Goal: Information Seeking & Learning: Learn about a topic

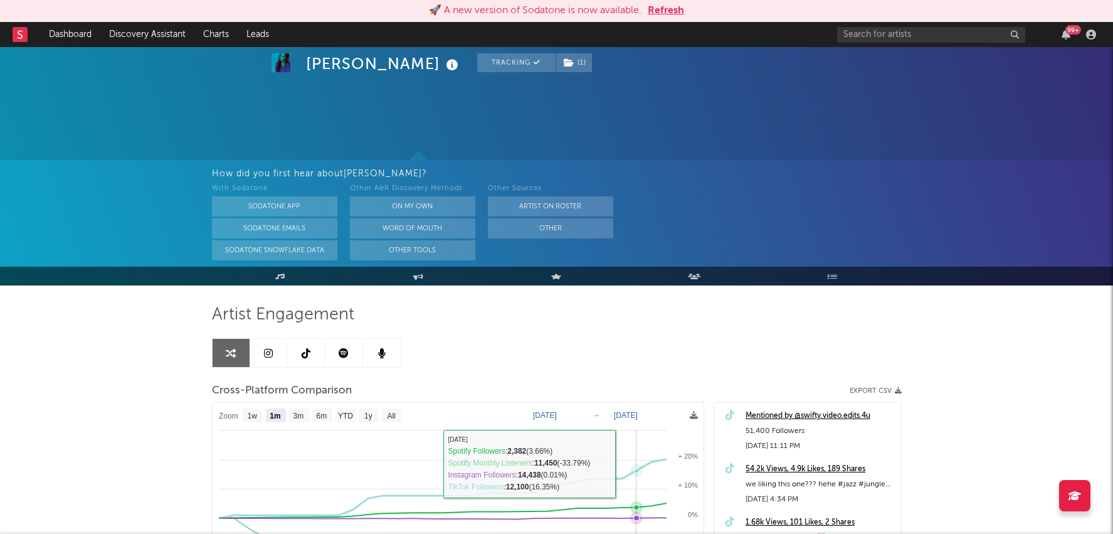
select select "1m"
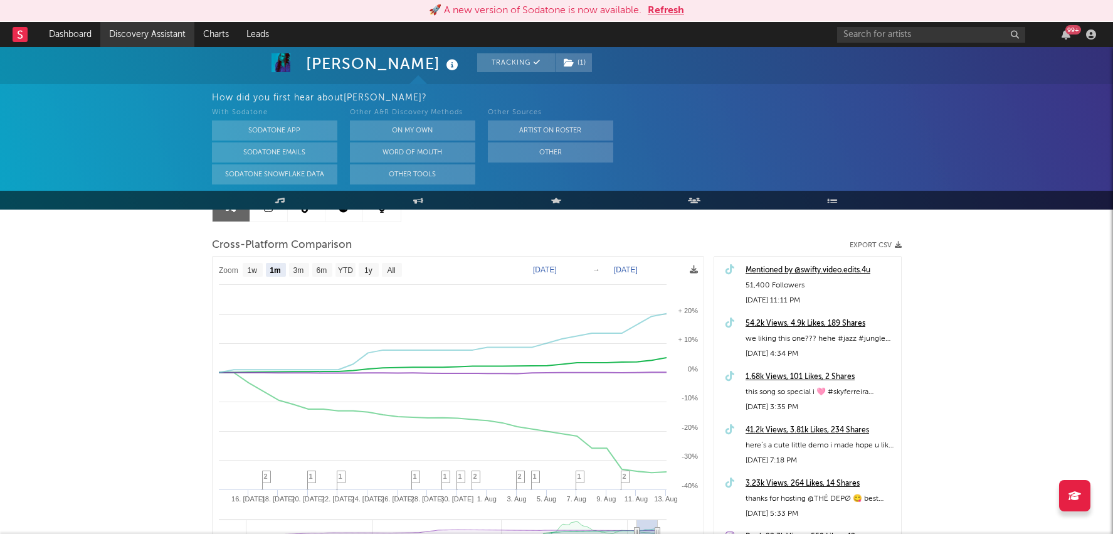
click at [135, 34] on link "Discovery Assistant" at bounding box center [147, 34] width 94 height 25
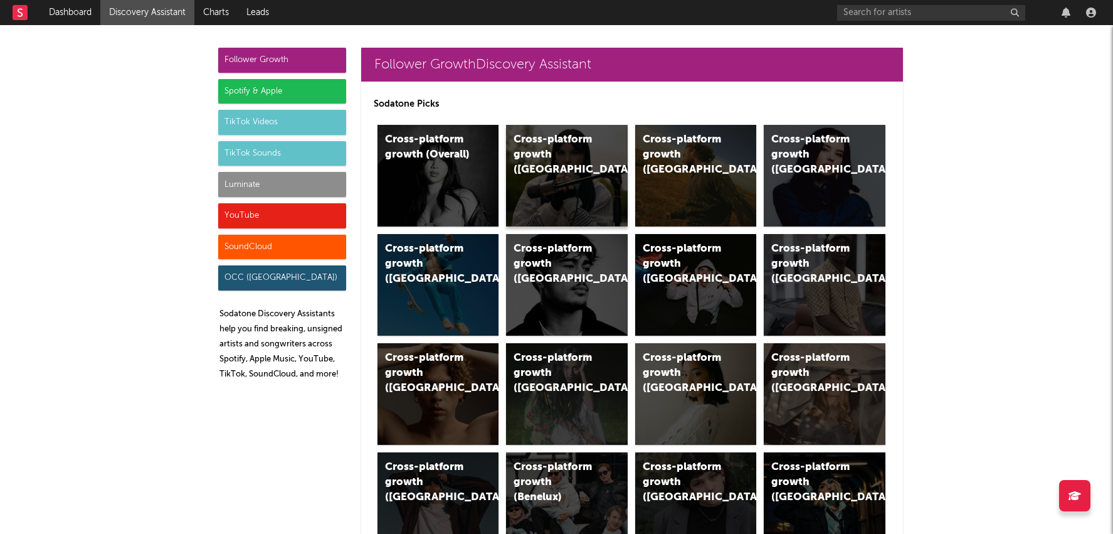
click at [564, 137] on div "Cross-platform growth (UK)" at bounding box center [556, 154] width 85 height 45
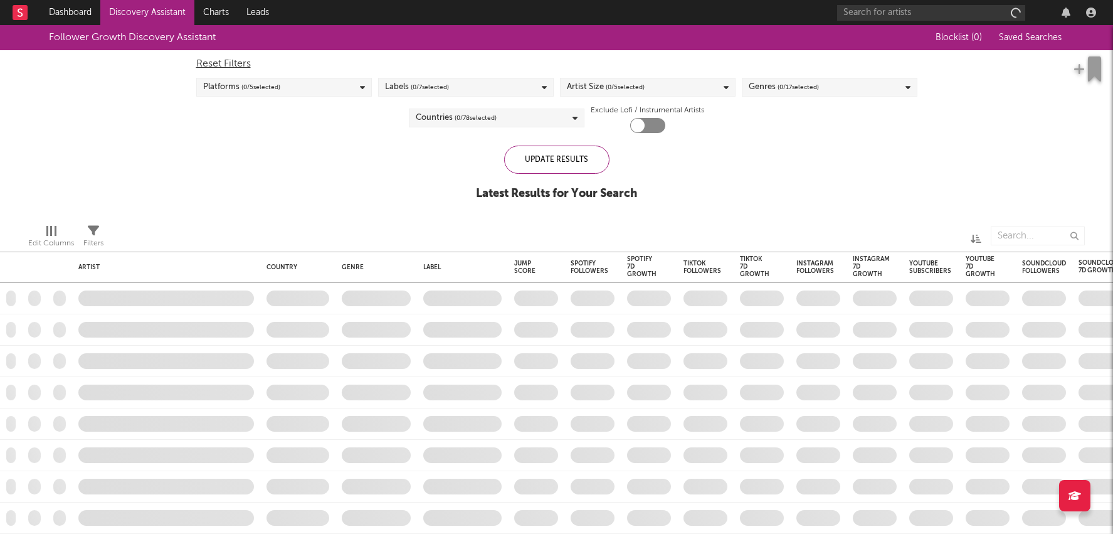
checkbox input "true"
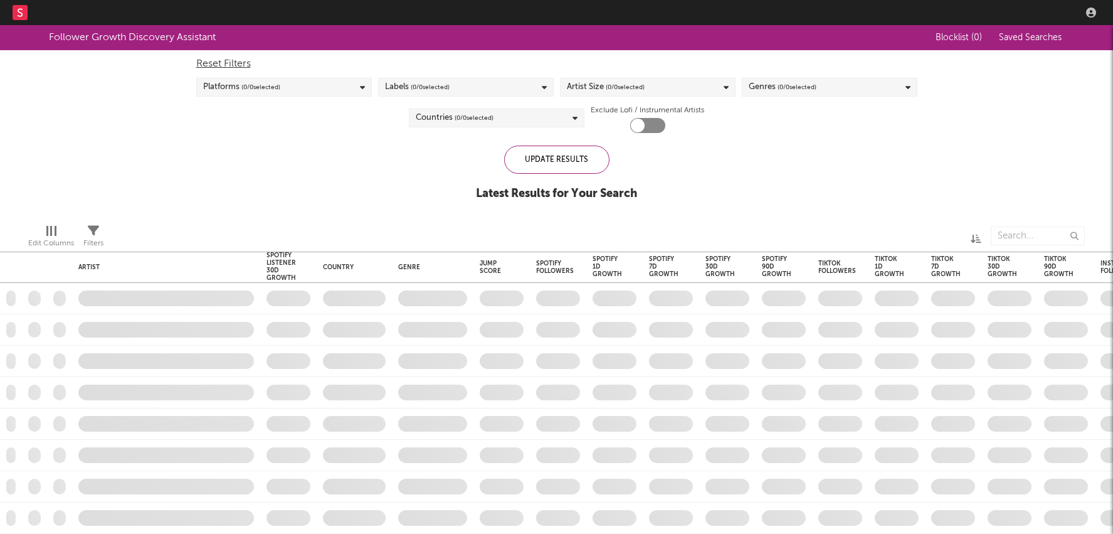
checkbox input "true"
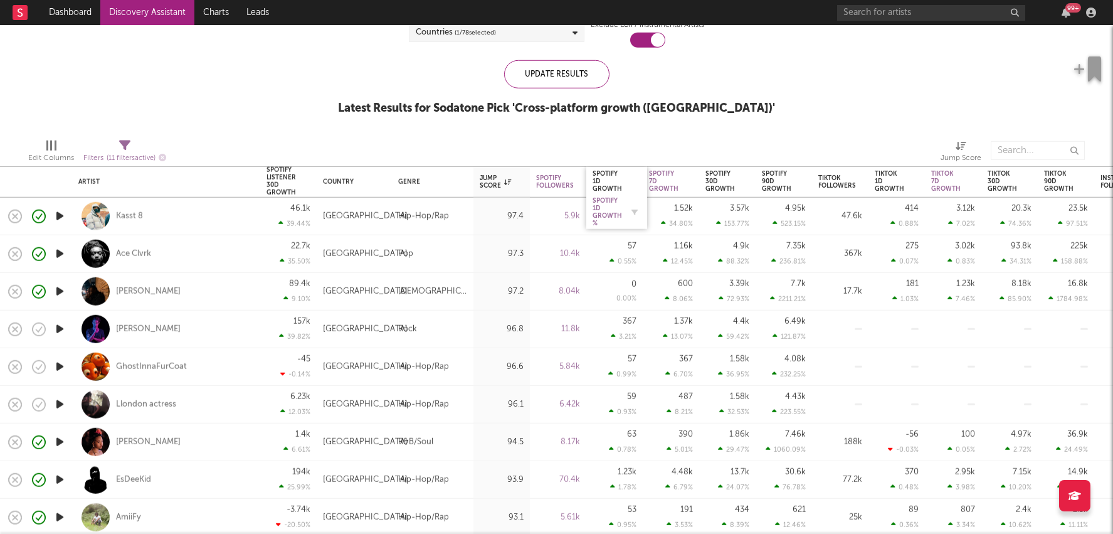
click at [596, 209] on div "Spotify 1D Growth %" at bounding box center [607, 212] width 29 height 30
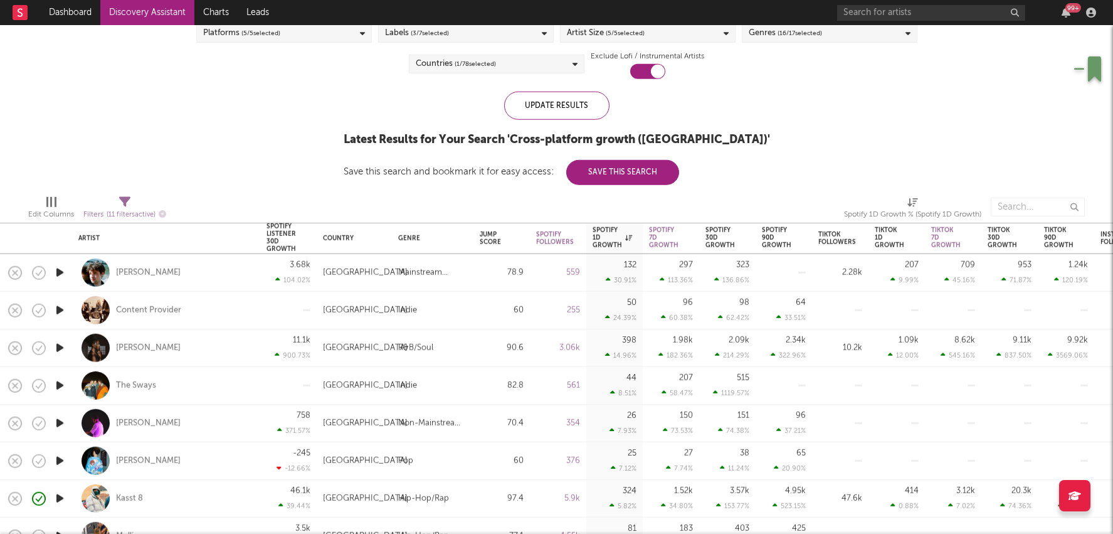
click at [709, 352] on div "2.09k 214.29 %" at bounding box center [727, 347] width 44 height 37
select select "1w"
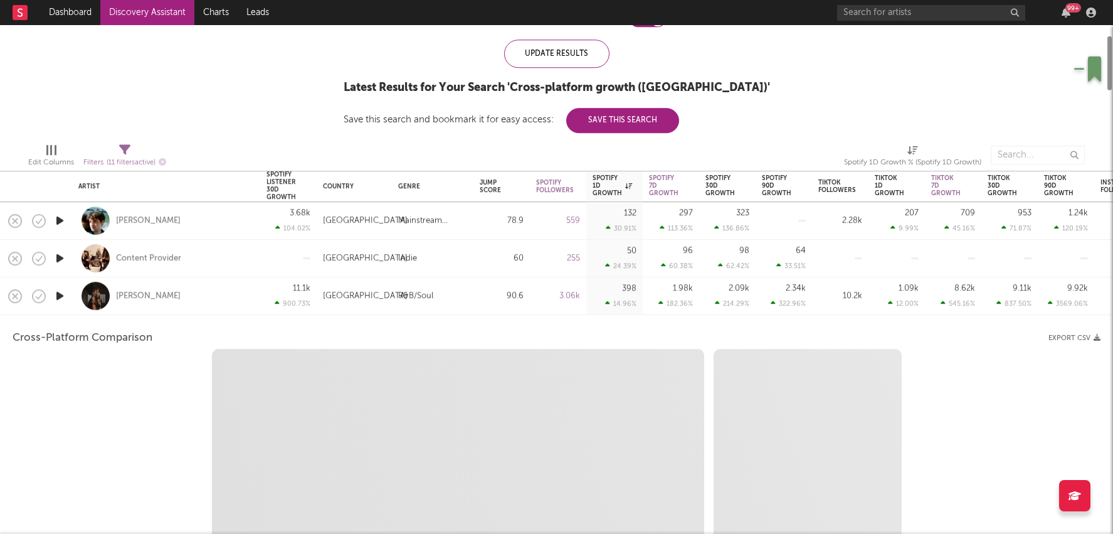
select select "1w"
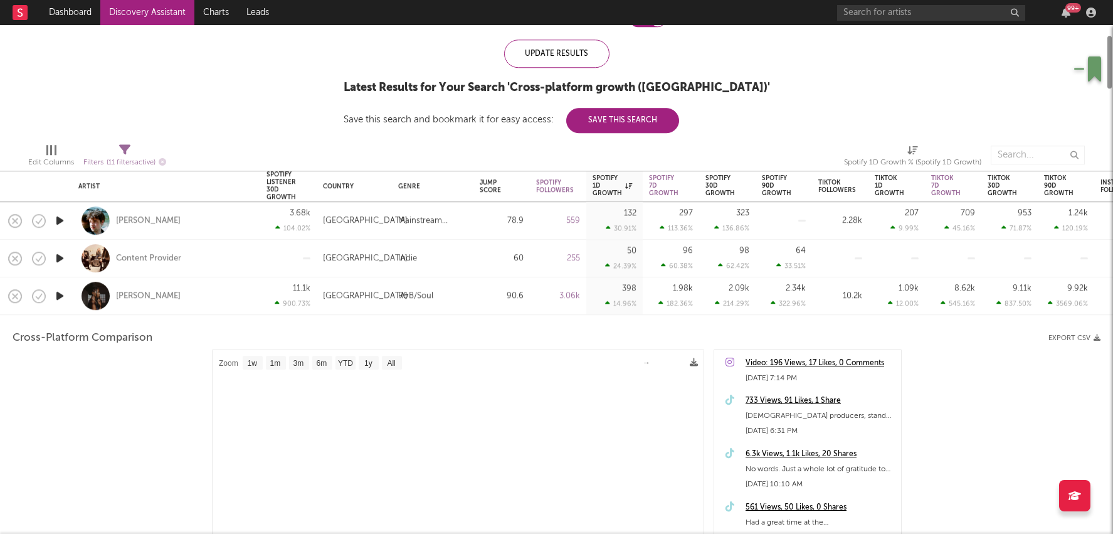
select select "1m"
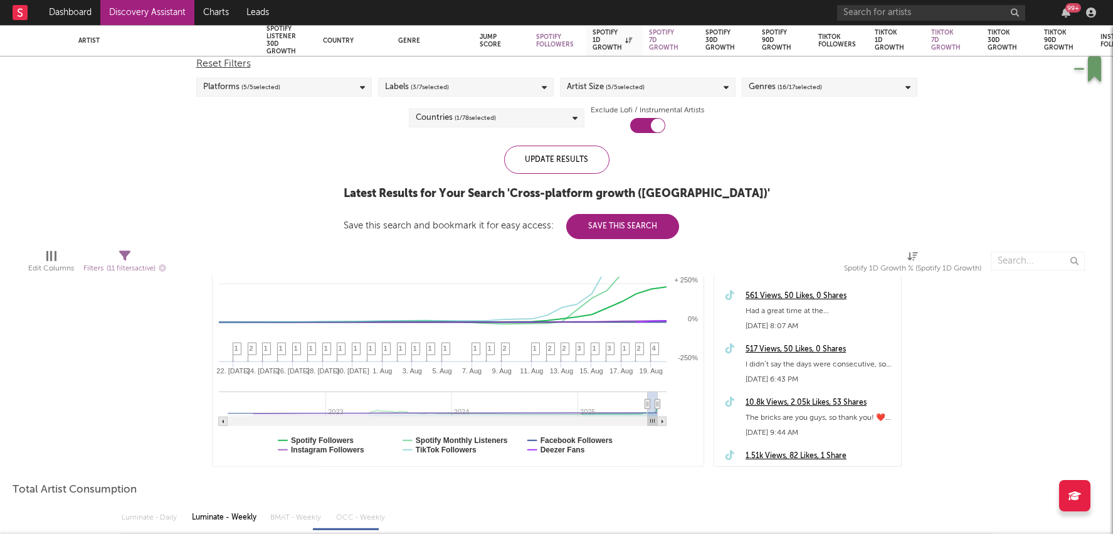
click at [789, 342] on div "517 Views, 50 Likes, 0 Shares" at bounding box center [819, 349] width 149 height 15
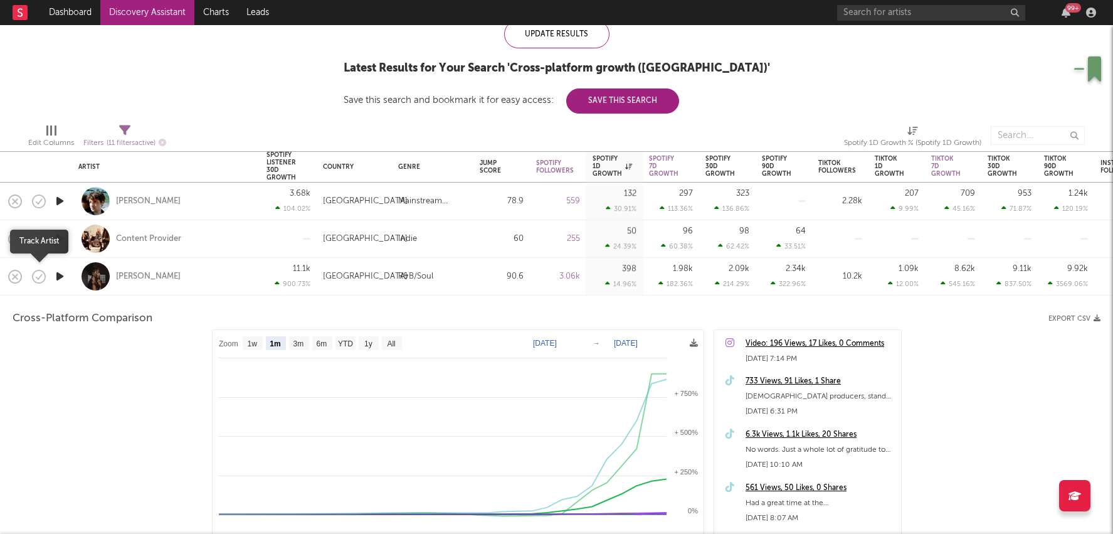
click at [35, 275] on icon "button" at bounding box center [39, 277] width 18 height 18
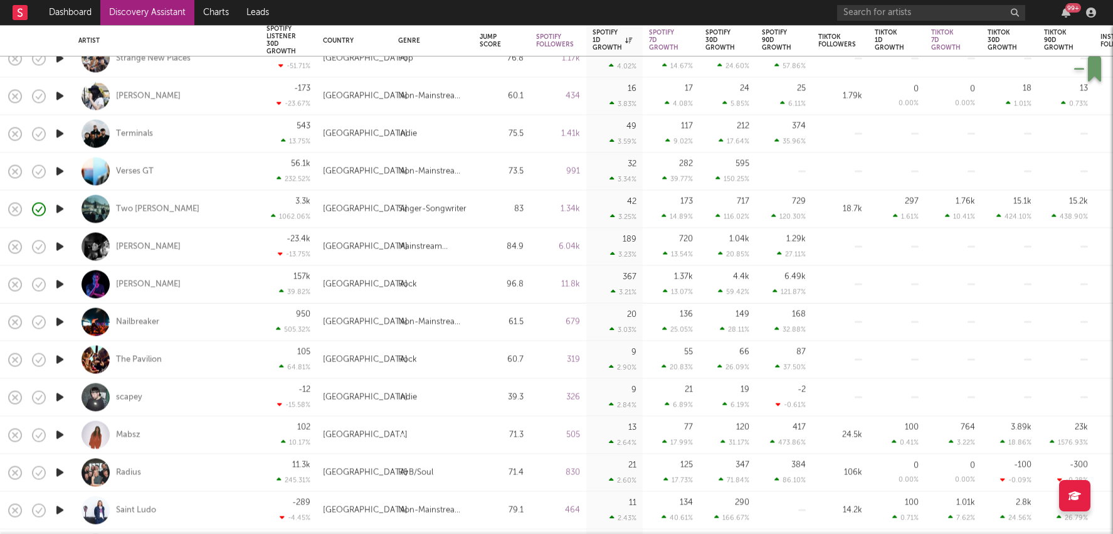
click at [248, 403] on div "scapey" at bounding box center [166, 397] width 176 height 37
select select "1w"
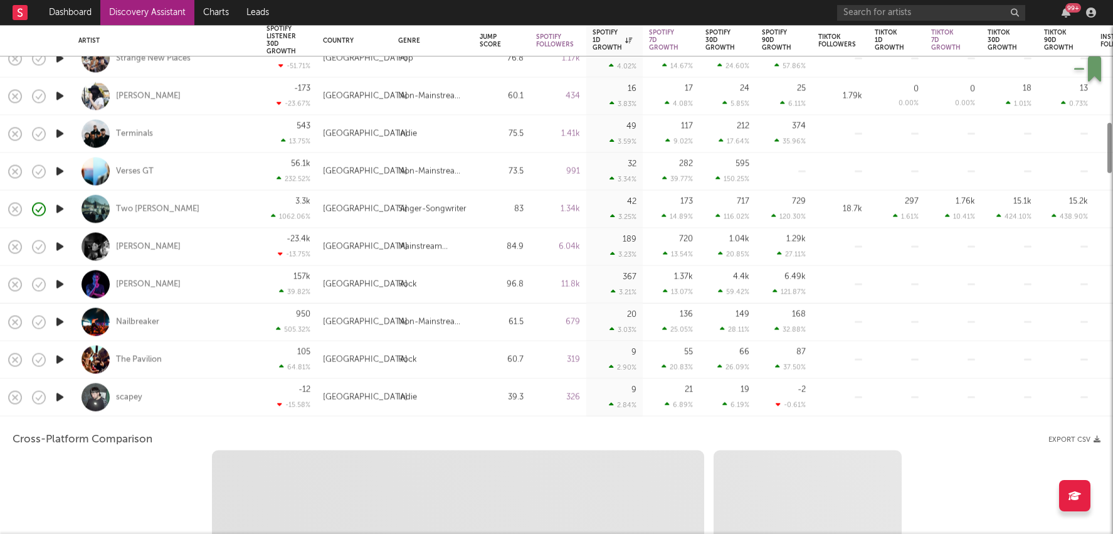
select select "1w"
select select "1m"
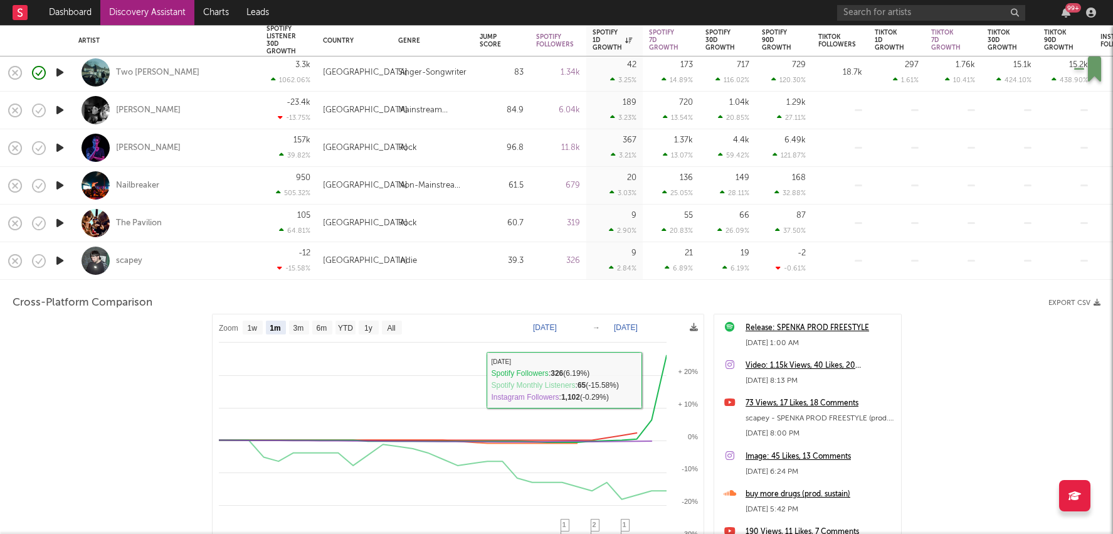
click at [415, 265] on div "Indie" at bounding box center [407, 260] width 19 height 15
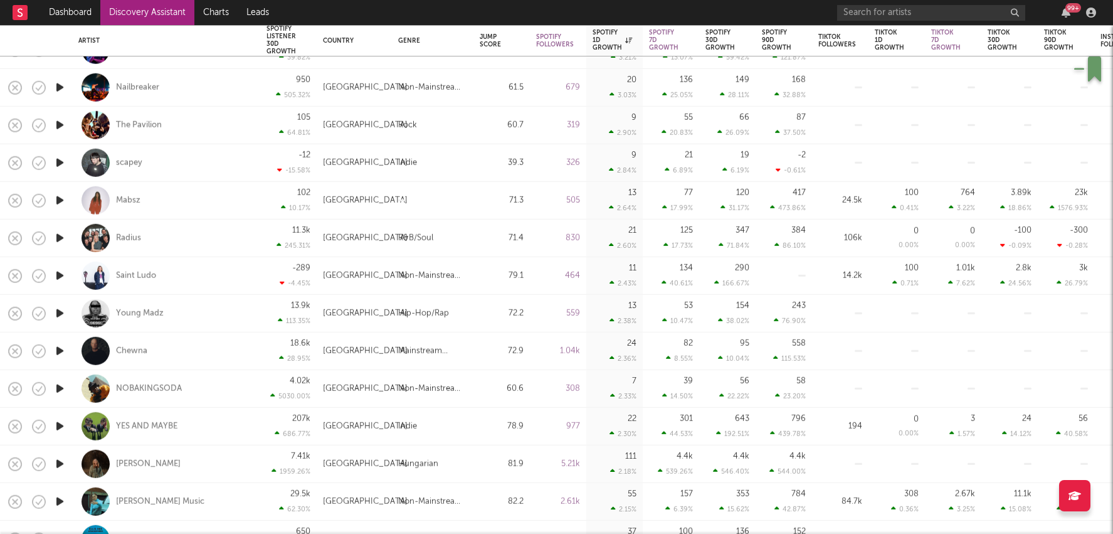
click at [525, 468] on div "81.9" at bounding box center [501, 464] width 56 height 38
select select "1w"
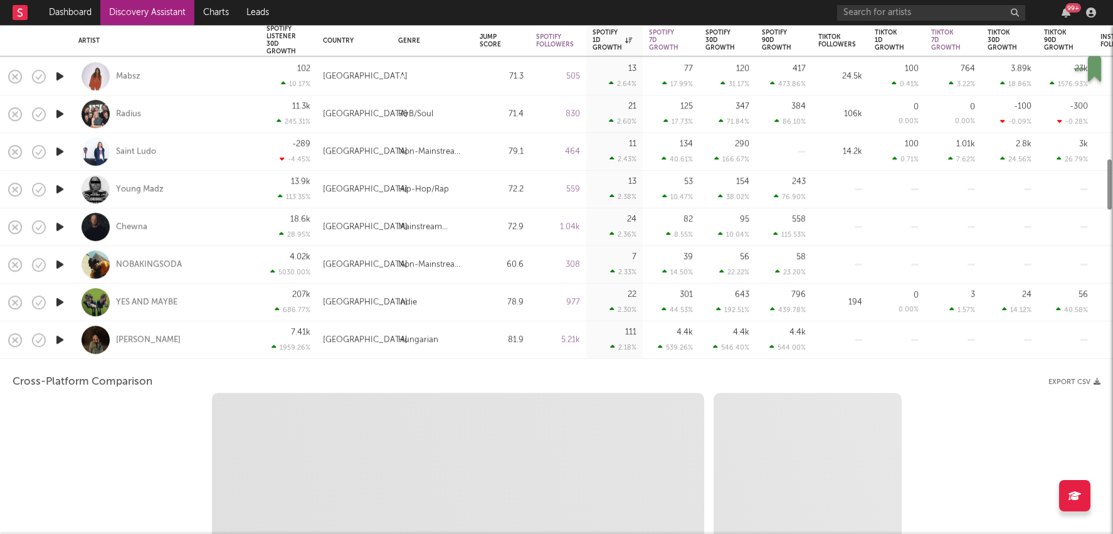
select select "1w"
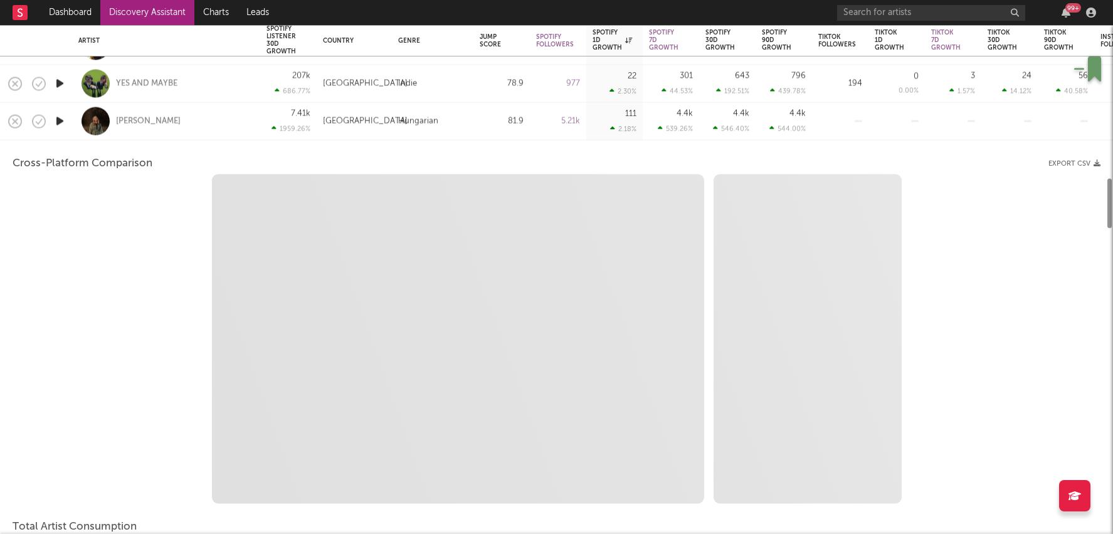
select select "1m"
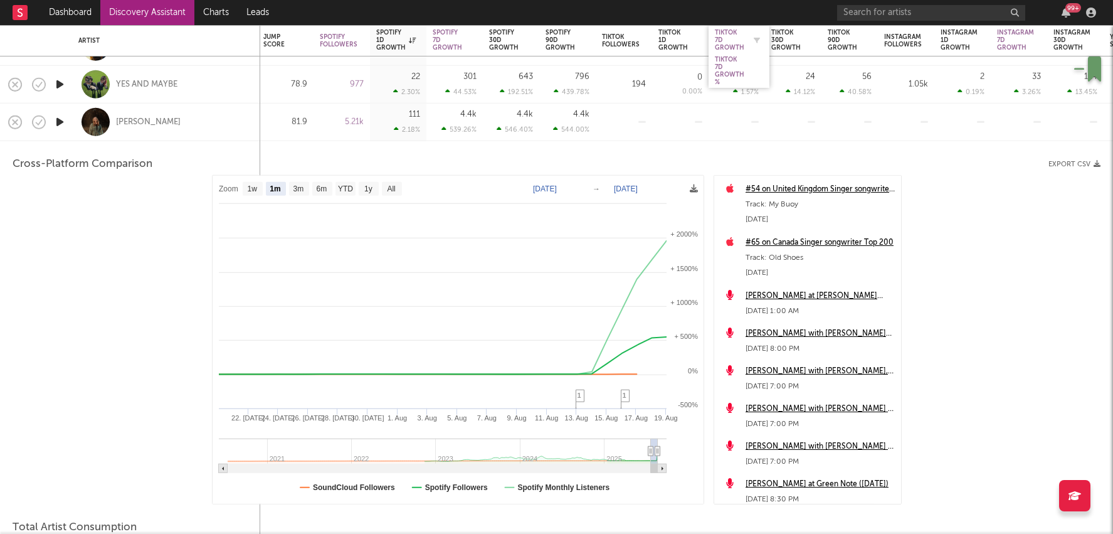
click at [719, 37] on div "Tiktok 7D Growth" at bounding box center [729, 40] width 29 height 23
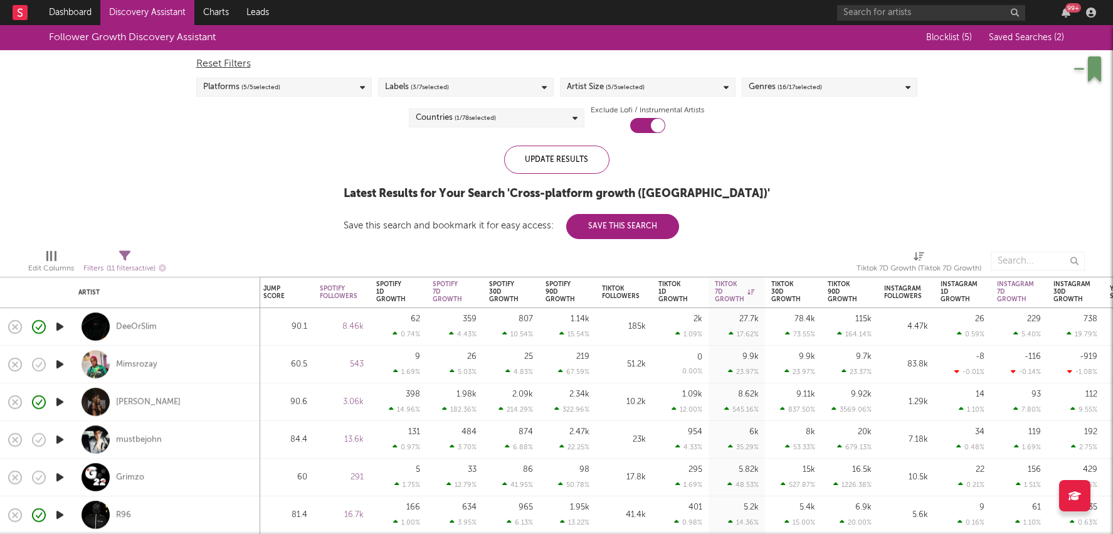
click at [769, 332] on div "78.4k 73.55 %" at bounding box center [793, 327] width 56 height 38
select select "1w"
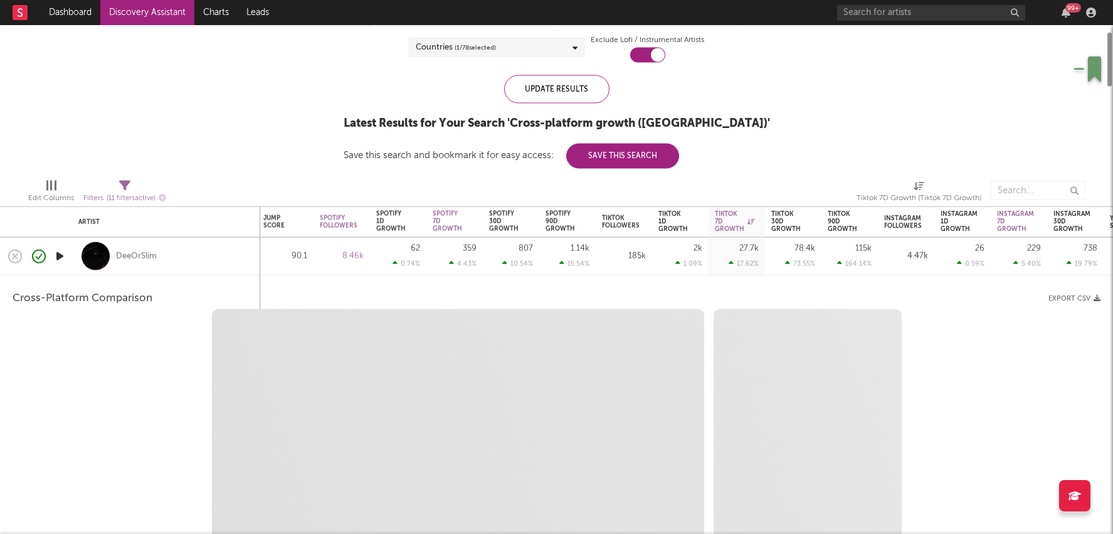
select select "6m"
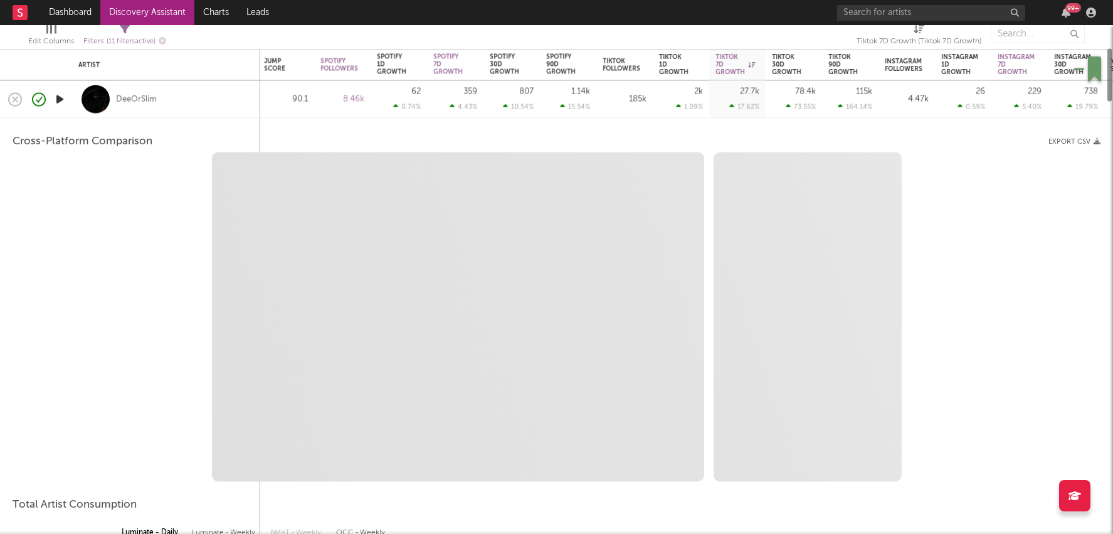
select select "1m"
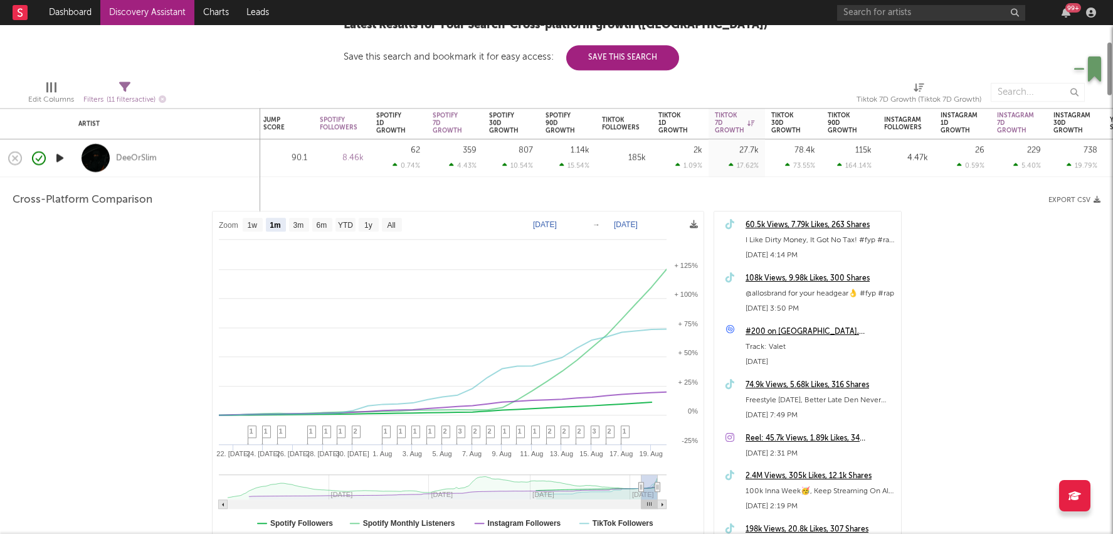
click at [640, 160] on div "185k" at bounding box center [624, 157] width 44 height 15
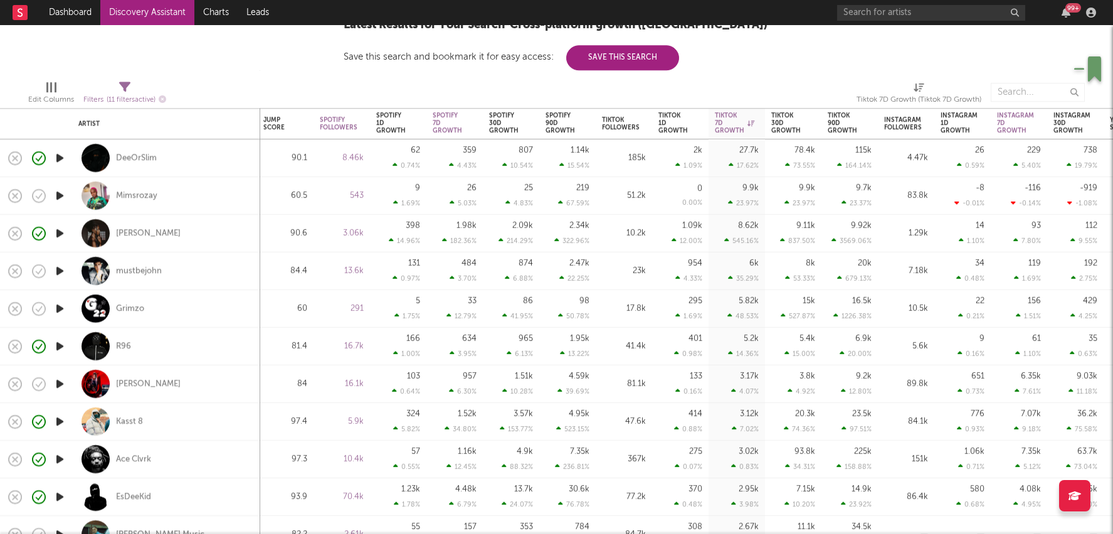
click at [566, 188] on div "219 67.59 %" at bounding box center [567, 195] width 44 height 37
select select "1w"
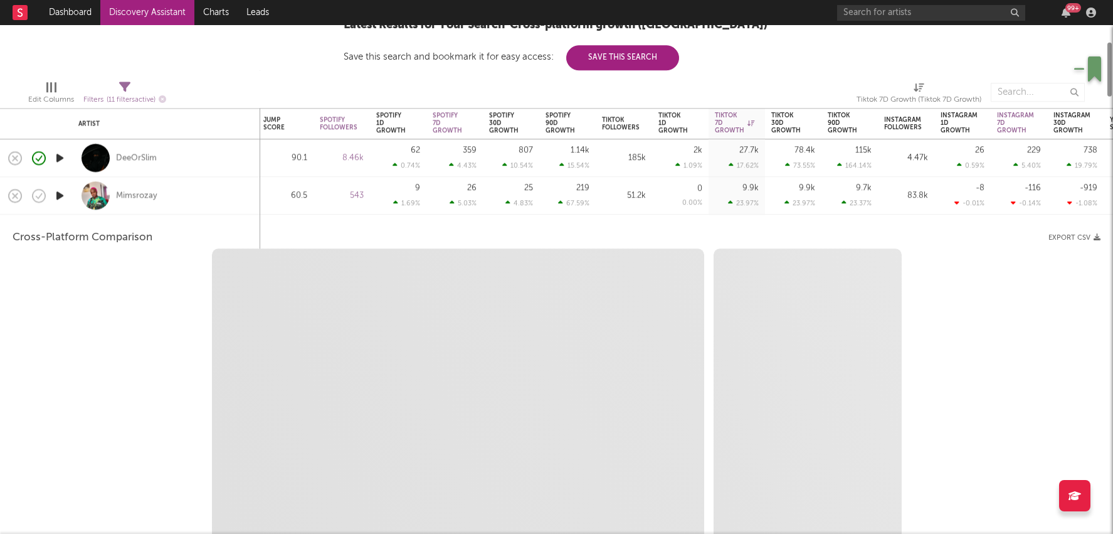
select select "1w"
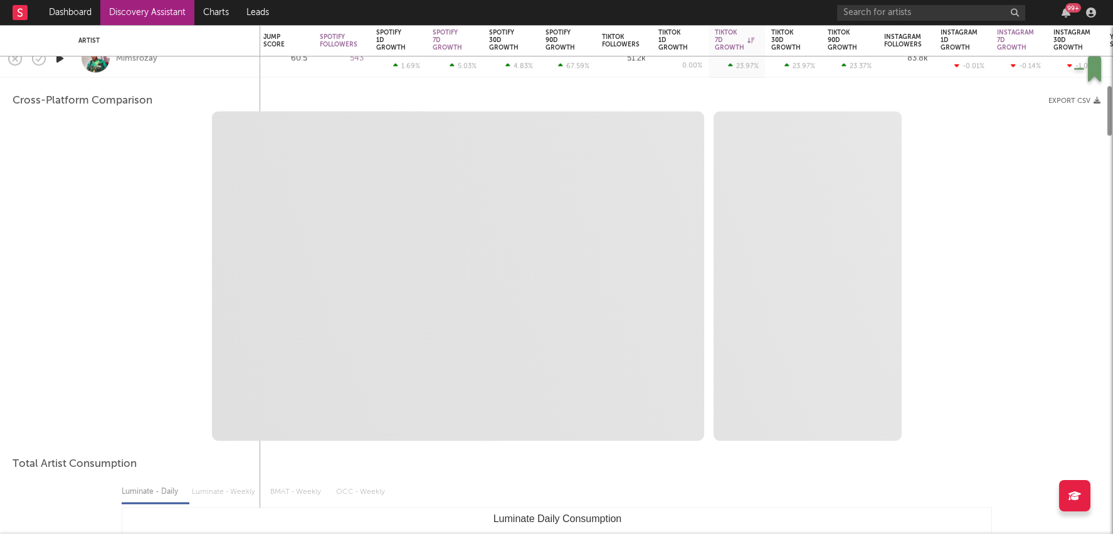
select select "1m"
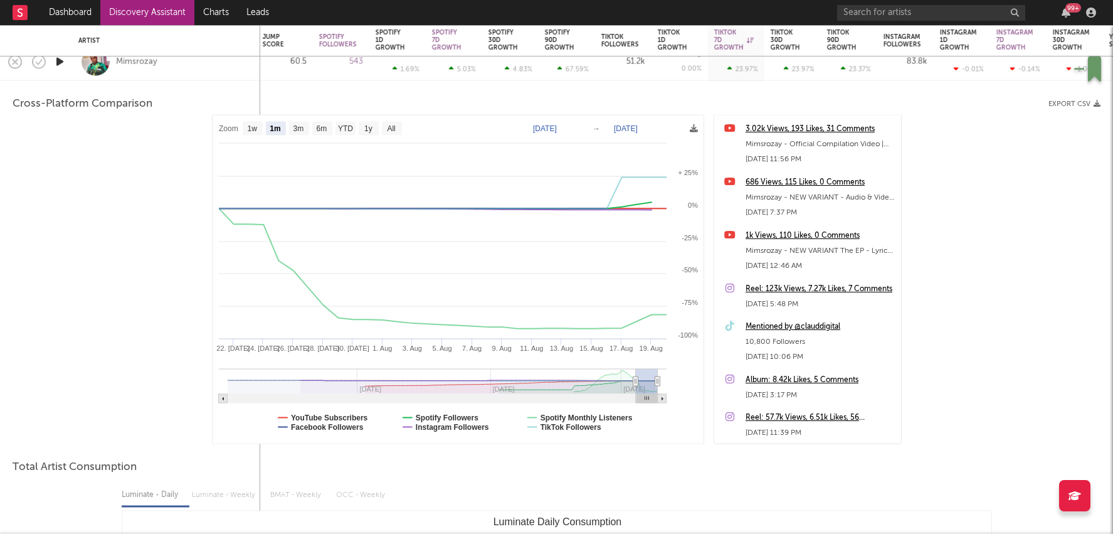
click at [794, 320] on div "Mentioned by @clauddigital" at bounding box center [819, 326] width 149 height 15
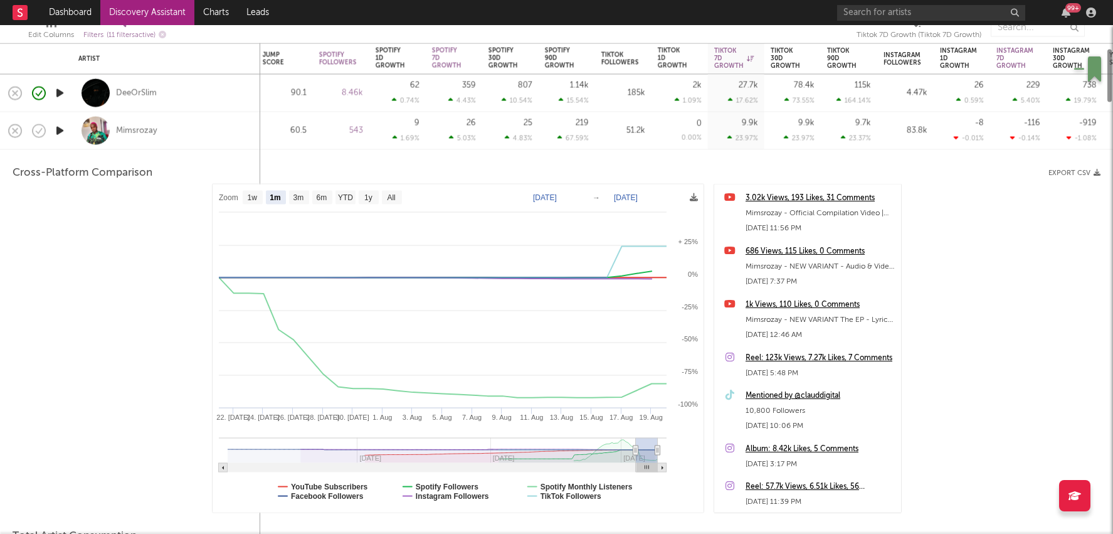
click at [628, 135] on div "51.2k" at bounding box center [623, 130] width 44 height 15
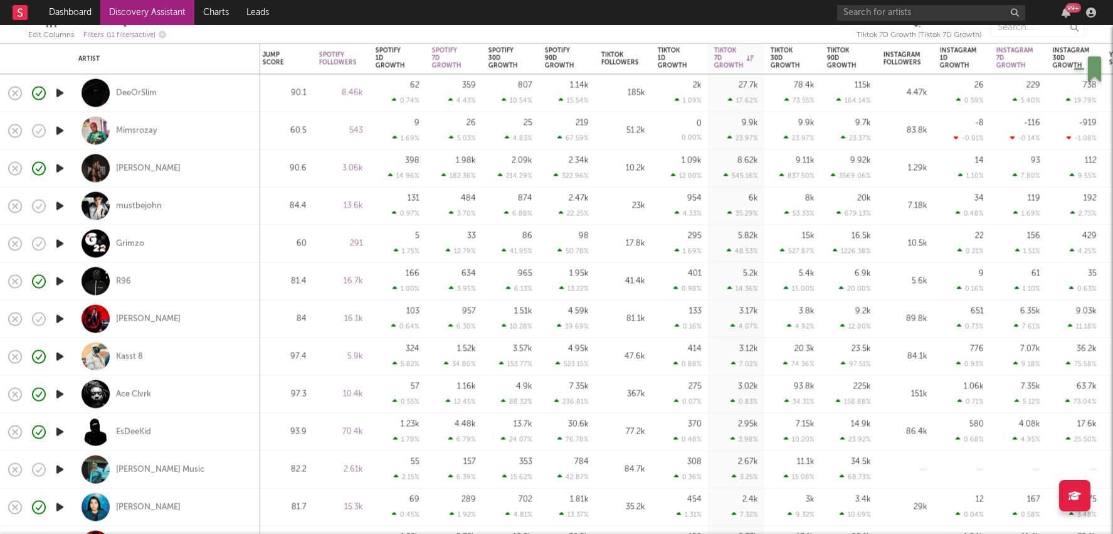
click at [632, 168] on div "10.2k" at bounding box center [623, 168] width 44 height 15
select select "1m"
select select "1w"
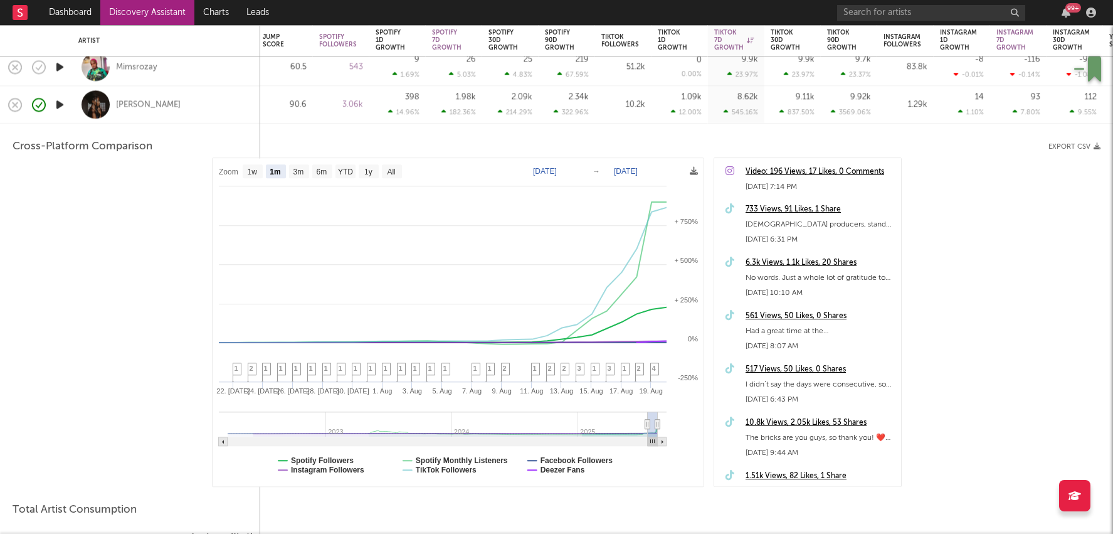
click at [779, 429] on div "10.8k Views, 2.05k Likes, 53 Shares" at bounding box center [819, 422] width 149 height 15
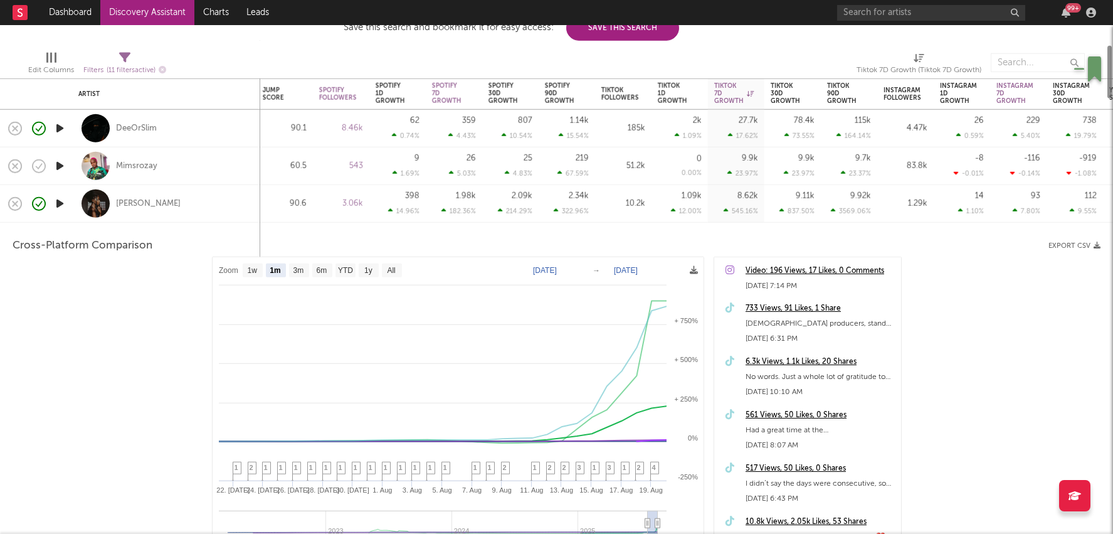
click at [789, 193] on div "9.11k 837.50 %" at bounding box center [793, 203] width 44 height 37
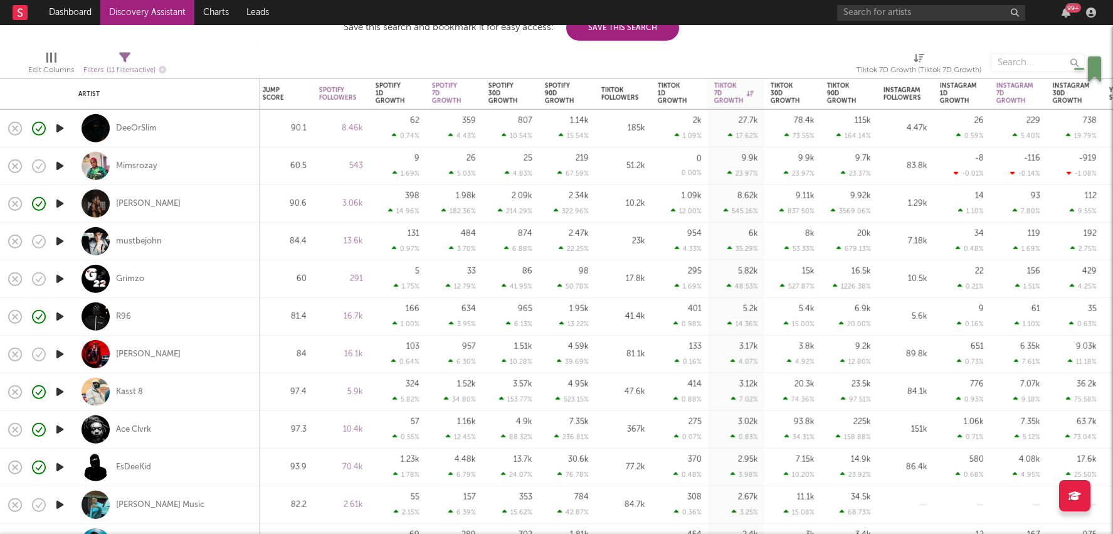
click at [796, 242] on div "8k 53.33 %" at bounding box center [793, 241] width 44 height 37
select select "1w"
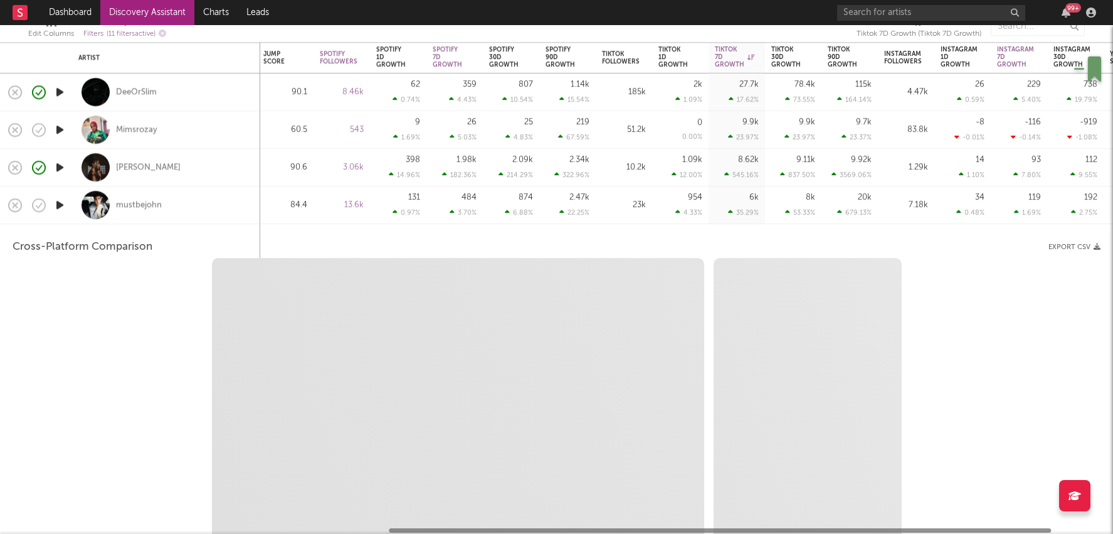
select select "6m"
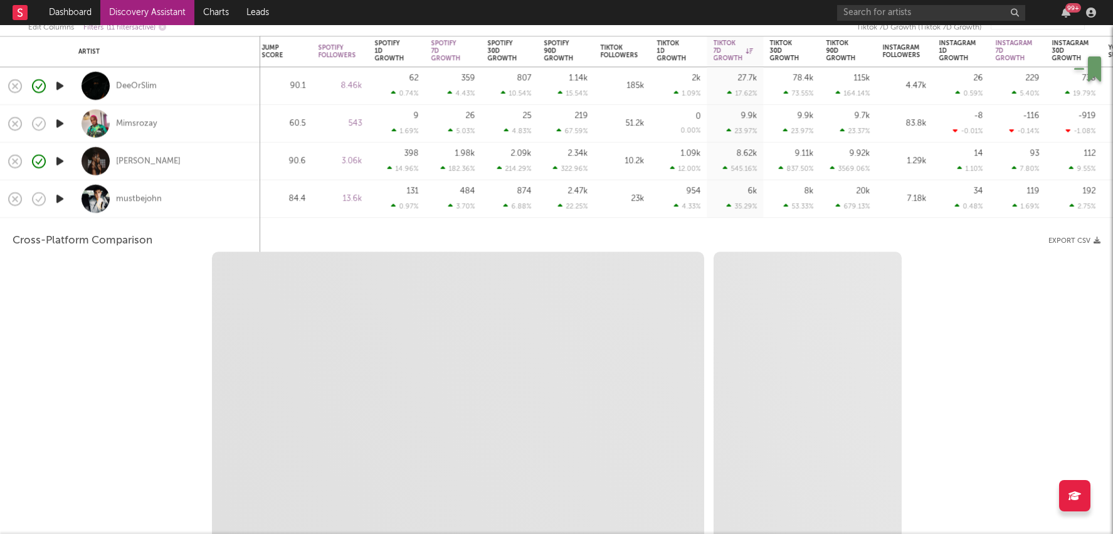
select select "1m"
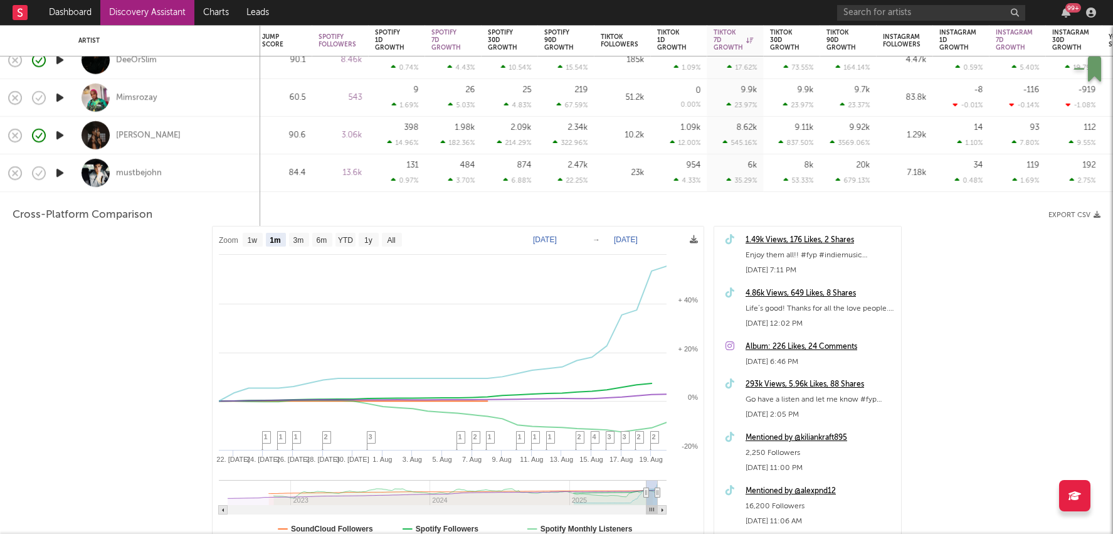
click at [813, 383] on div "293k Views, 5.96k Likes, 88 Shares" at bounding box center [819, 384] width 149 height 15
click at [648, 182] on div "23k" at bounding box center [622, 173] width 56 height 38
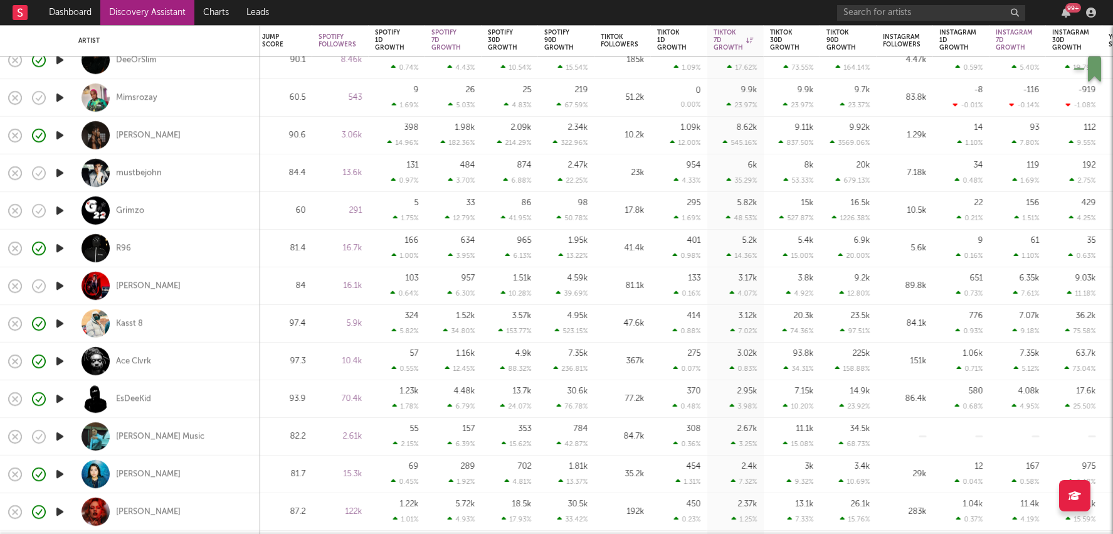
click at [633, 219] on div "17.8k" at bounding box center [622, 211] width 56 height 38
select select "1w"
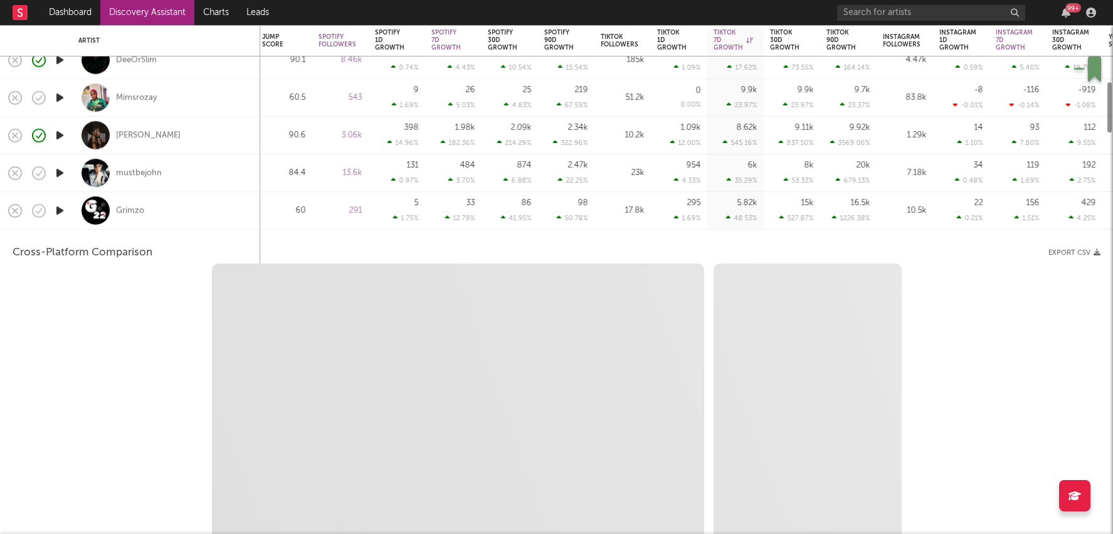
select select "1w"
select select "1m"
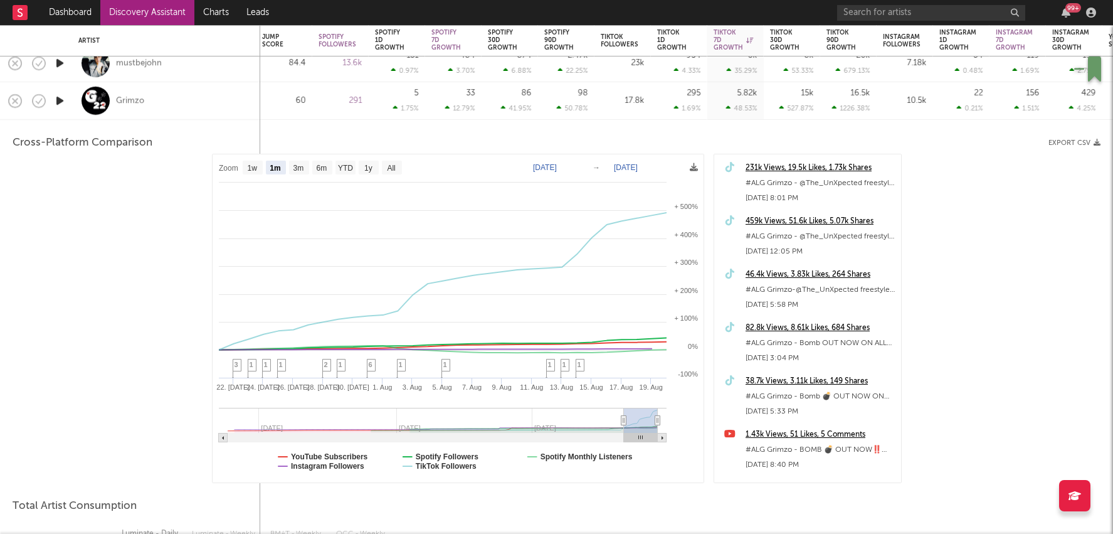
click at [814, 169] on div "231k Views, 19.5k Likes, 1.73k Shares" at bounding box center [819, 168] width 149 height 15
click at [37, 104] on icon "button" at bounding box center [39, 101] width 18 height 18
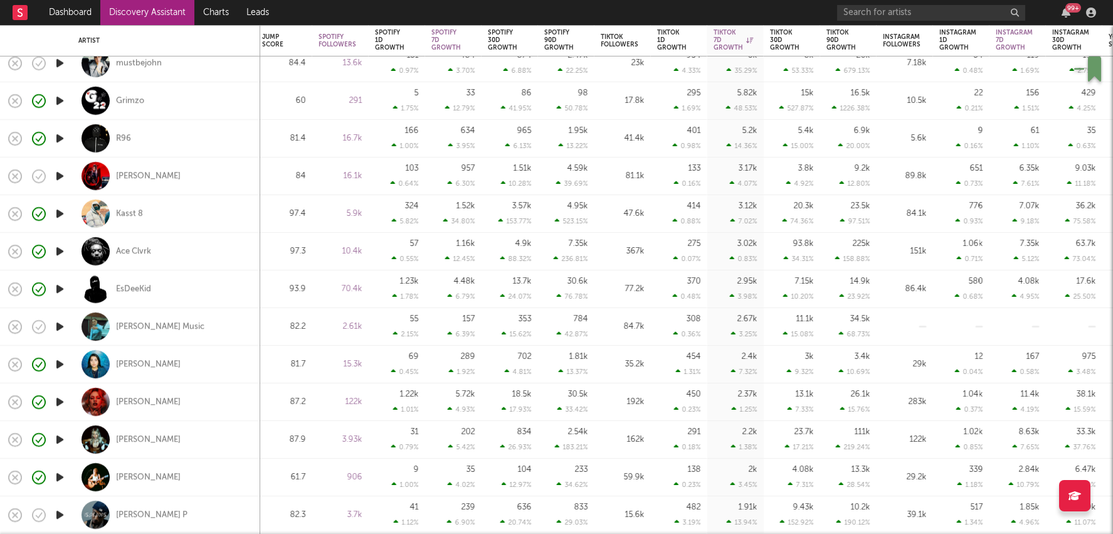
click at [717, 143] on div "5.2k 14.36 %" at bounding box center [736, 138] width 44 height 37
select select "1w"
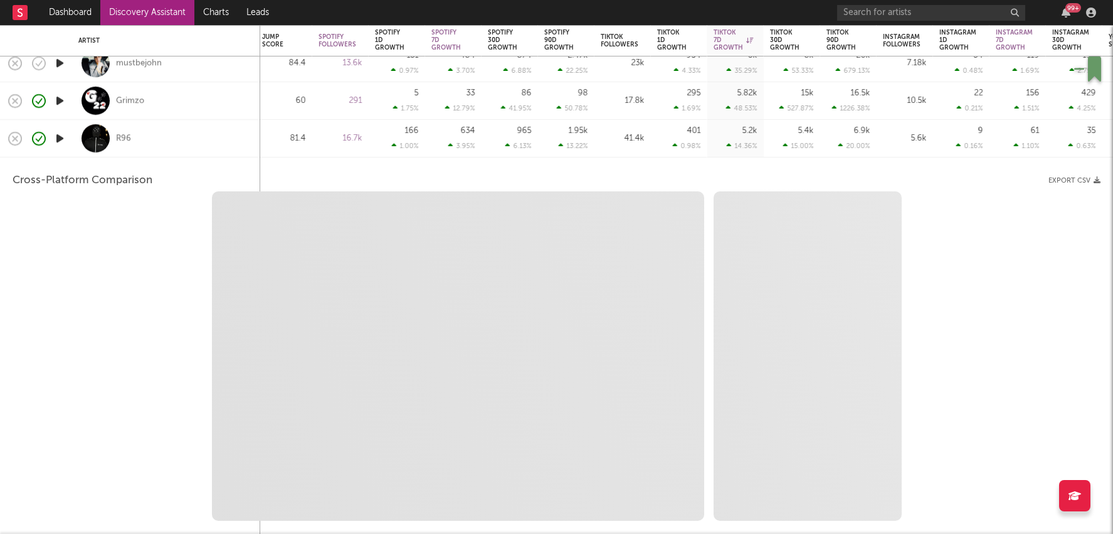
select select "6m"
click at [777, 145] on div "5.4k 15.00 %" at bounding box center [792, 138] width 44 height 37
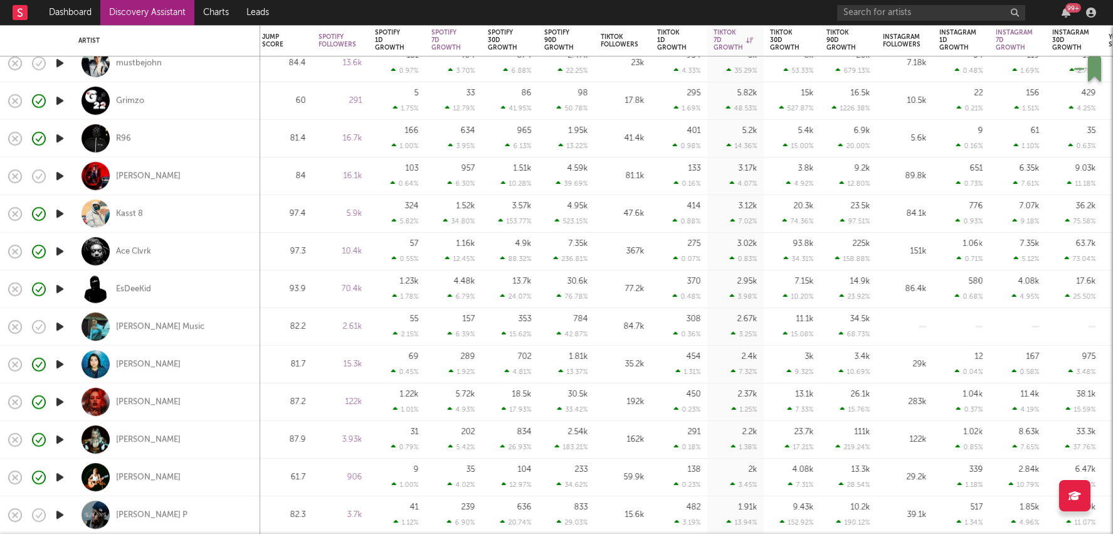
click at [754, 214] on div "3.12k 7.02 %" at bounding box center [736, 213] width 44 height 37
select select "1w"
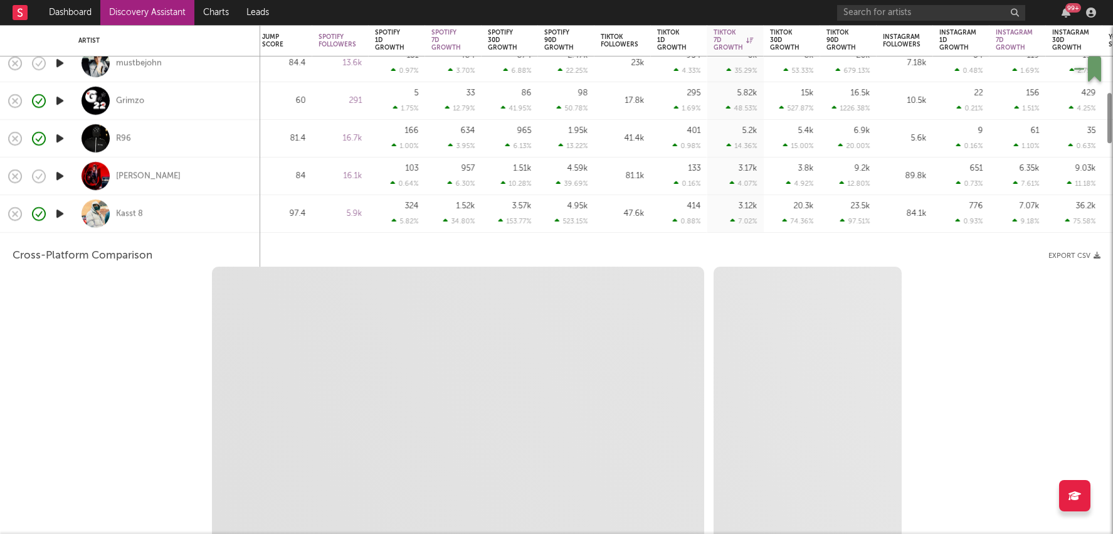
select select "1w"
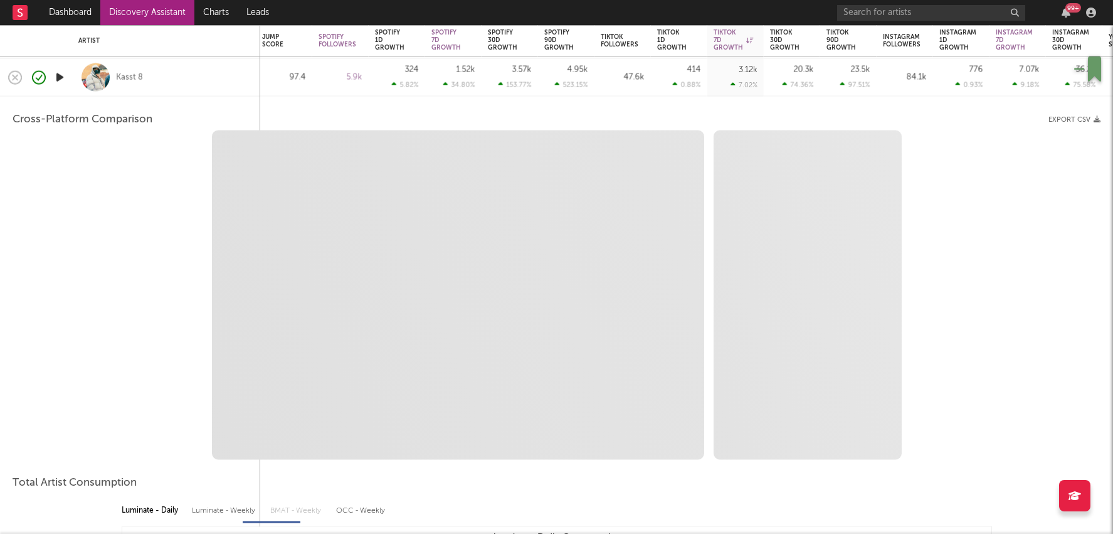
select select "1m"
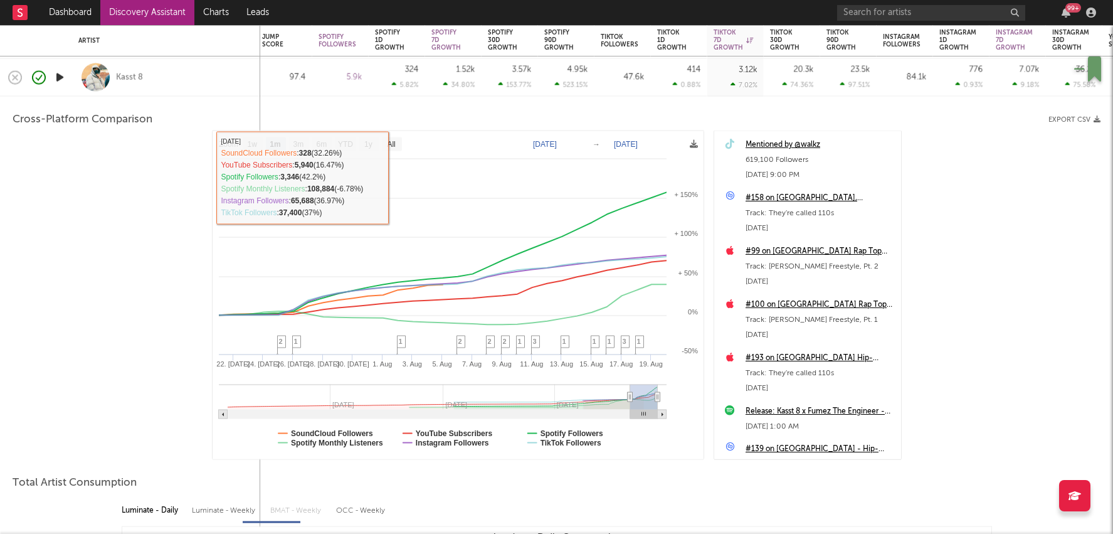
click at [444, 76] on div "1.52k 34.80 %" at bounding box center [453, 77] width 44 height 37
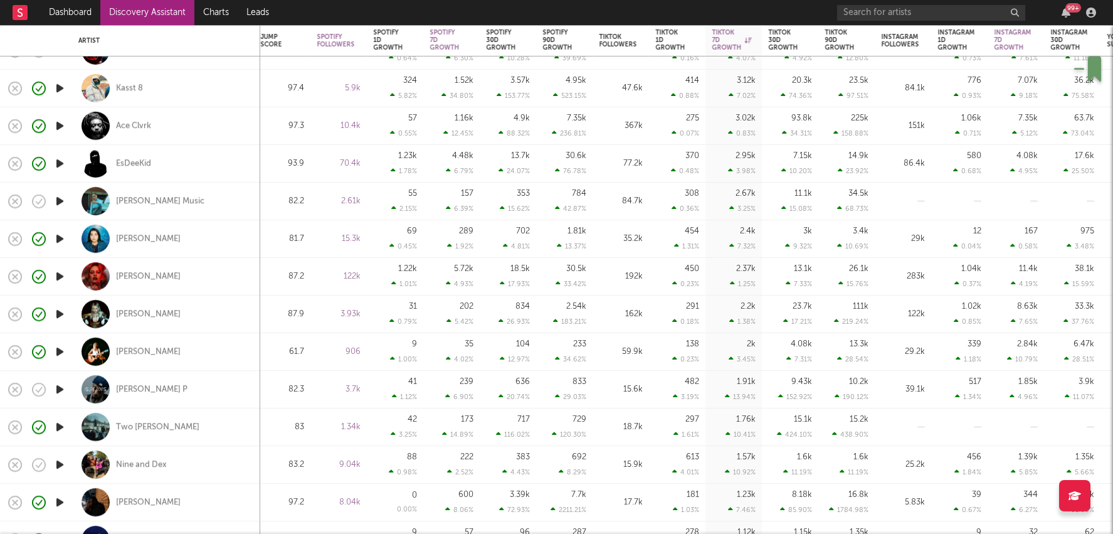
click at [618, 426] on div "18.7k" at bounding box center [621, 426] width 44 height 15
select select "1w"
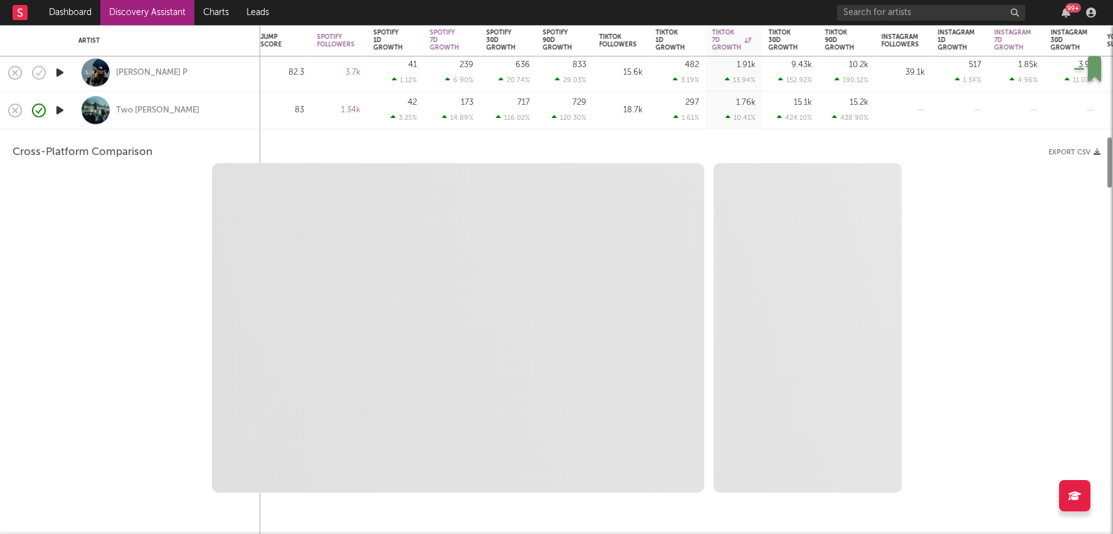
select select "1w"
select select "1m"
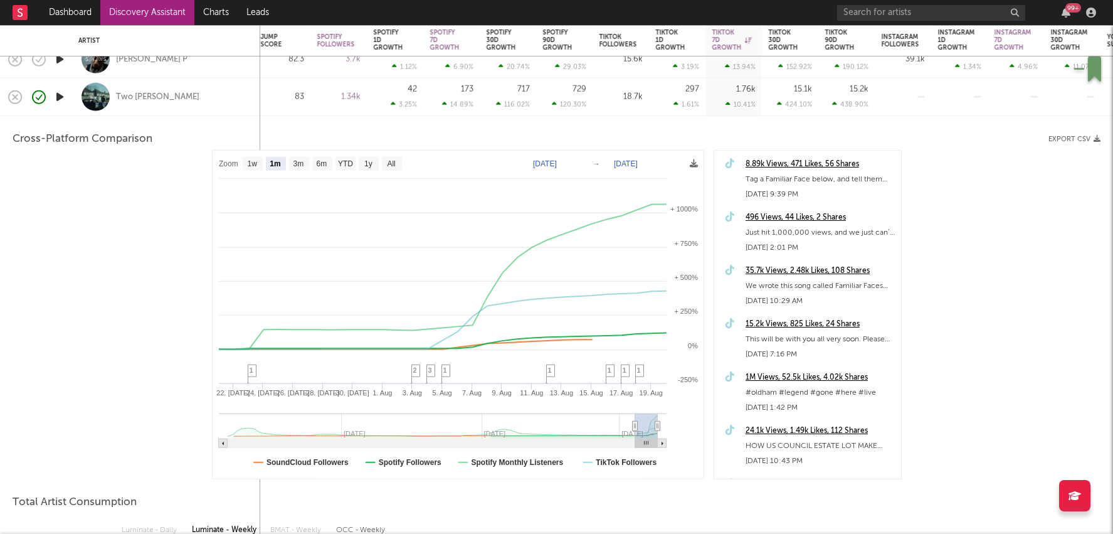
click at [709, 87] on div "1.76k 10.41 %" at bounding box center [733, 97] width 56 height 38
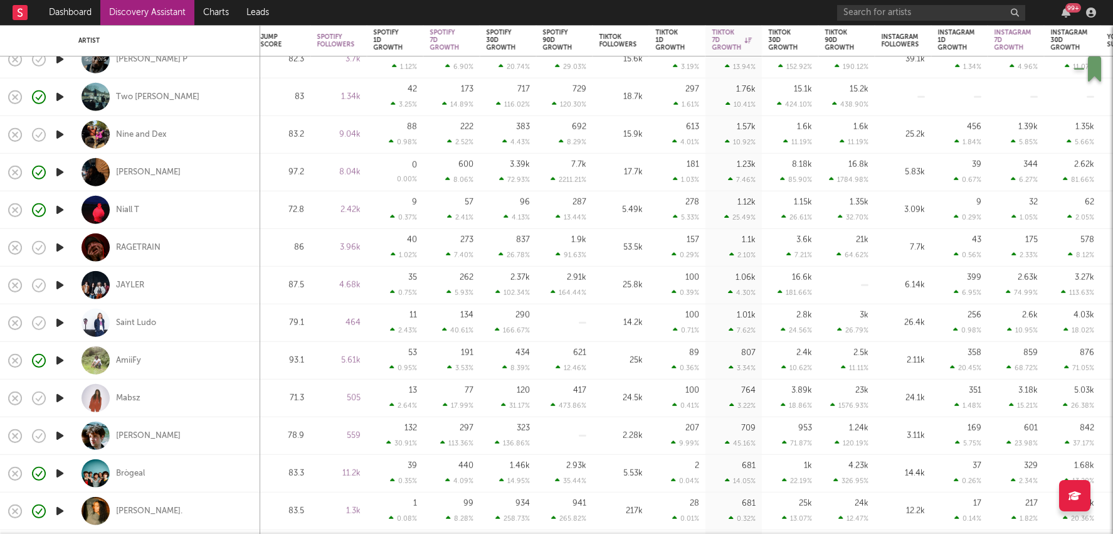
click at [700, 214] on div "278 5.33 %" at bounding box center [677, 210] width 56 height 38
select select "1w"
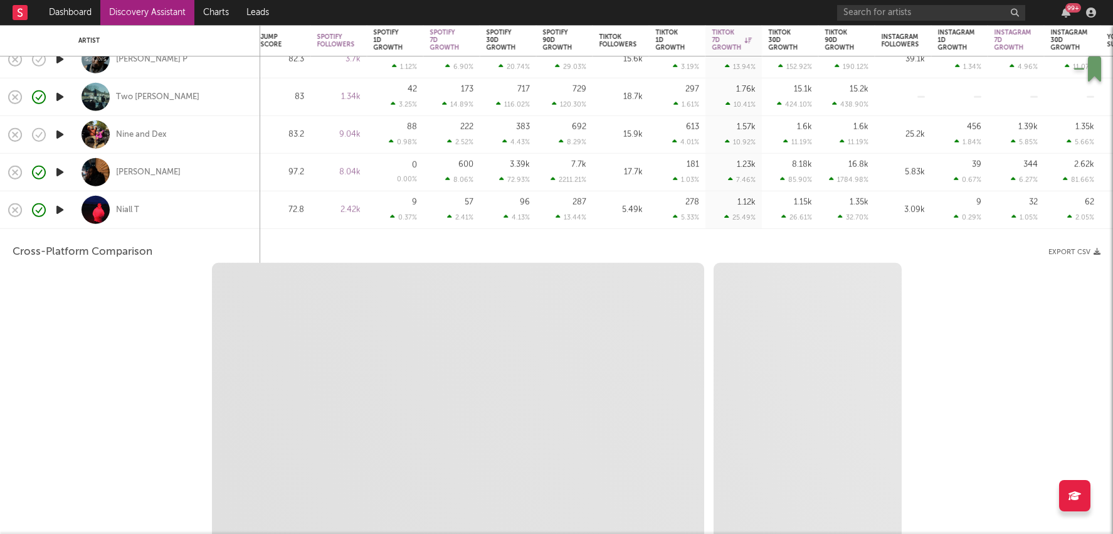
select select "6m"
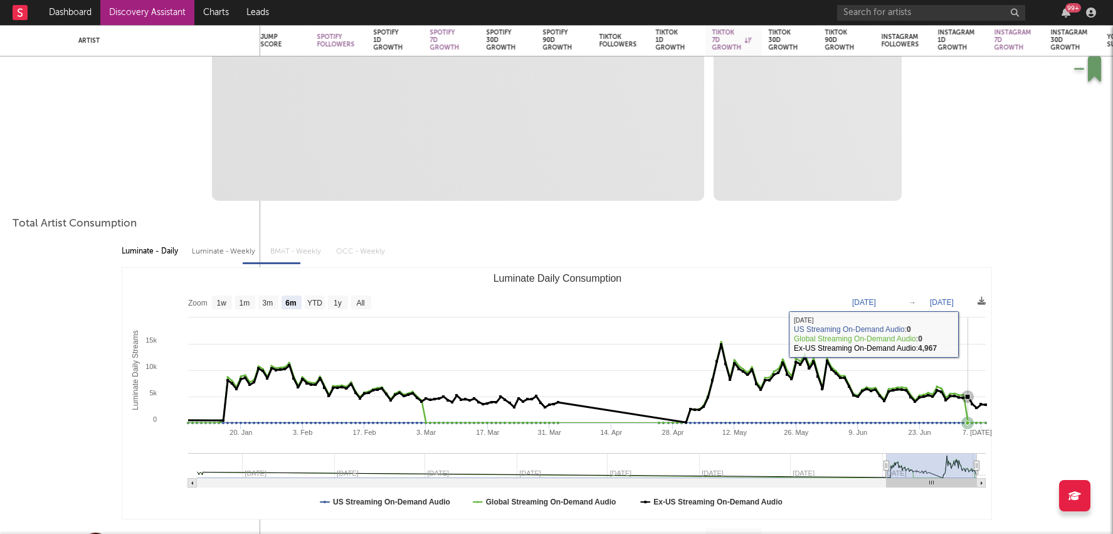
select select "1m"
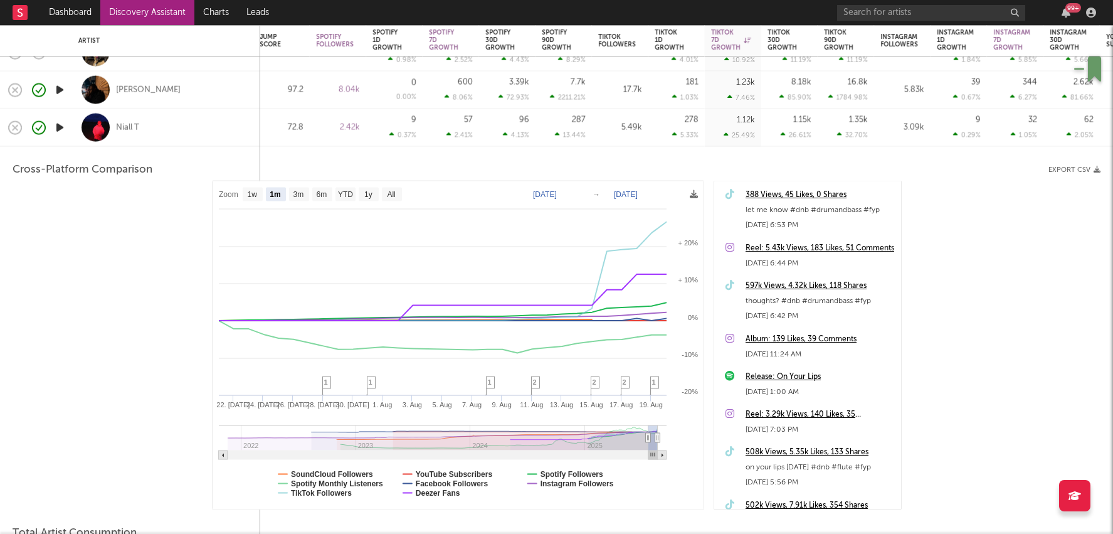
click at [789, 132] on div "26.61 %" at bounding box center [796, 135] width 31 height 8
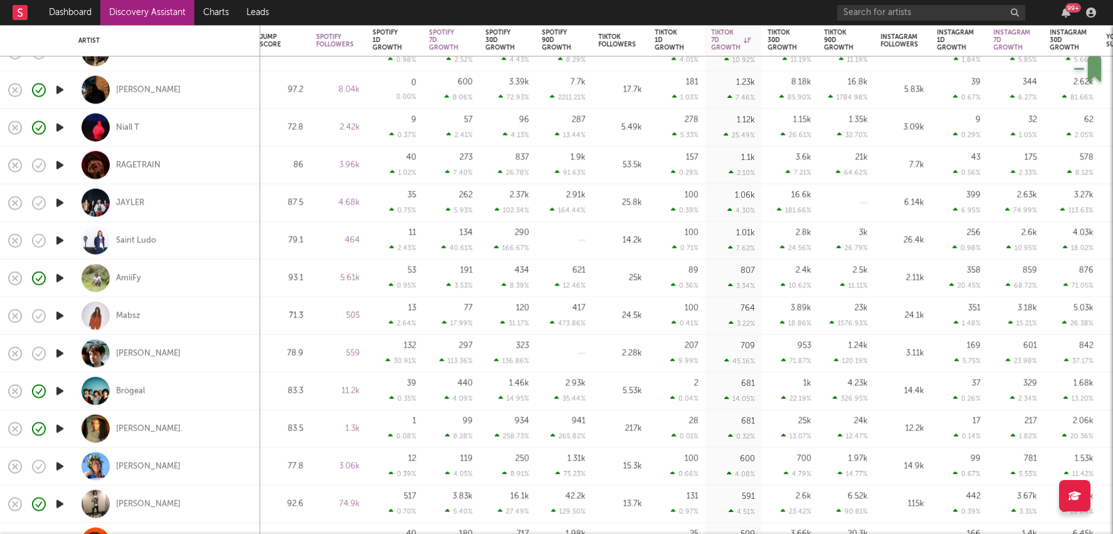
click at [788, 93] on div "85.90 %" at bounding box center [795, 97] width 32 height 8
select select "1w"
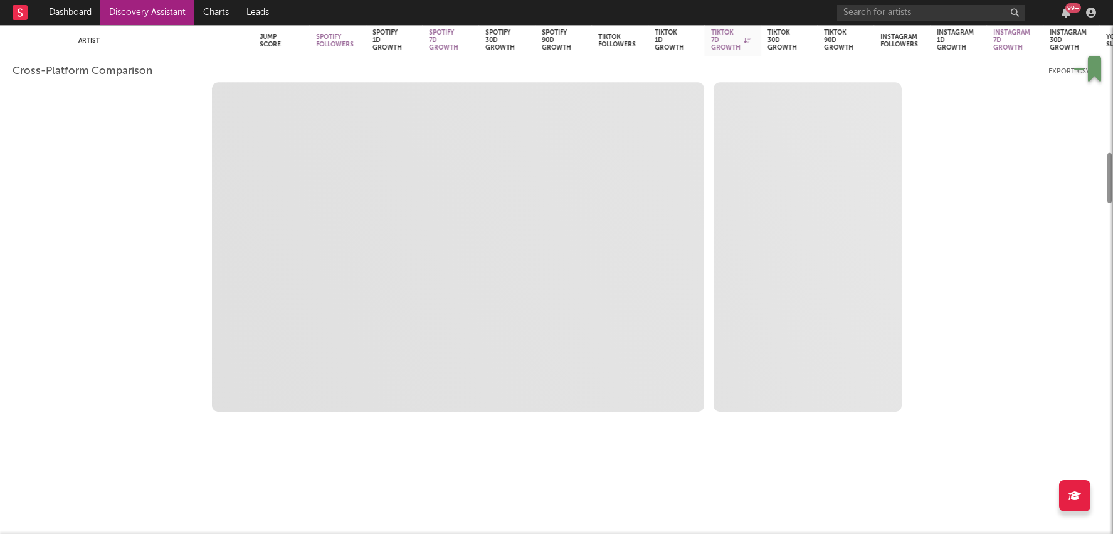
select select "1w"
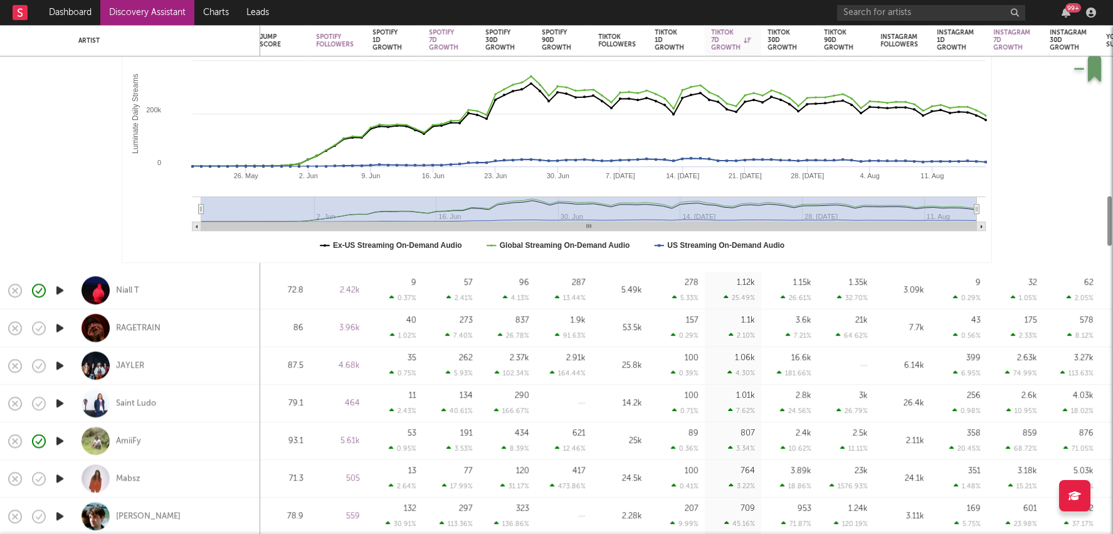
select select "1m"
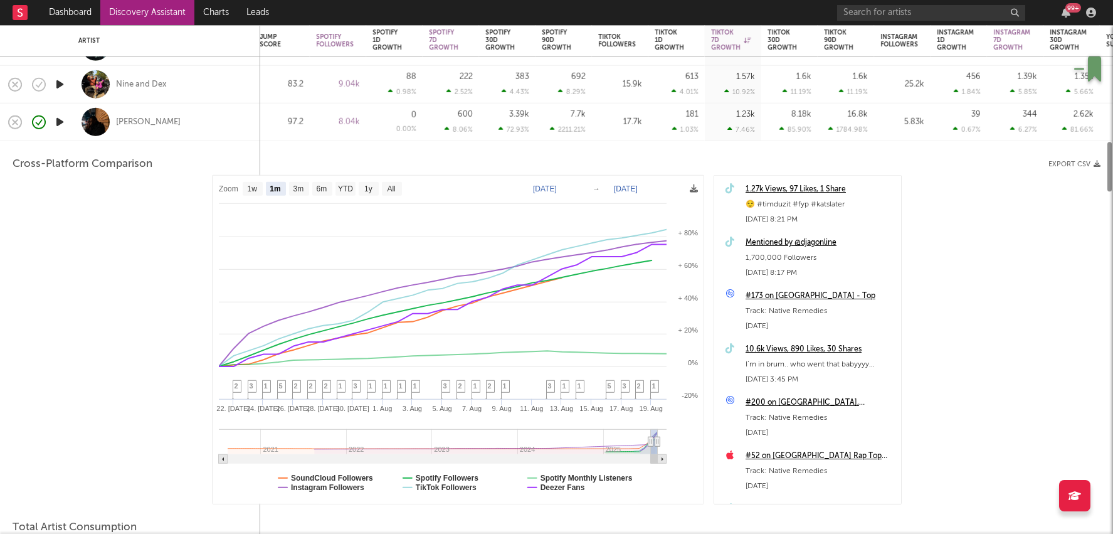
click at [840, 123] on div "16.8k 1784.98 %" at bounding box center [846, 121] width 44 height 37
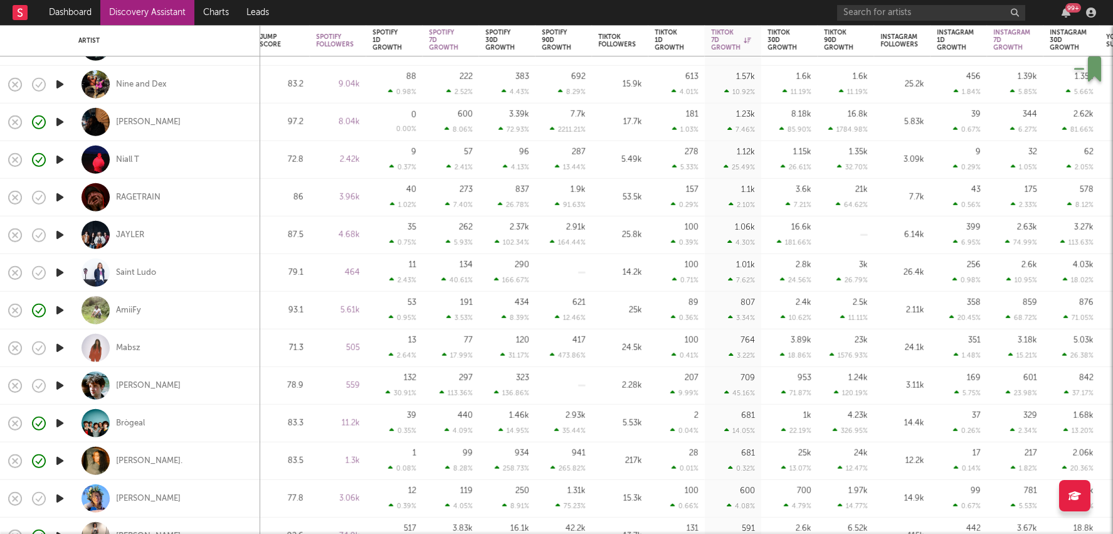
click at [872, 201] on div "21k 64.62 %" at bounding box center [846, 198] width 56 height 38
select select "1w"
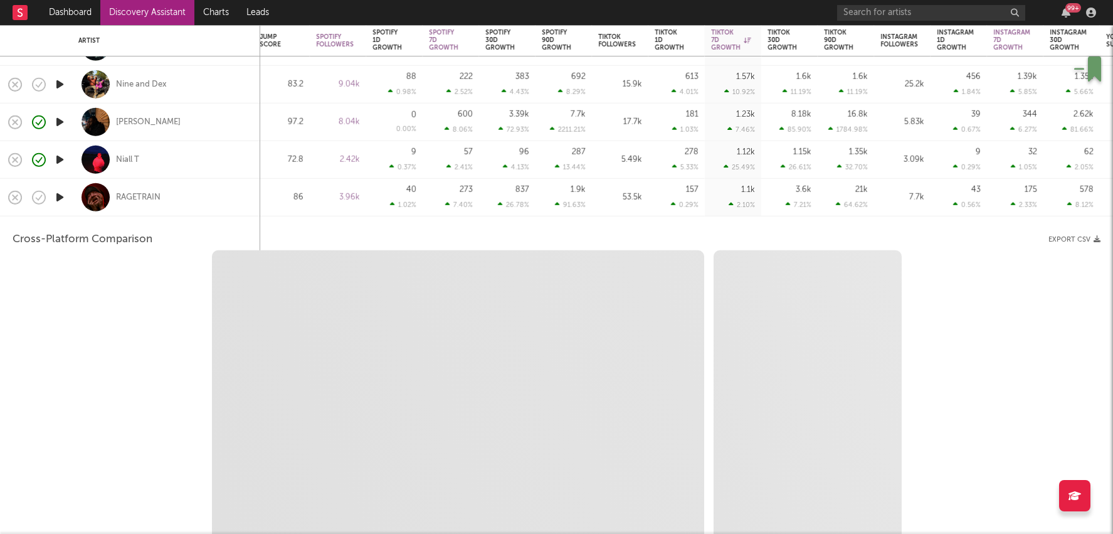
select select "6m"
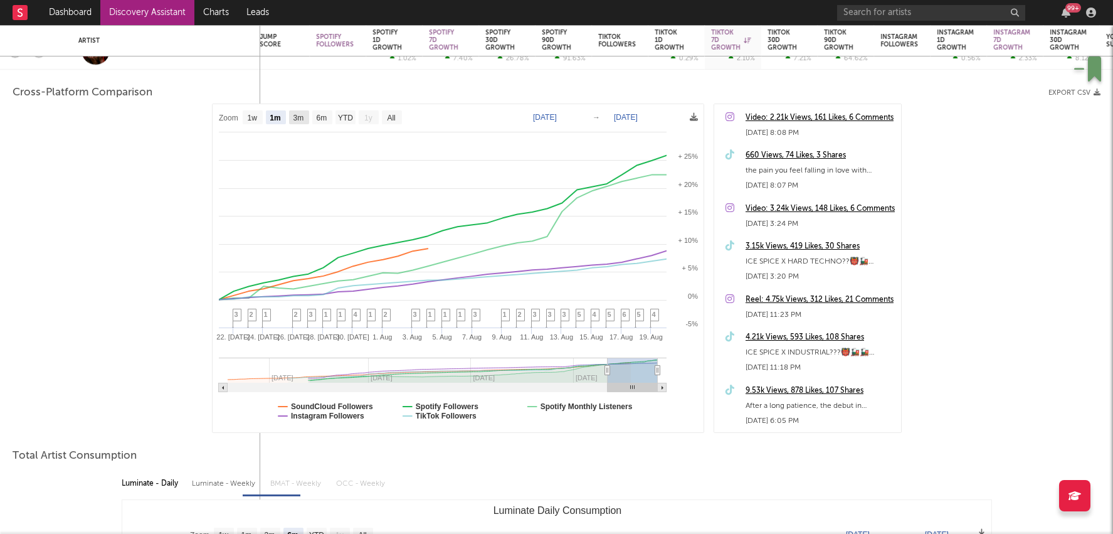
click at [293, 118] on text "3m" at bounding box center [298, 117] width 11 height 9
select select "3m"
type input "[DATE]"
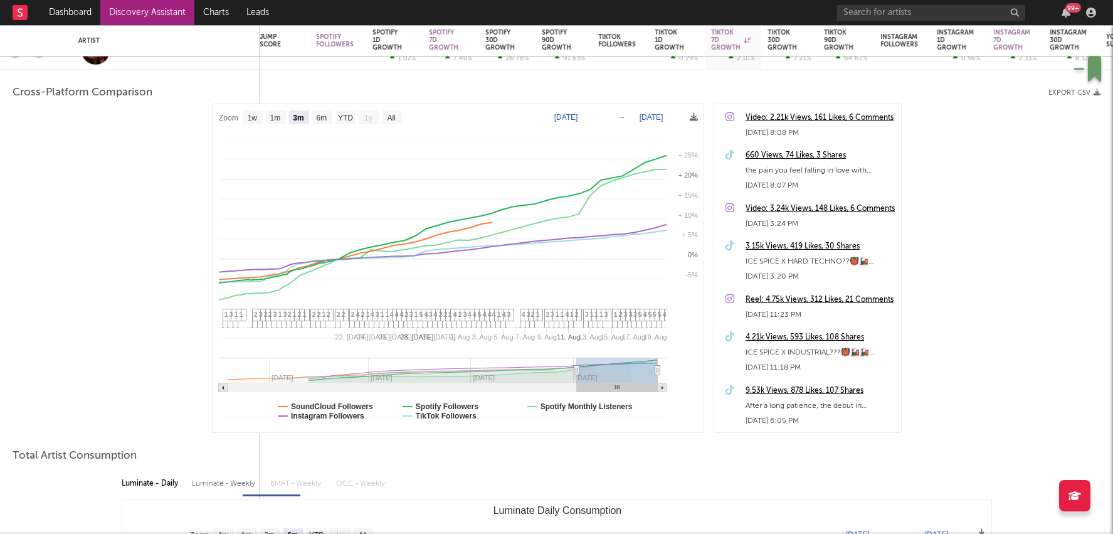
select select "3m"
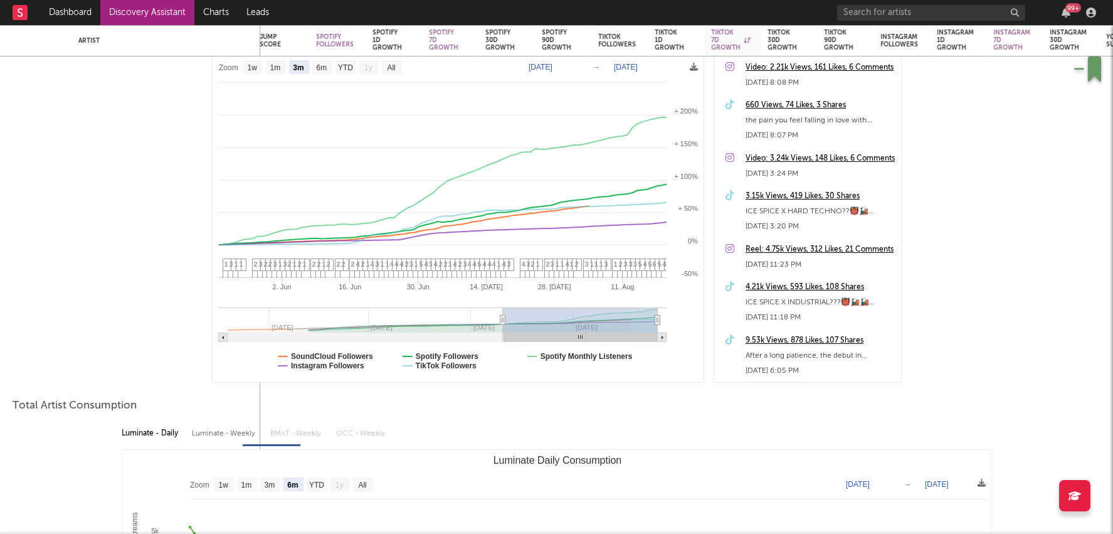
click at [789, 345] on div "9.53k Views, 878 Likes, 107 Shares" at bounding box center [819, 340] width 149 height 15
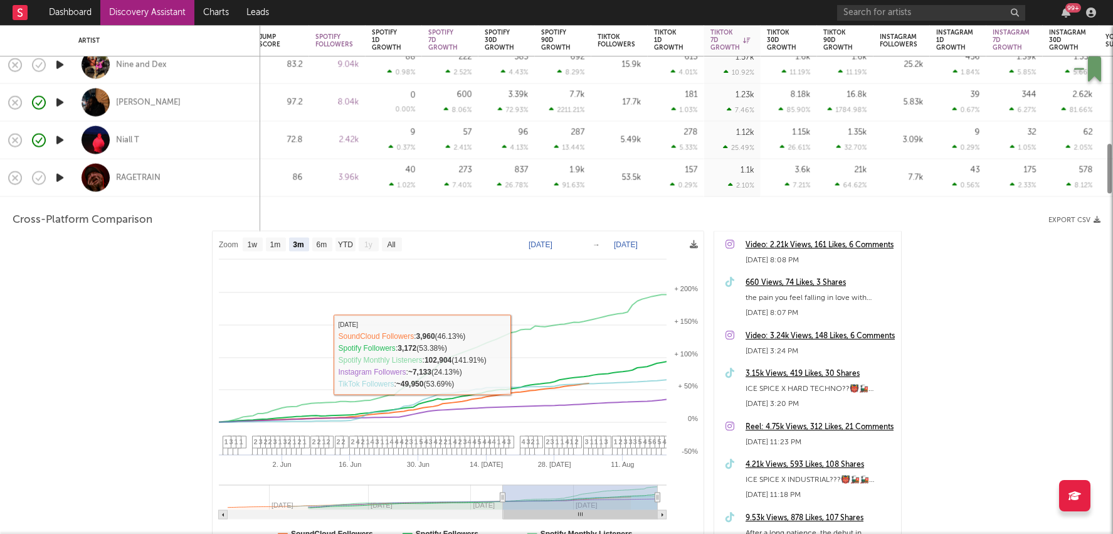
click at [560, 159] on div "1.9k 91.63 %" at bounding box center [563, 177] width 44 height 37
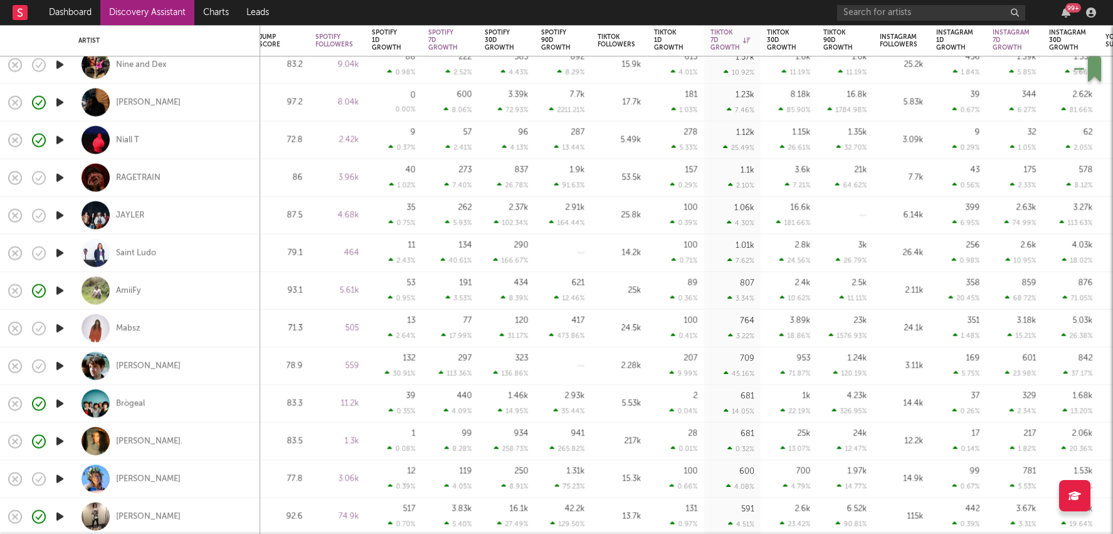
click at [614, 214] on div "25.8k" at bounding box center [620, 215] width 44 height 15
select select "1w"
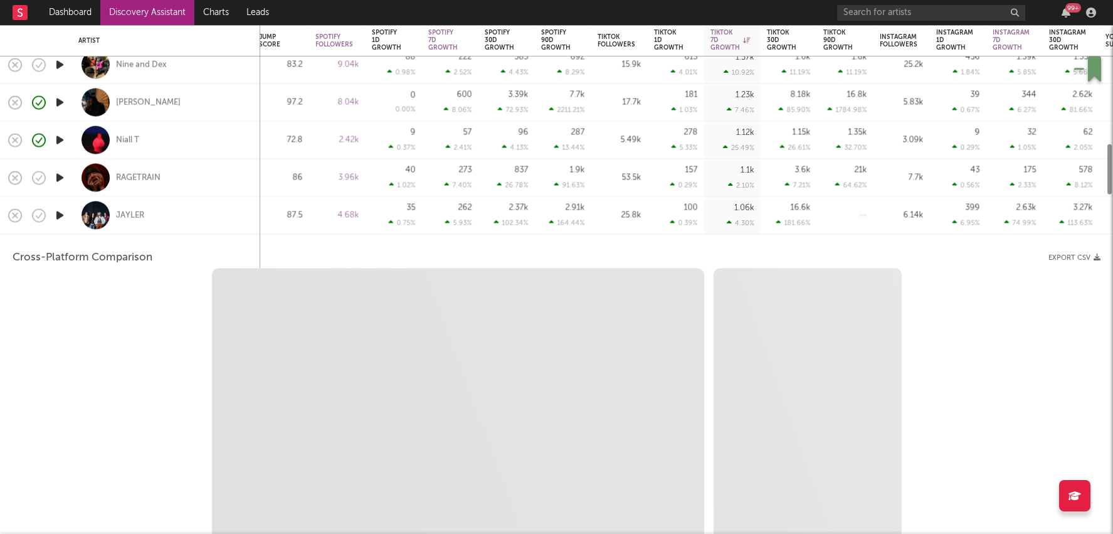
select select "6m"
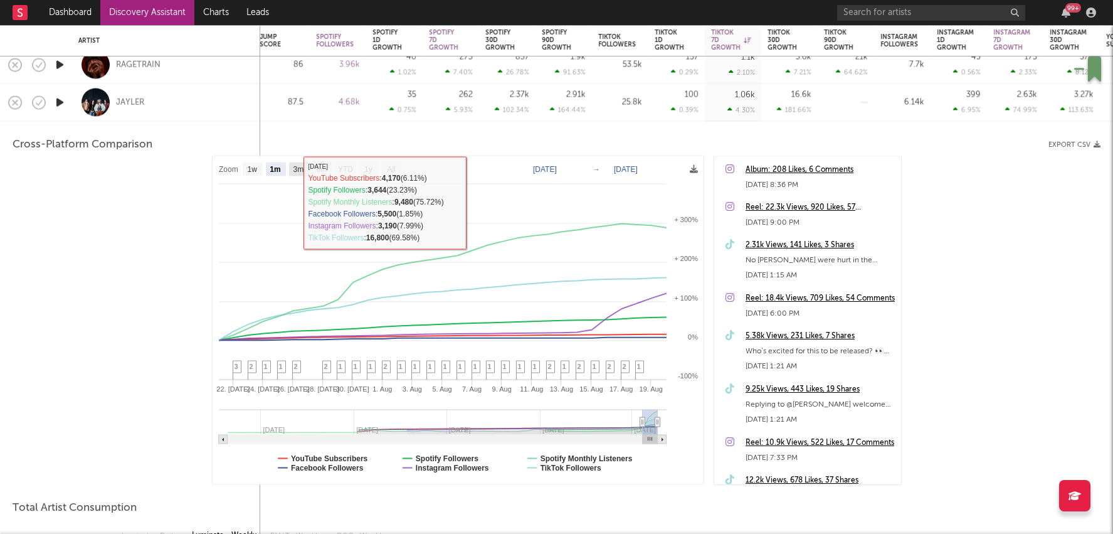
click at [305, 164] on rect at bounding box center [299, 169] width 20 height 14
select select "3m"
type input "[DATE]"
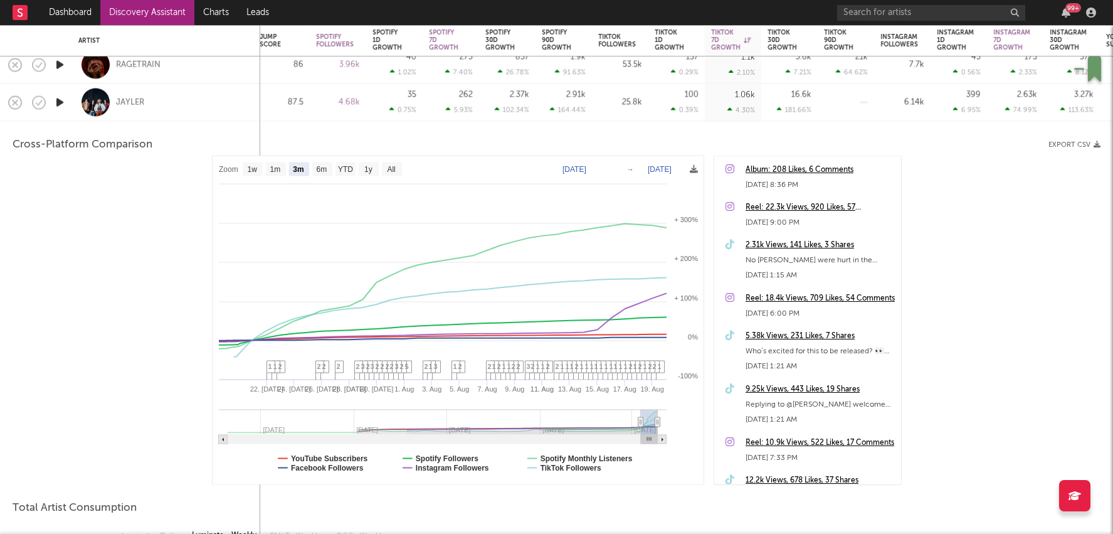
select select "3m"
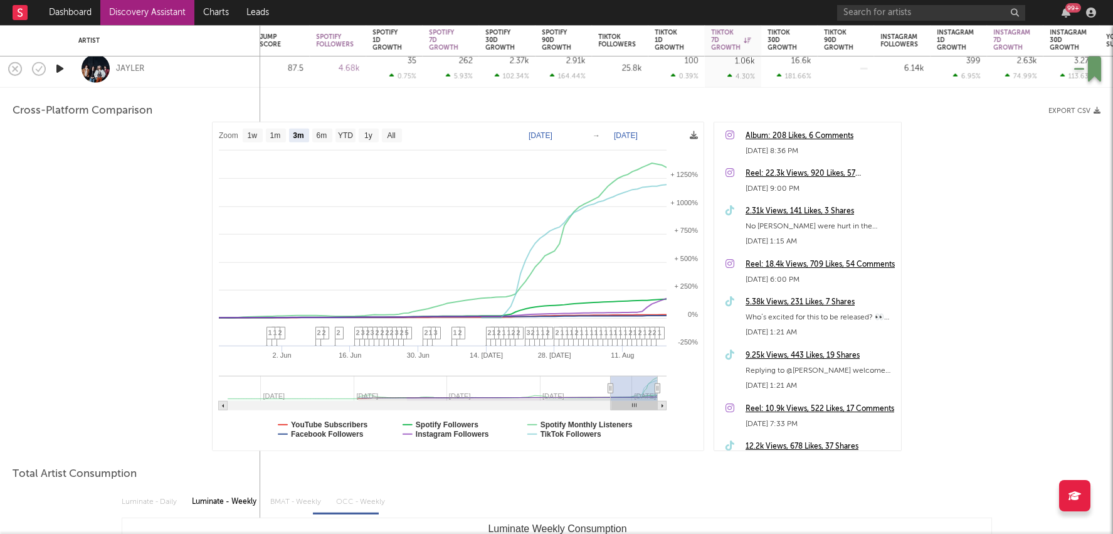
click at [808, 303] on div "5.38k Views, 231 Likes, 7 Shares" at bounding box center [819, 302] width 149 height 15
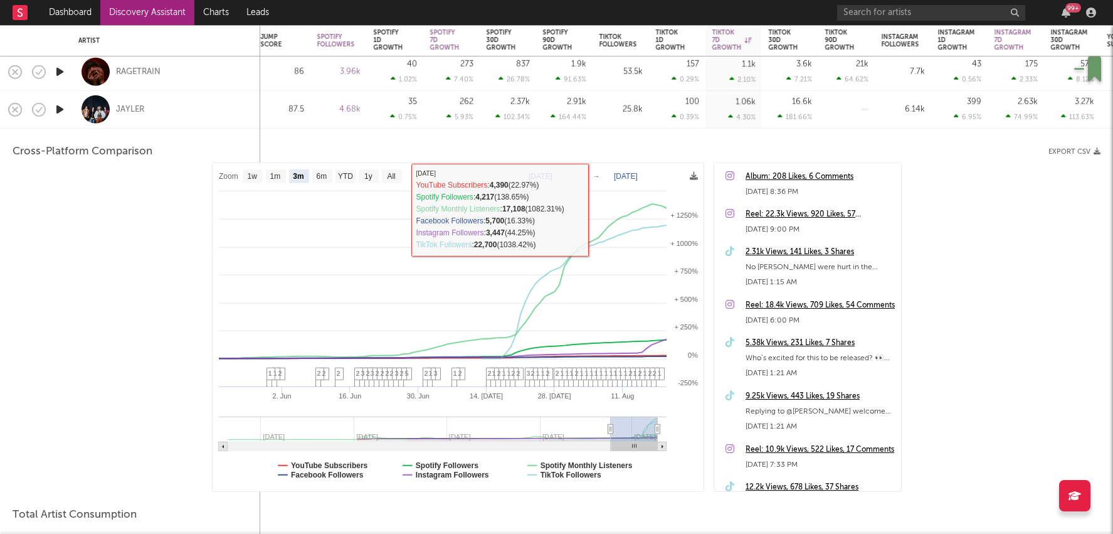
click at [618, 110] on div "25.8k" at bounding box center [621, 109] width 44 height 15
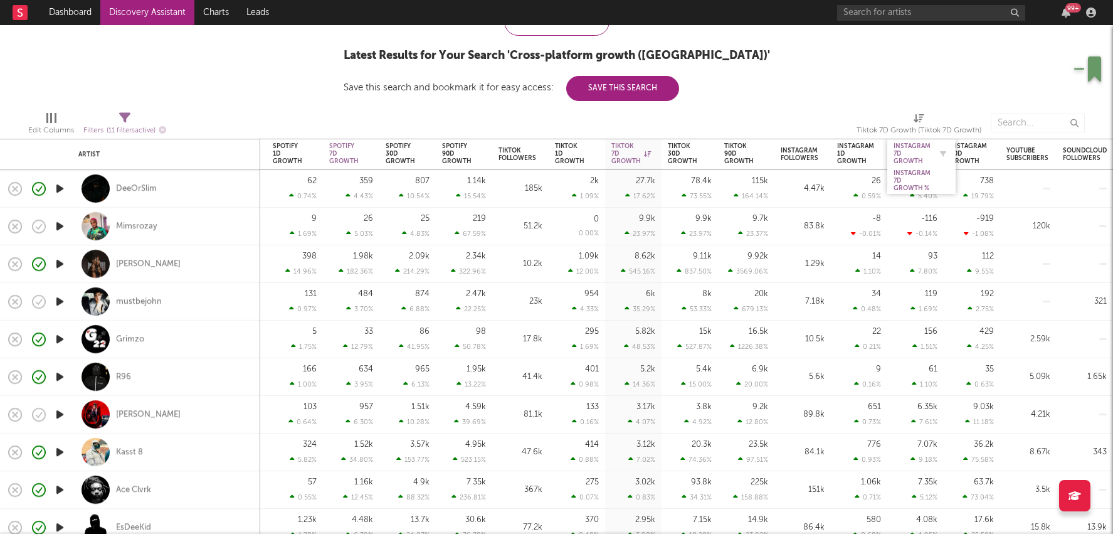
click at [905, 154] on div "Instagram 7D Growth" at bounding box center [911, 153] width 37 height 23
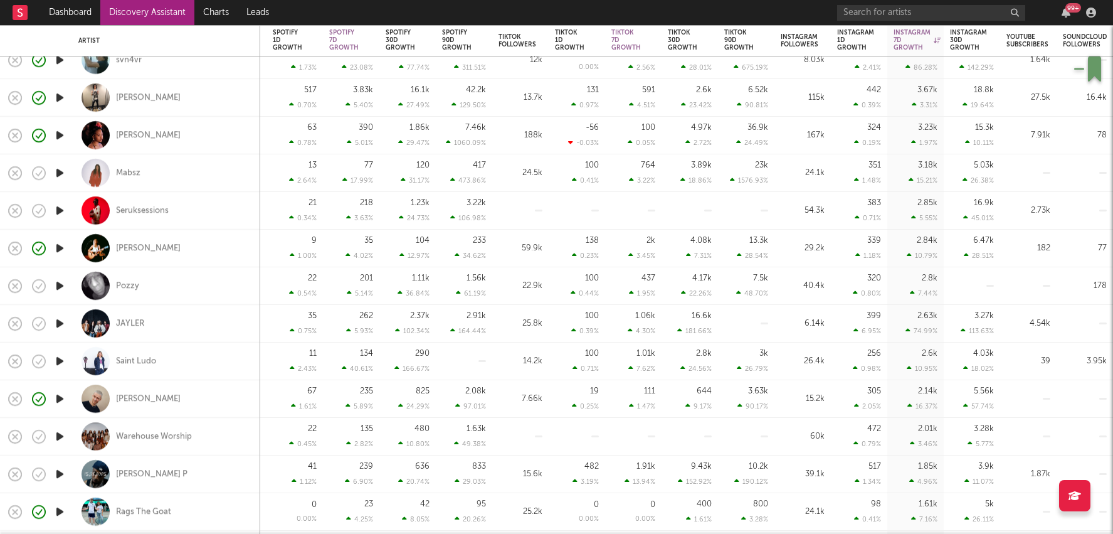
click at [772, 356] on div "3k 26.79 %" at bounding box center [746, 361] width 56 height 38
select select "1w"
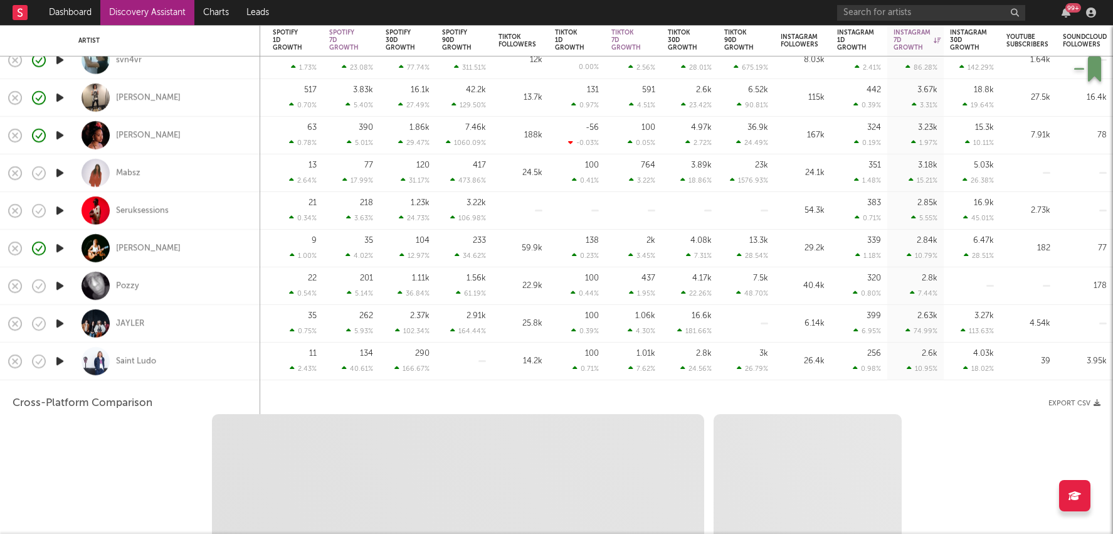
select select "1w"
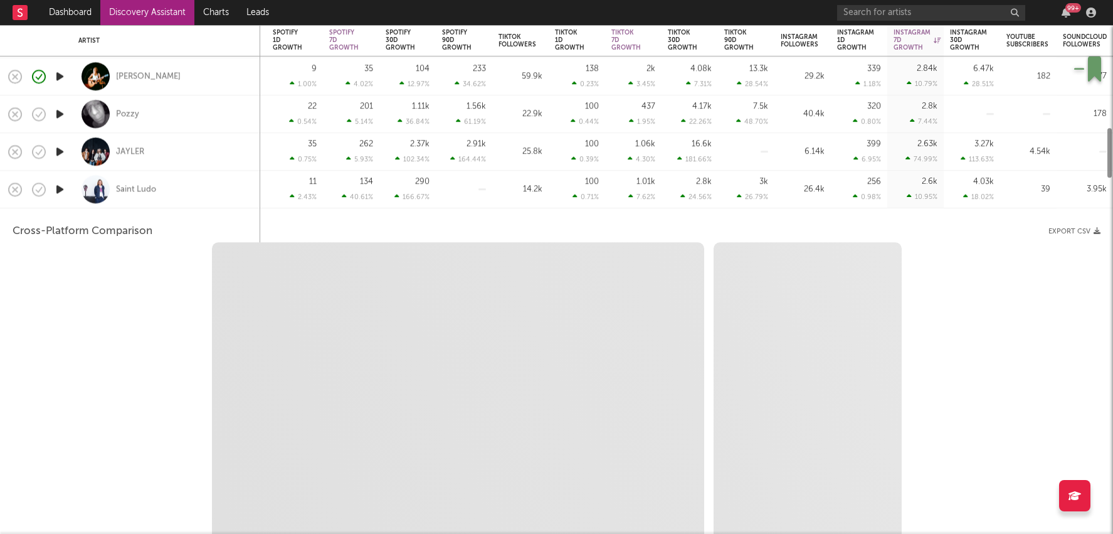
select select "1m"
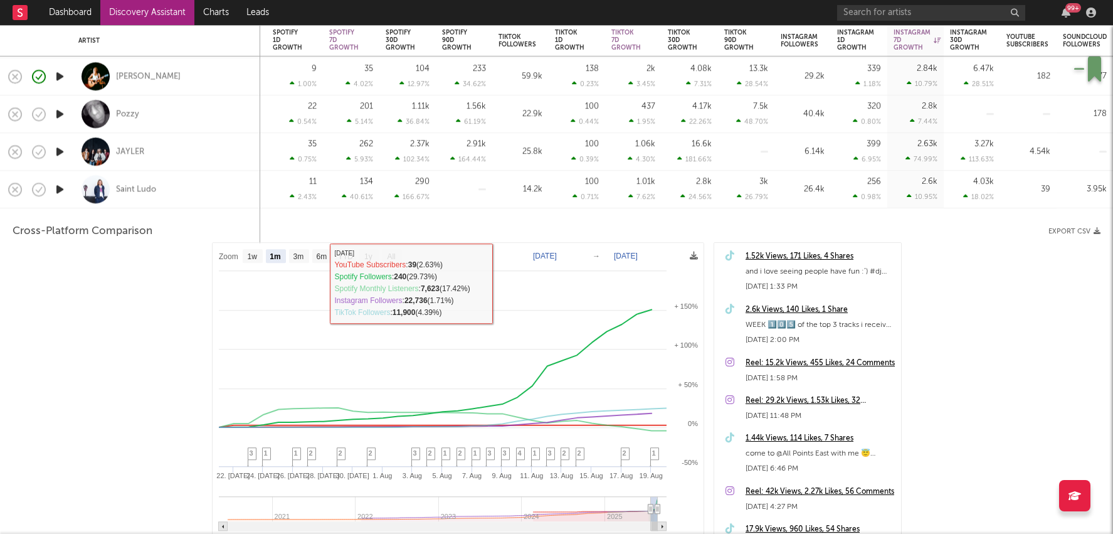
click at [761, 180] on div "3k" at bounding box center [763, 181] width 9 height 8
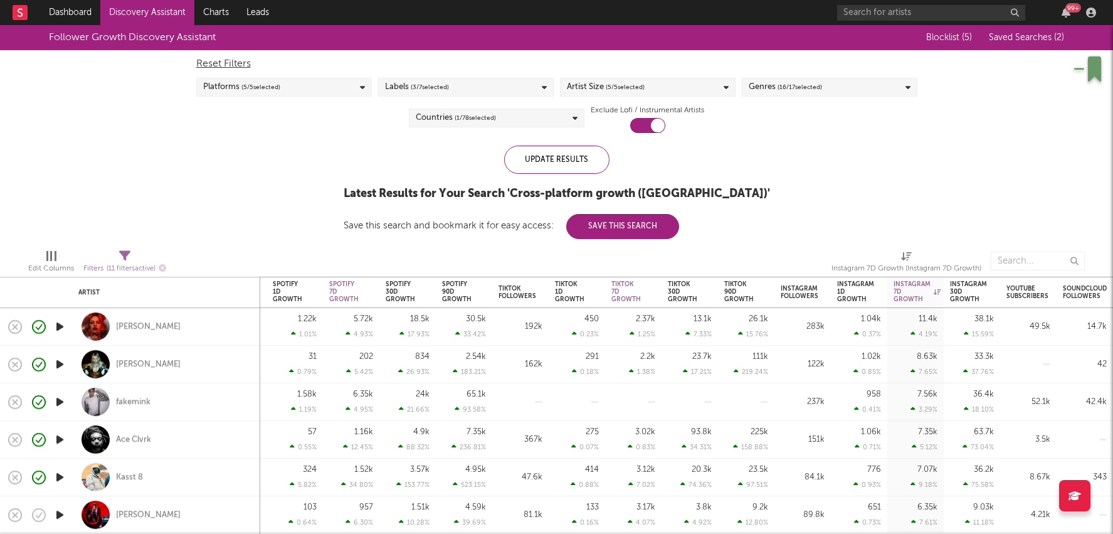
click at [477, 82] on div "Labels ( 3 / 7 selected)" at bounding box center [466, 87] width 176 height 19
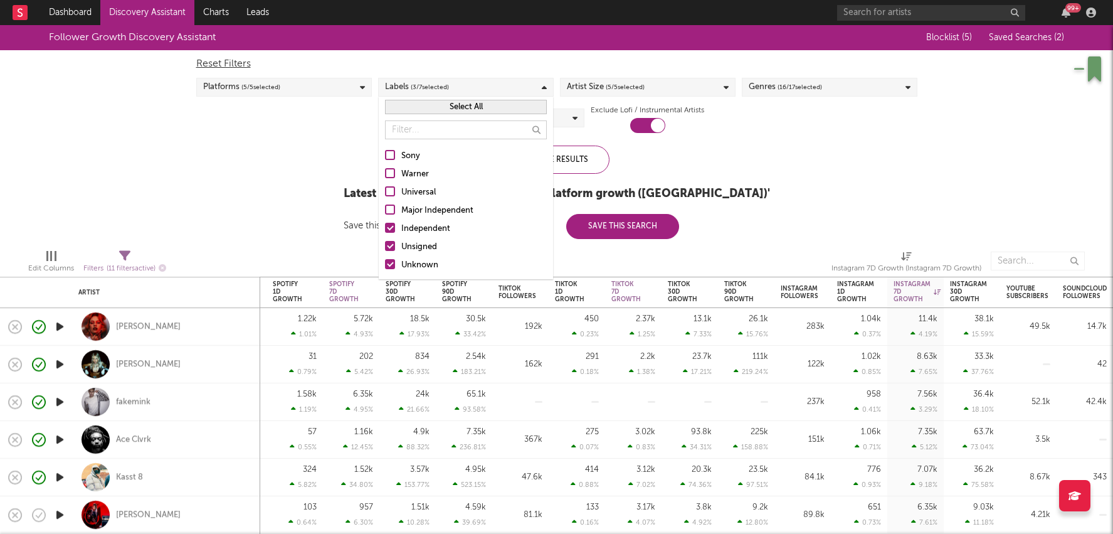
click at [477, 82] on div "Labels ( 3 / 7 selected)" at bounding box center [466, 87] width 176 height 19
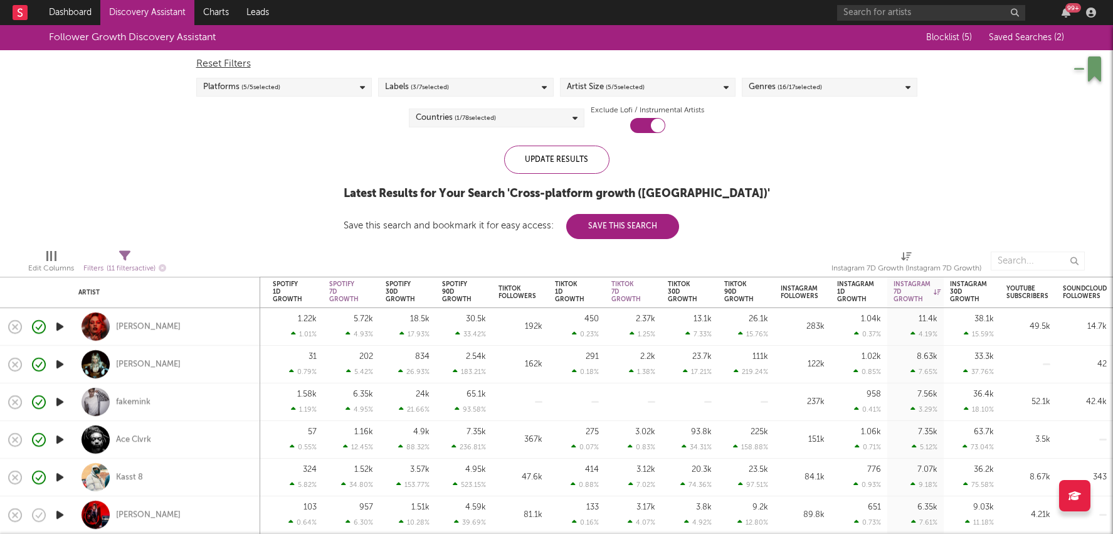
click at [872, 91] on div "Genres ( 16 / 17 selected)" at bounding box center [830, 87] width 176 height 19
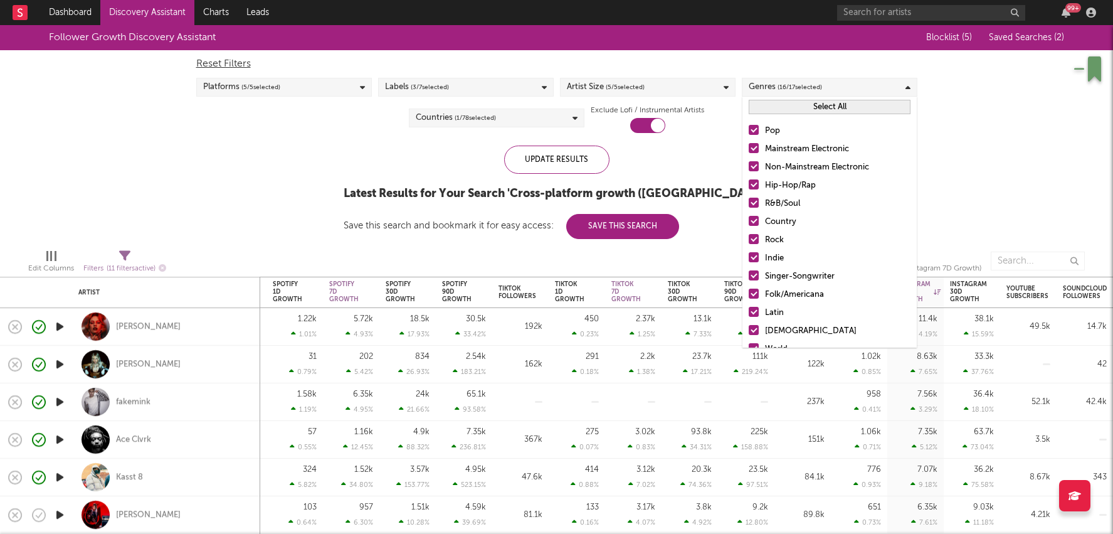
click at [483, 124] on span "( 1 / 78 selected)" at bounding box center [475, 117] width 41 height 15
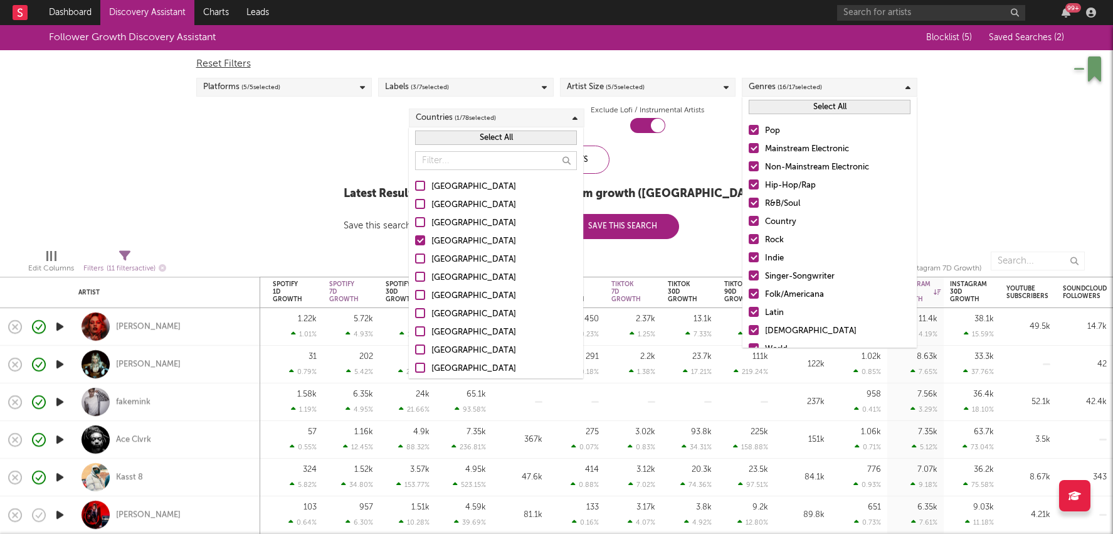
click at [499, 161] on input "text" at bounding box center [496, 160] width 162 height 19
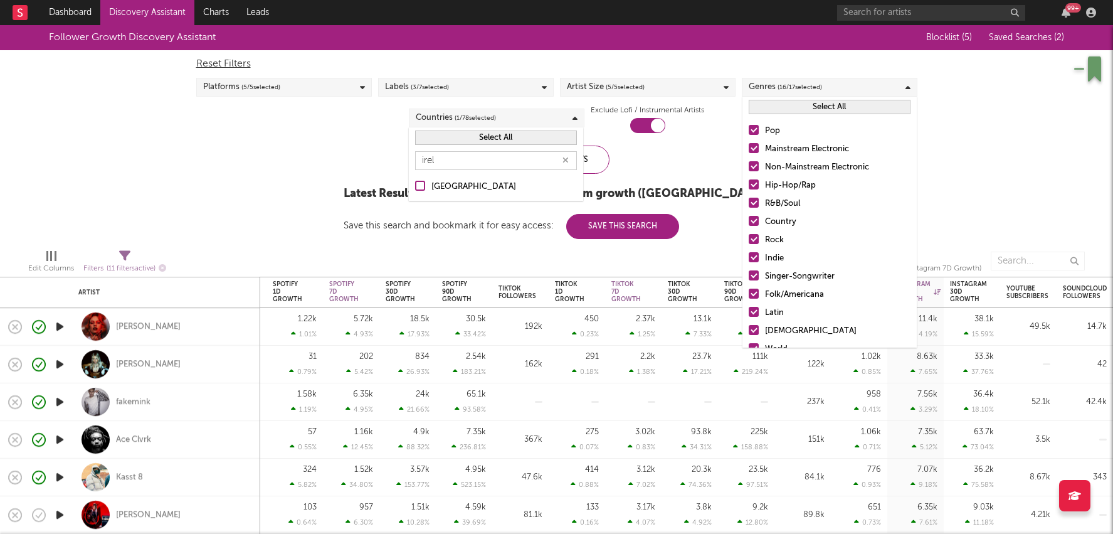
click at [466, 182] on div "[GEOGRAPHIC_DATA]" at bounding box center [503, 186] width 145 height 15
click at [415, 182] on input "[GEOGRAPHIC_DATA]" at bounding box center [415, 186] width 0 height 15
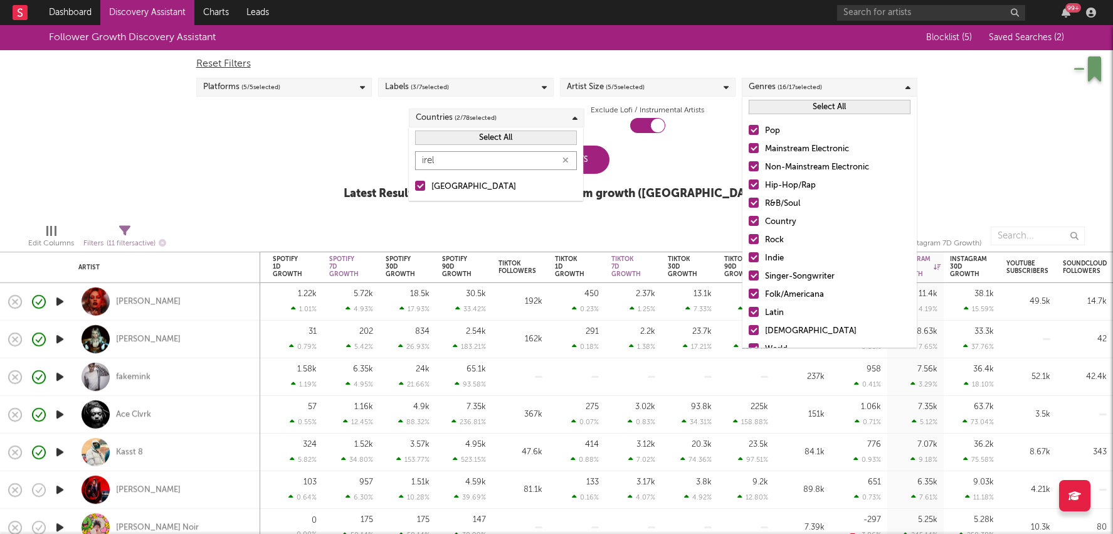
click at [482, 162] on input "irel" at bounding box center [496, 160] width 162 height 19
type input "aus"
click at [456, 184] on div "[GEOGRAPHIC_DATA]" at bounding box center [503, 186] width 145 height 15
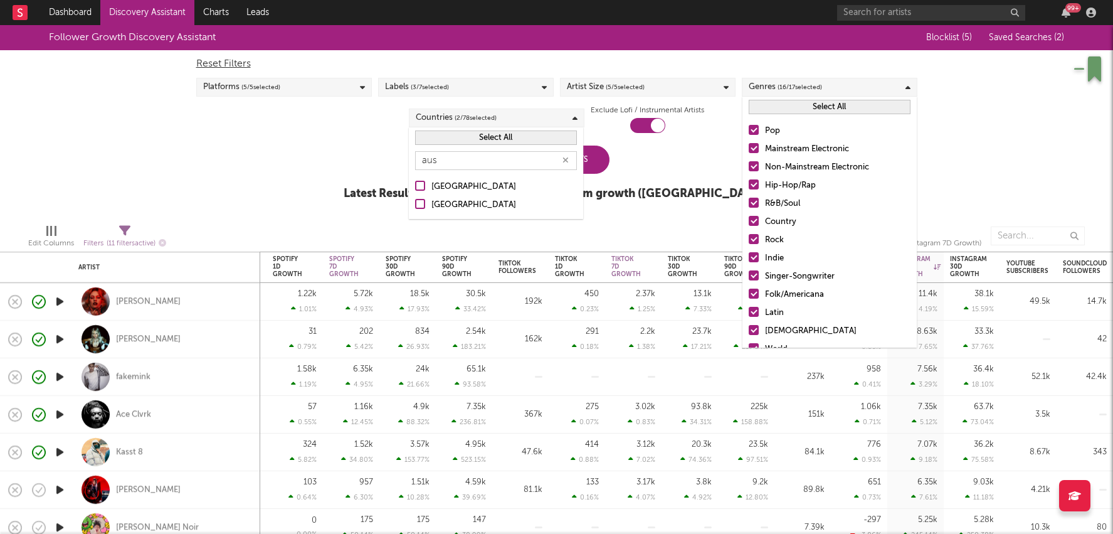
click at [415, 184] on input "[GEOGRAPHIC_DATA]" at bounding box center [415, 186] width 0 height 15
click at [604, 157] on div "Update Results" at bounding box center [556, 159] width 105 height 28
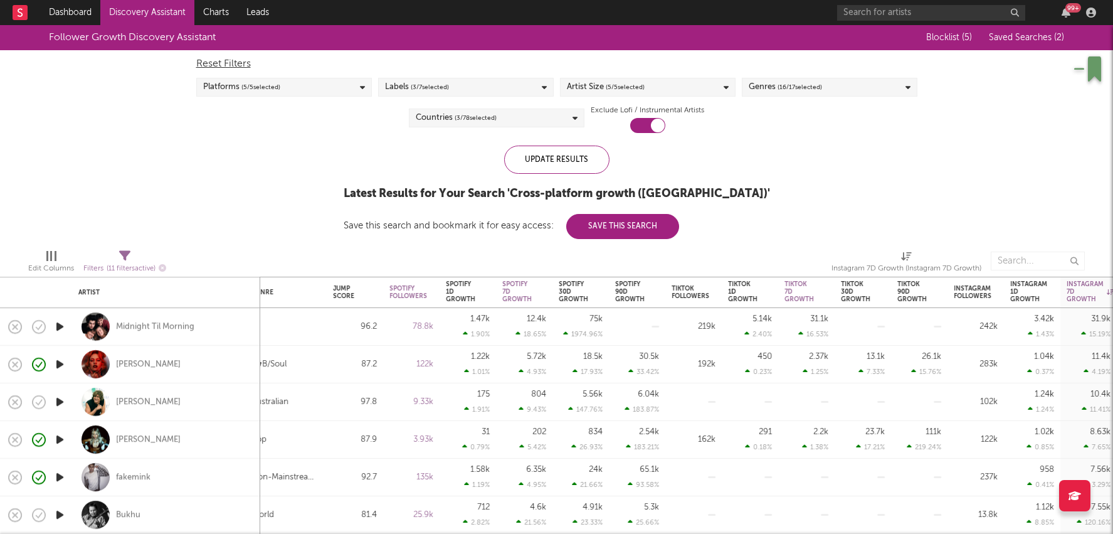
click at [891, 321] on div at bounding box center [919, 327] width 56 height 38
select select "1w"
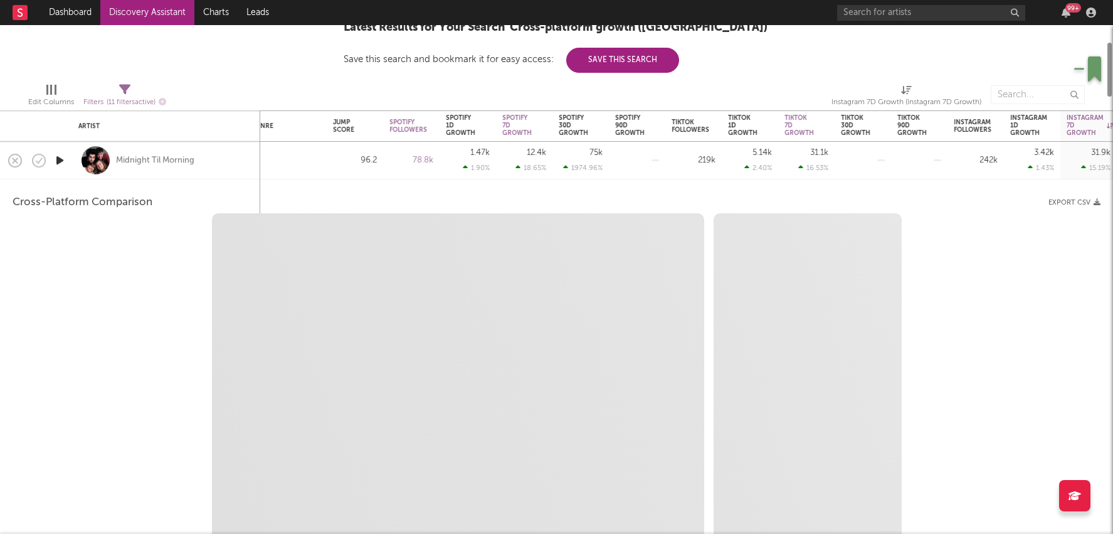
select select "1w"
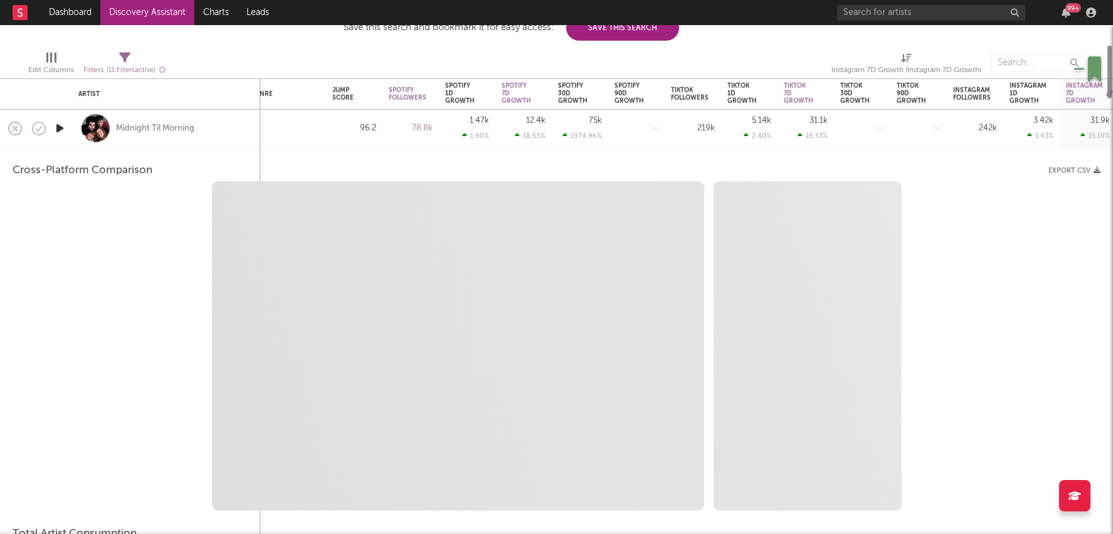
select select "1m"
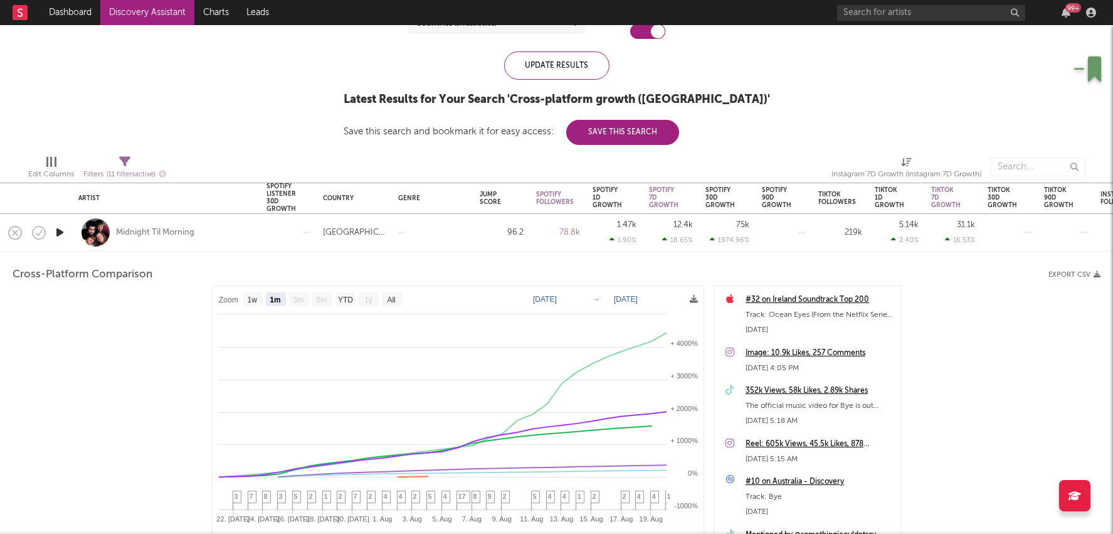
click at [811, 388] on div "352k Views, 58k Likes, 2.89k Shares" at bounding box center [819, 390] width 149 height 15
click at [476, 239] on div "96.2" at bounding box center [501, 233] width 56 height 38
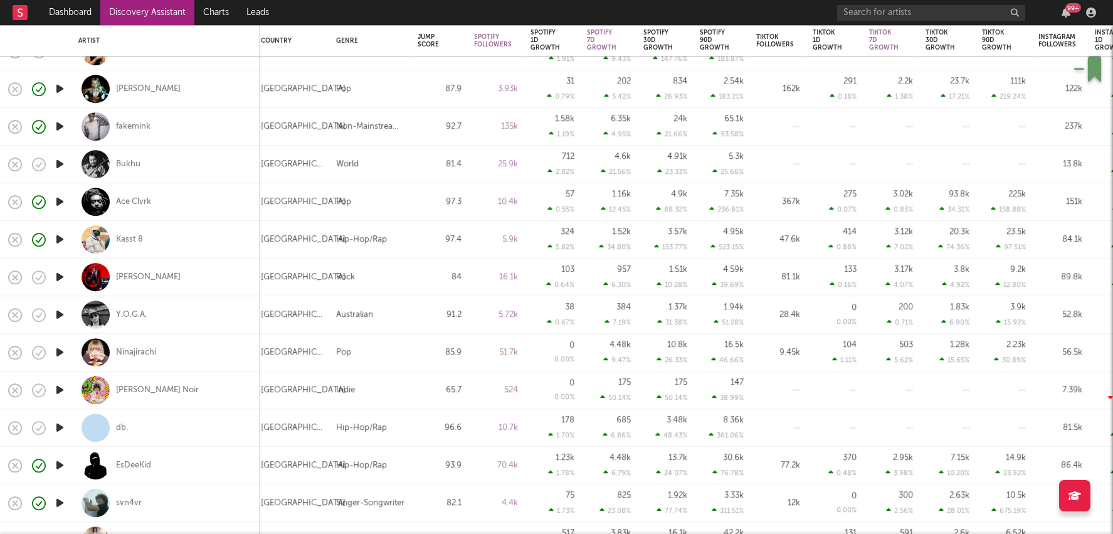
click at [396, 391] on div "Indie" at bounding box center [370, 389] width 69 height 15
select select "1w"
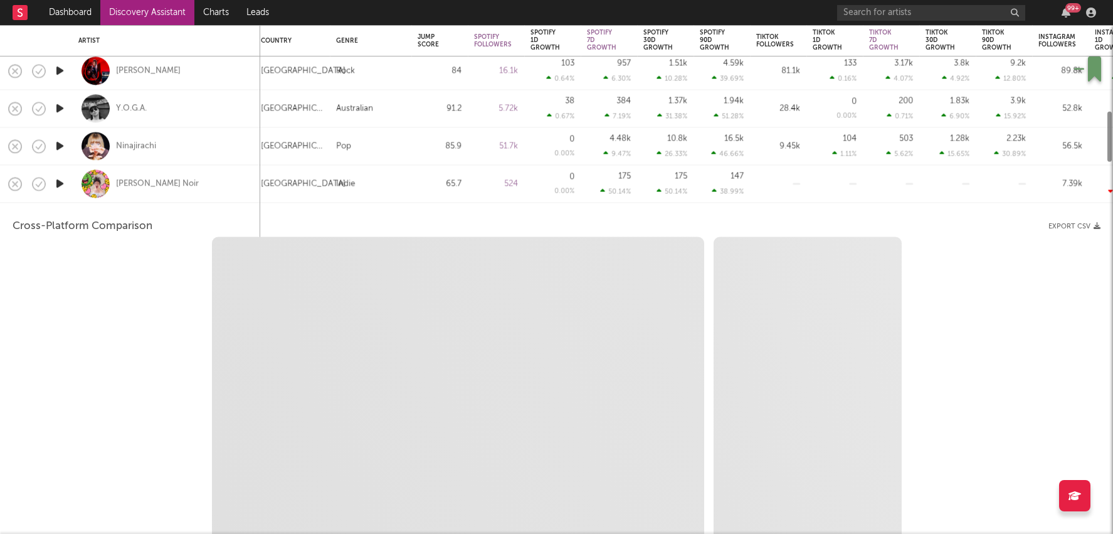
select select "1w"
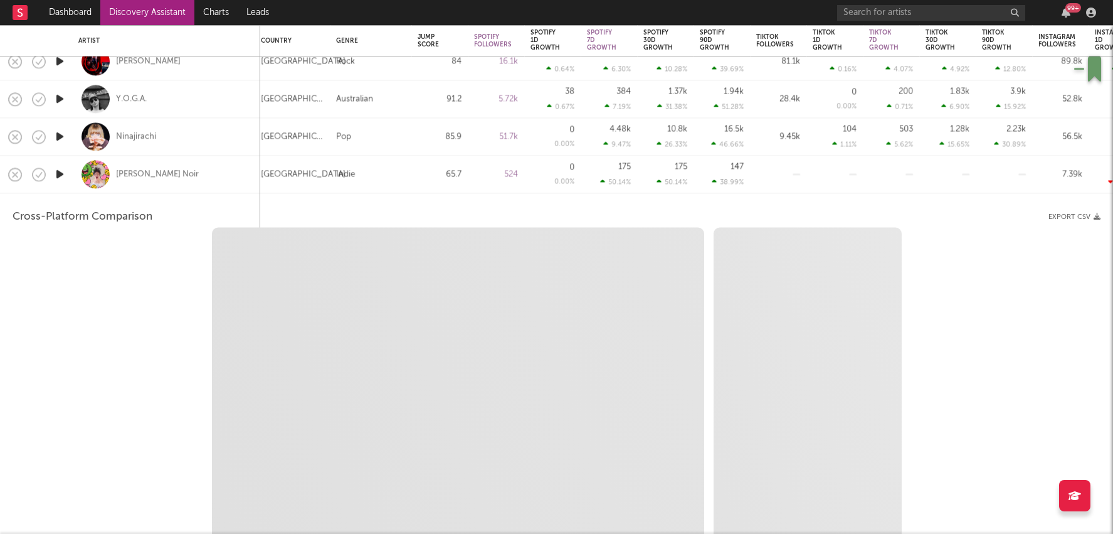
select select "1m"
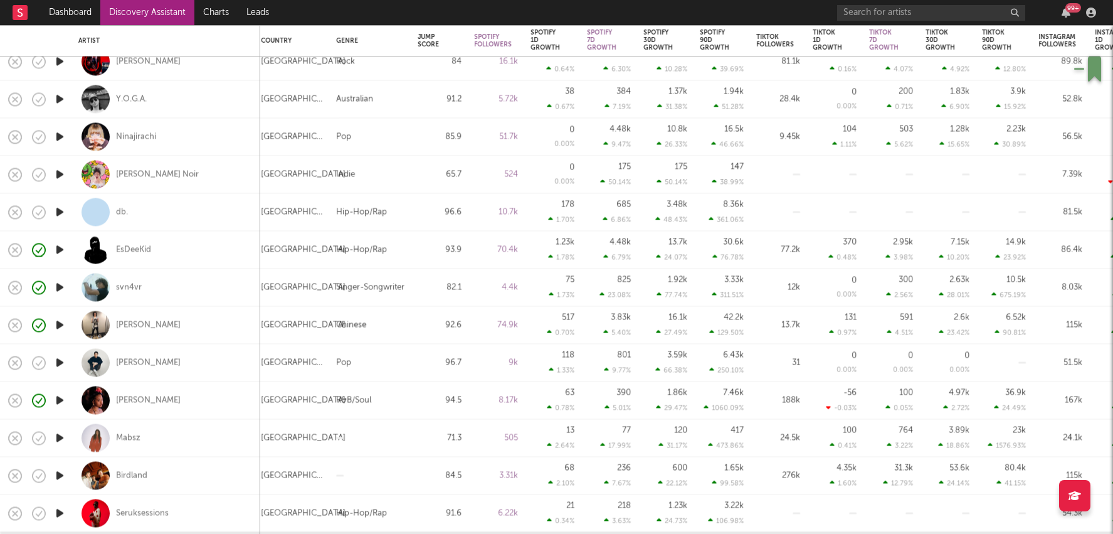
click at [159, 8] on link "Discovery Assistant" at bounding box center [147, 12] width 94 height 25
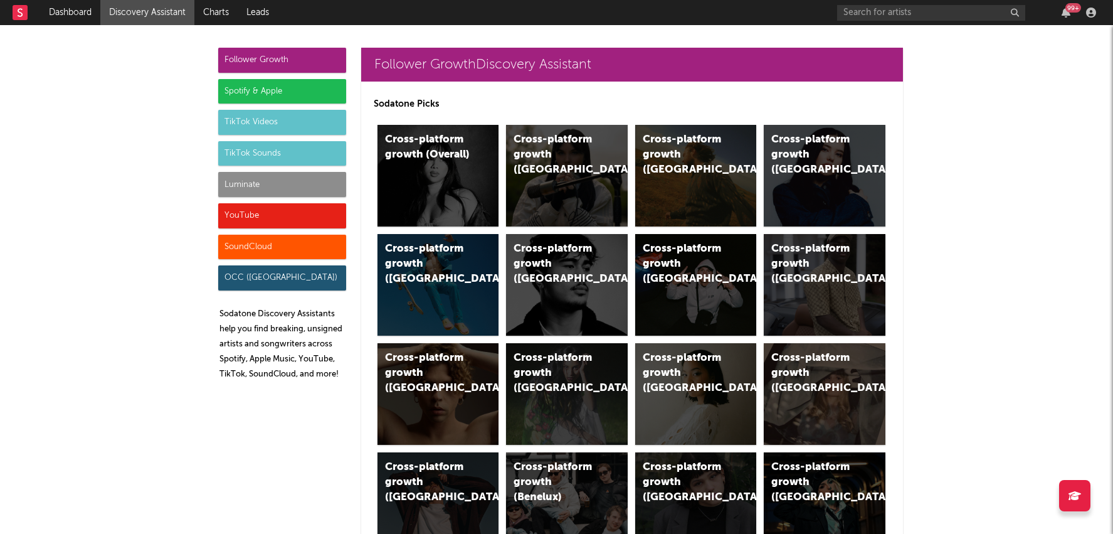
click at [303, 118] on div "TikTok Videos" at bounding box center [282, 122] width 128 height 25
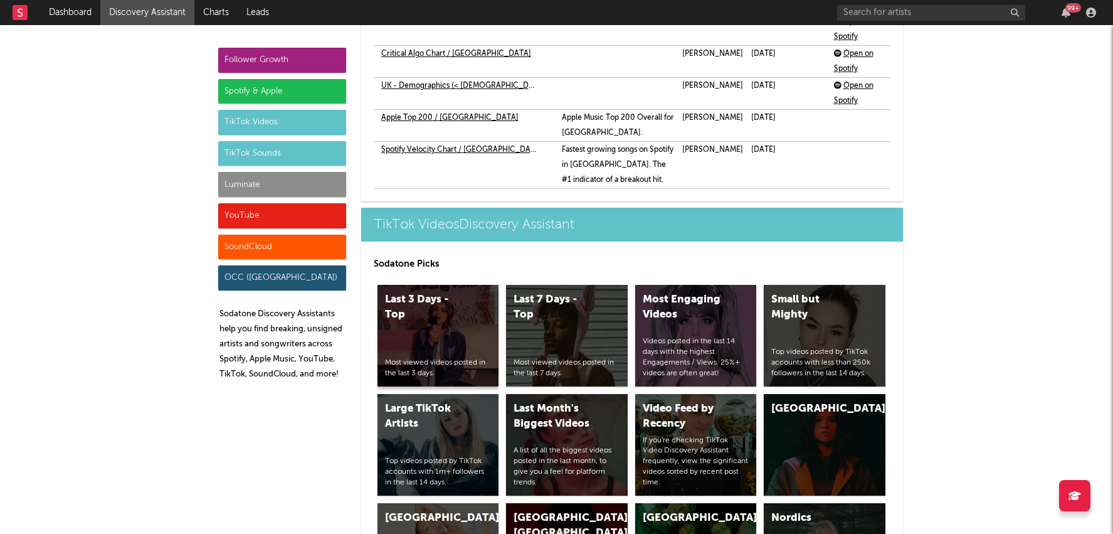
scroll to position [3798, 0]
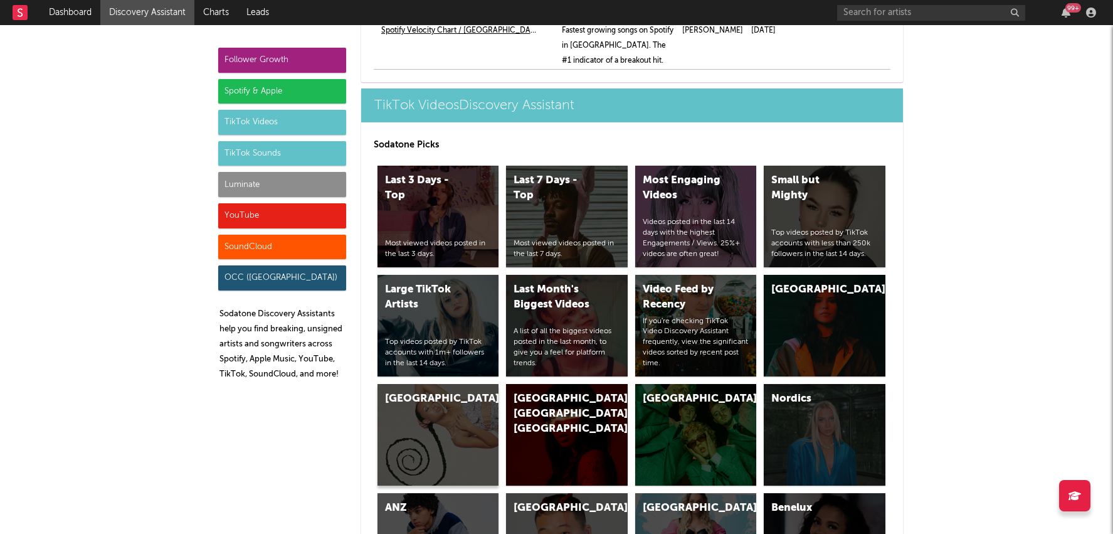
click at [453, 391] on div "[GEOGRAPHIC_DATA]" at bounding box center [427, 398] width 85 height 15
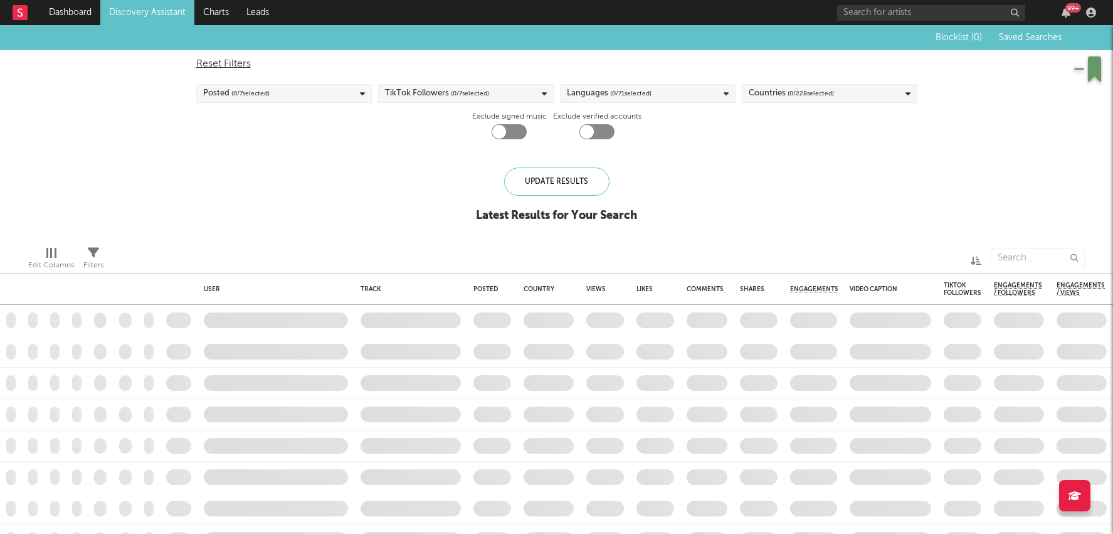
checkbox input "true"
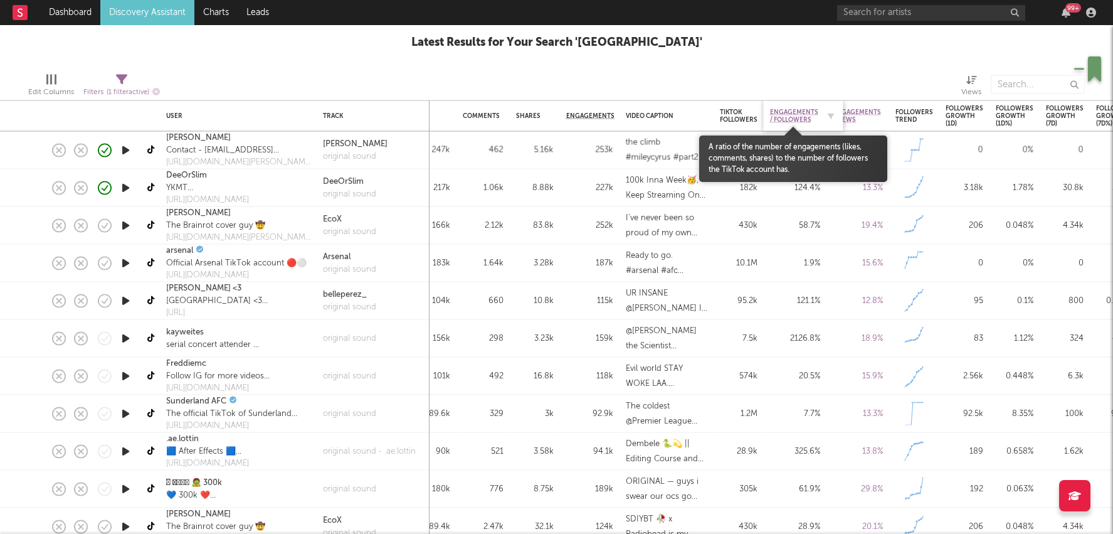
click at [798, 111] on span "Engagements / Followers" at bounding box center [794, 115] width 48 height 15
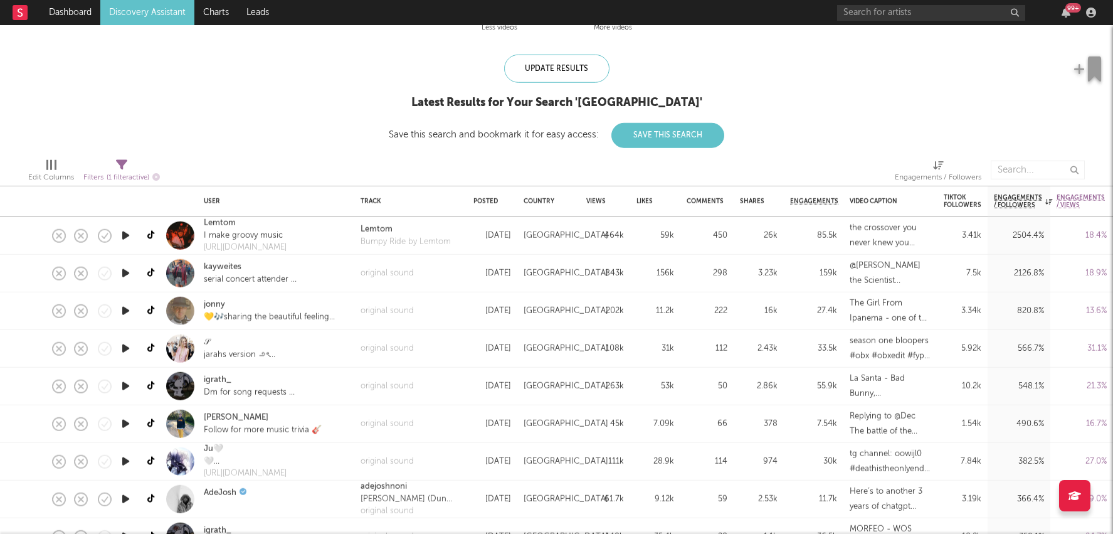
click at [678, 241] on div "59k" at bounding box center [655, 236] width 50 height 38
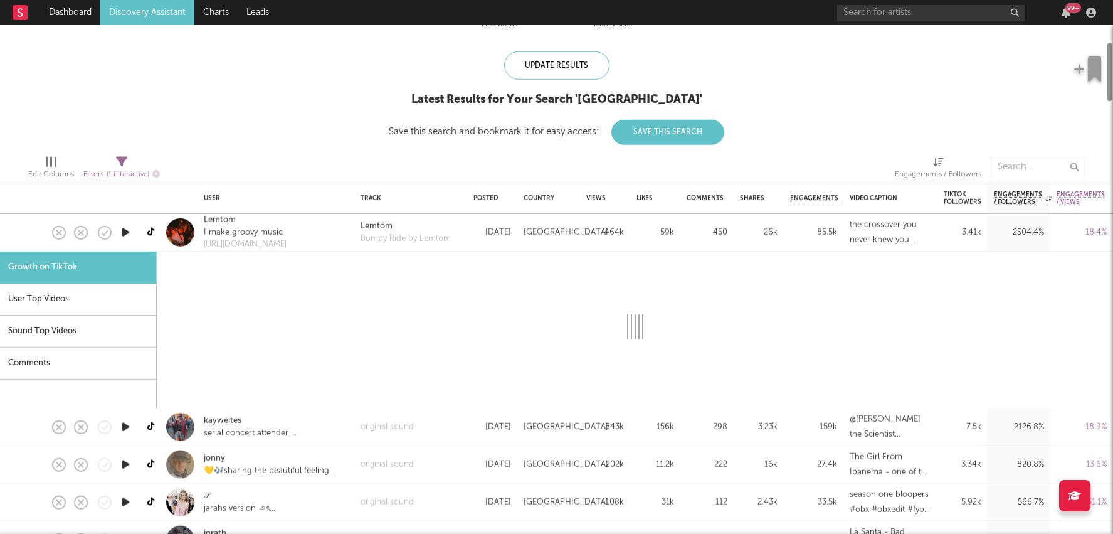
select select "1m"
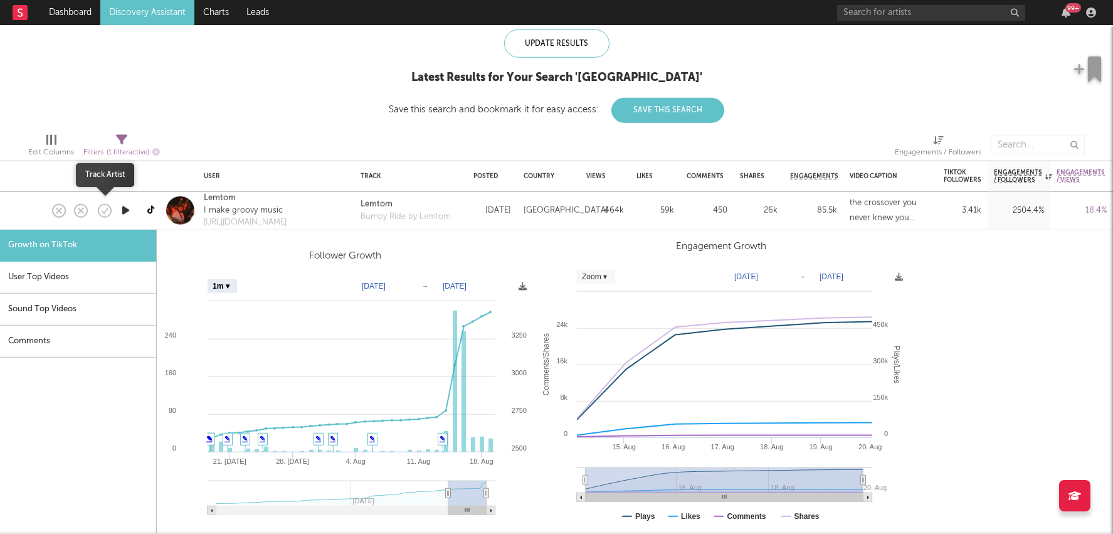
click at [102, 216] on icon "button" at bounding box center [105, 210] width 18 height 18
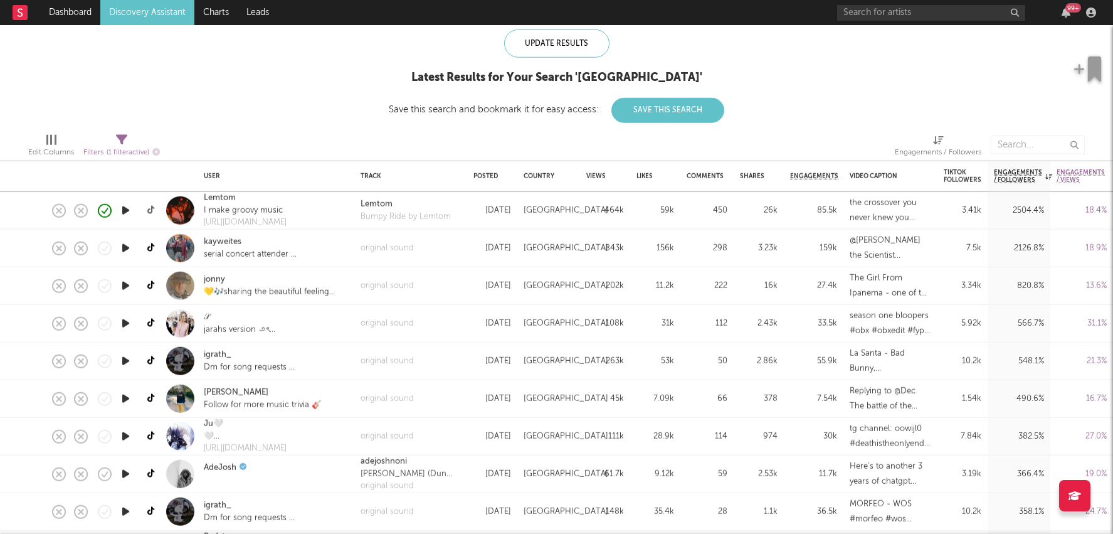
click at [149, 210] on icon at bounding box center [151, 210] width 9 height 9
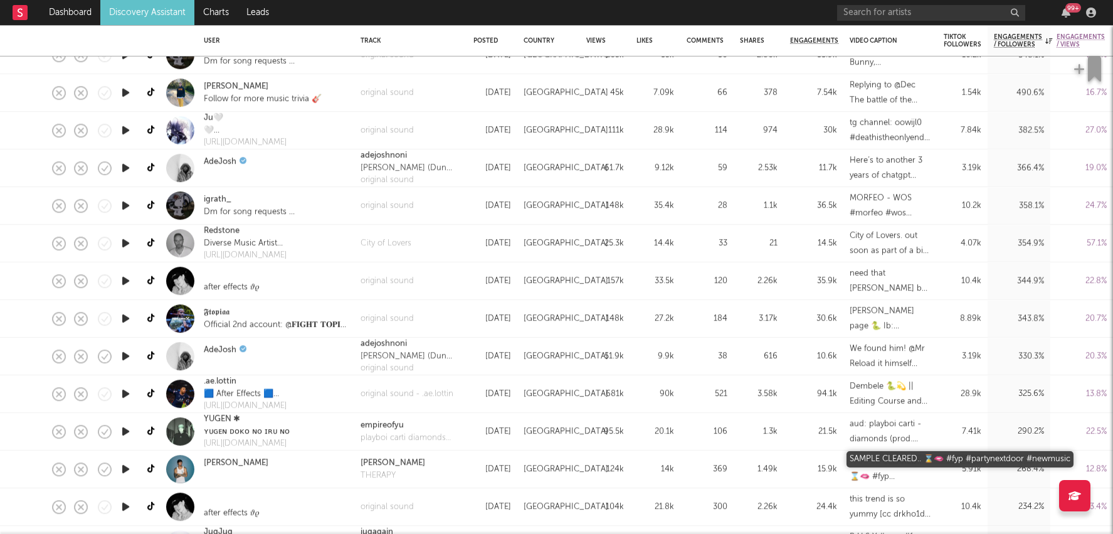
click at [911, 463] on div "SAMPLE CLEARED.. ⌛️🫦 #fyp #partynextdoor #newmusic" at bounding box center [891, 469] width 82 height 30
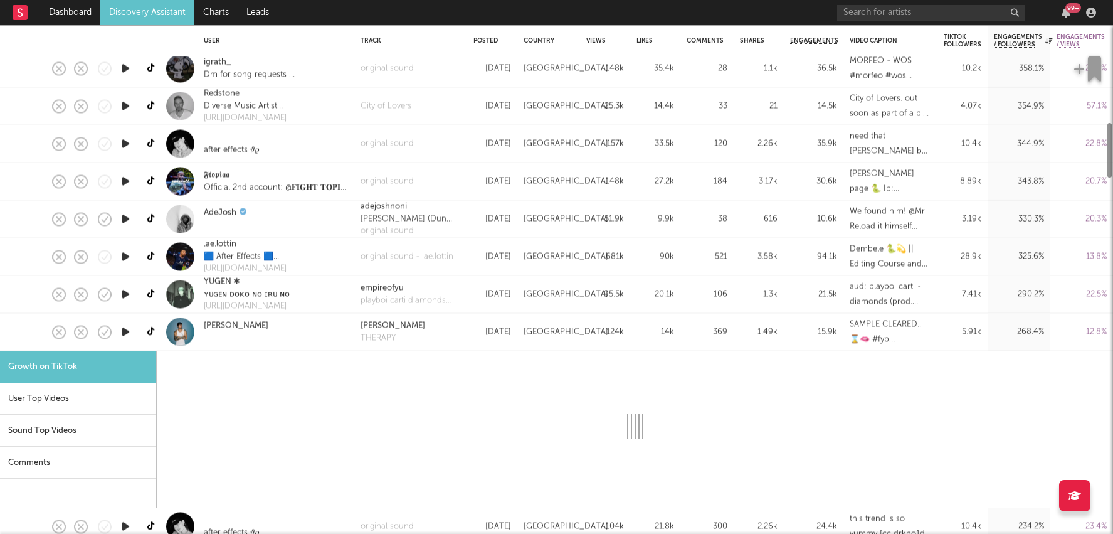
select select "1m"
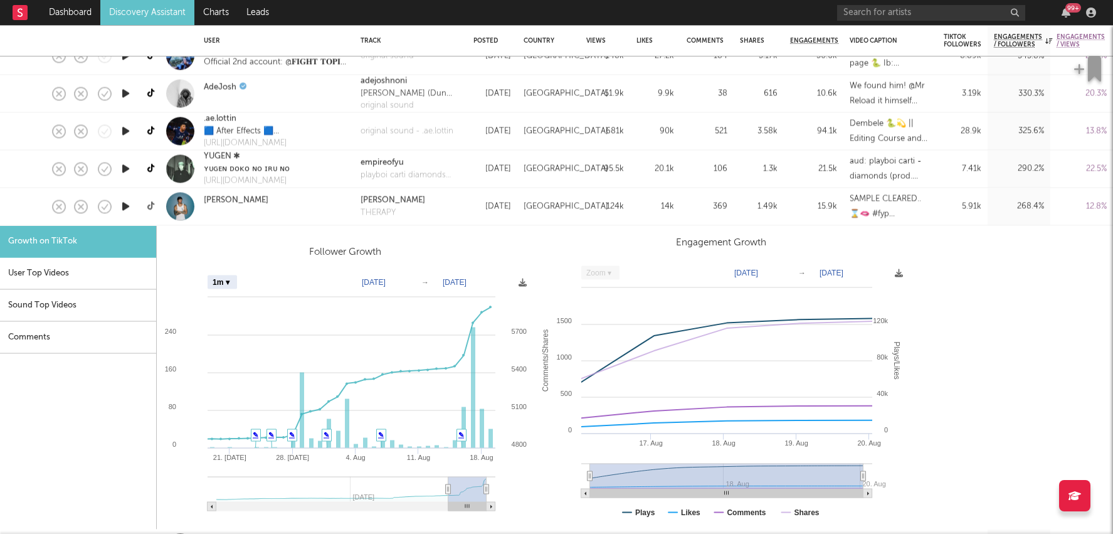
click at [151, 208] on icon at bounding box center [151, 206] width 9 height 9
click at [105, 200] on icon "button" at bounding box center [104, 206] width 13 height 13
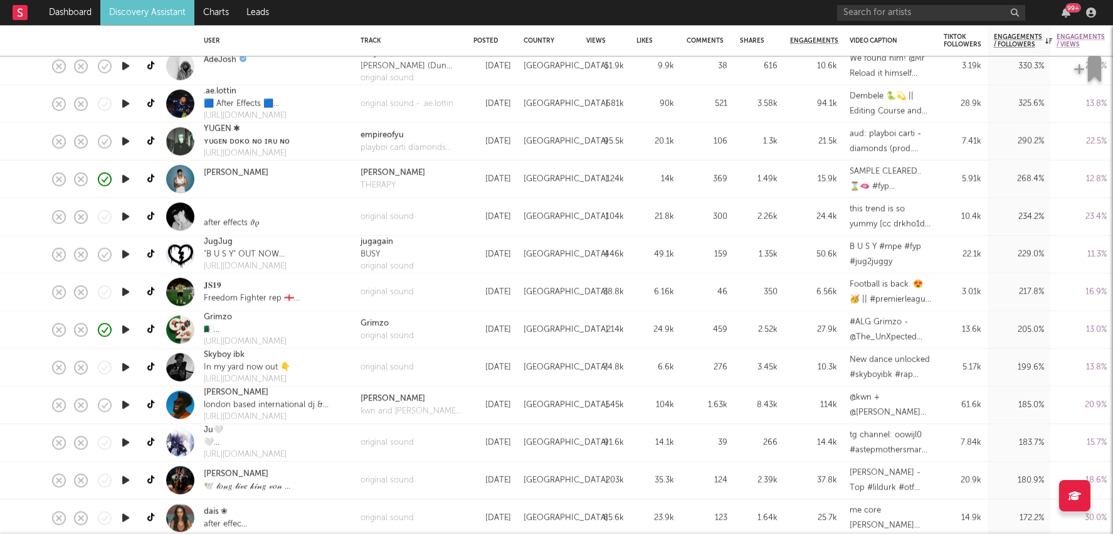
click at [661, 405] on div "104k" at bounding box center [655, 404] width 38 height 15
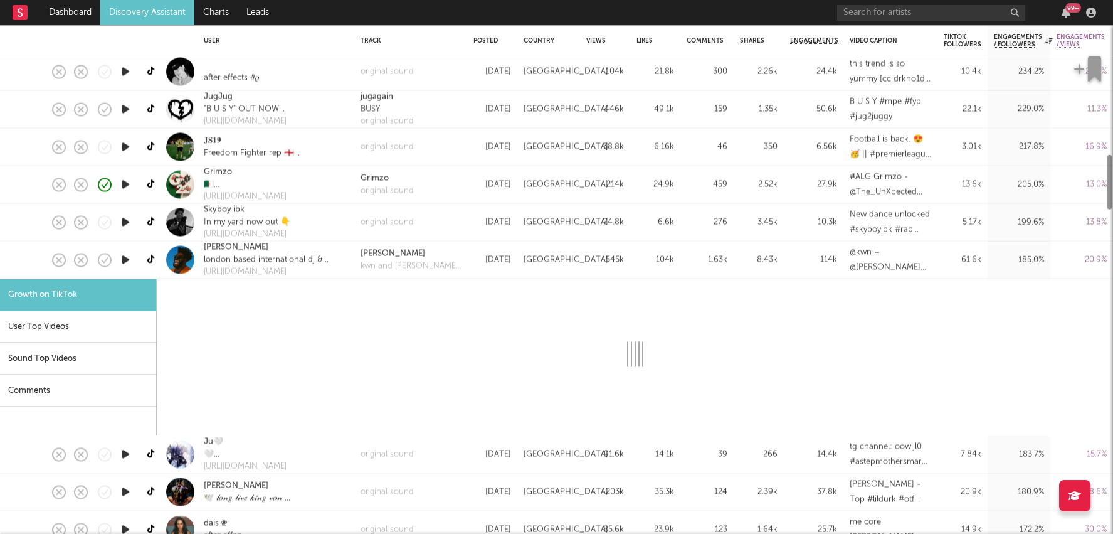
select select "1m"
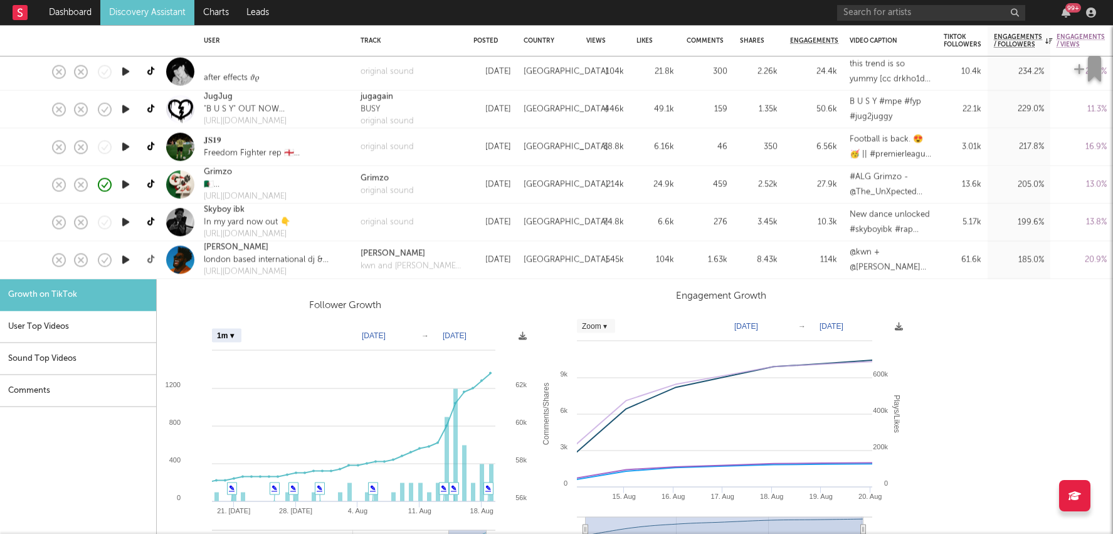
click at [151, 260] on icon at bounding box center [151, 259] width 9 height 9
click at [577, 257] on div "[GEOGRAPHIC_DATA]" at bounding box center [548, 260] width 63 height 38
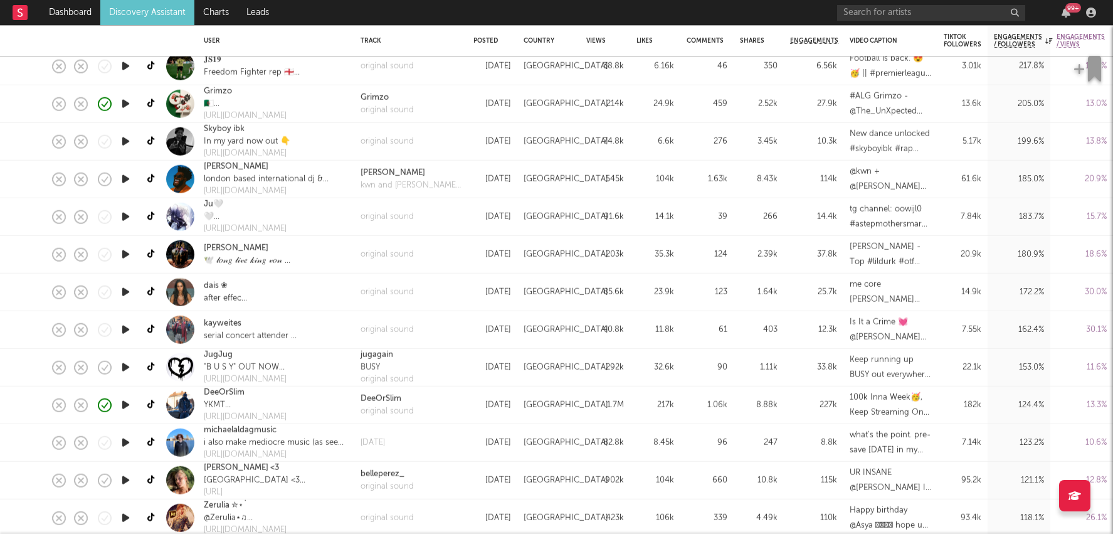
click at [697, 471] on div "660" at bounding box center [706, 480] width 53 height 38
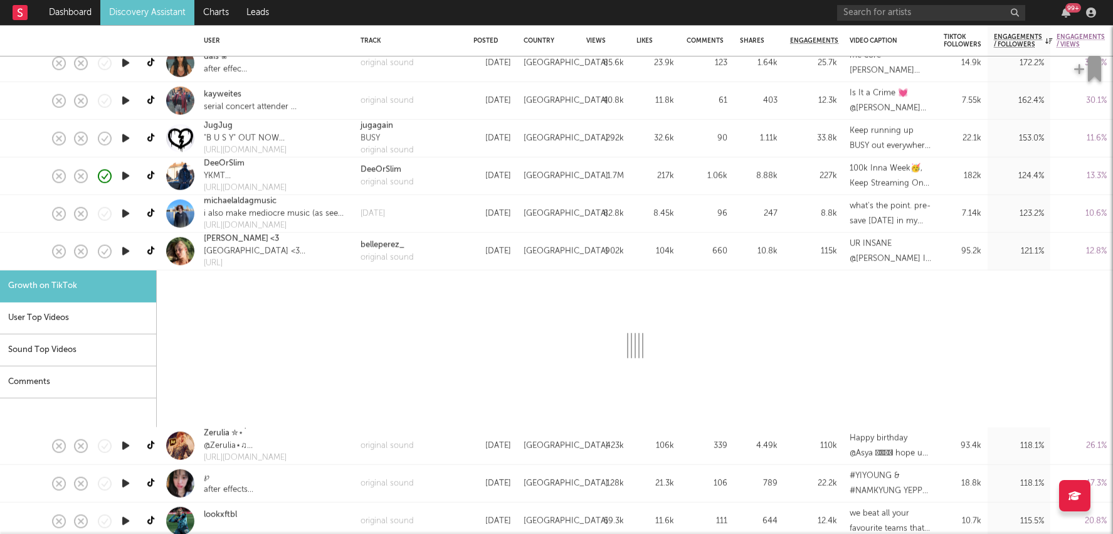
select select "1m"
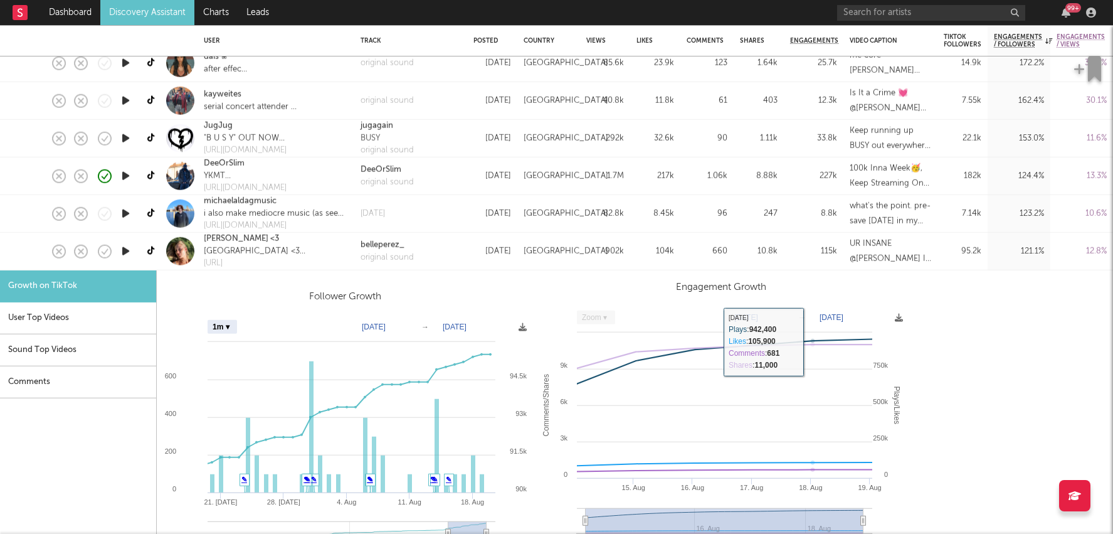
click at [805, 248] on div "115k" at bounding box center [813, 250] width 47 height 15
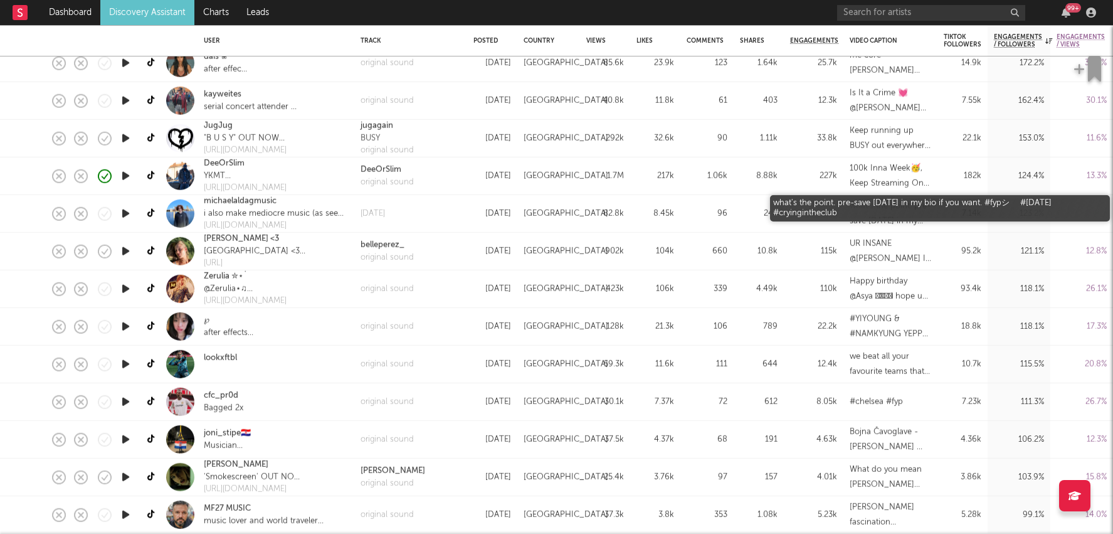
click at [902, 210] on div "what's the point. pre-save saturday in my bio if you want. #fypシ゚ #saturday #cr…" at bounding box center [891, 213] width 82 height 30
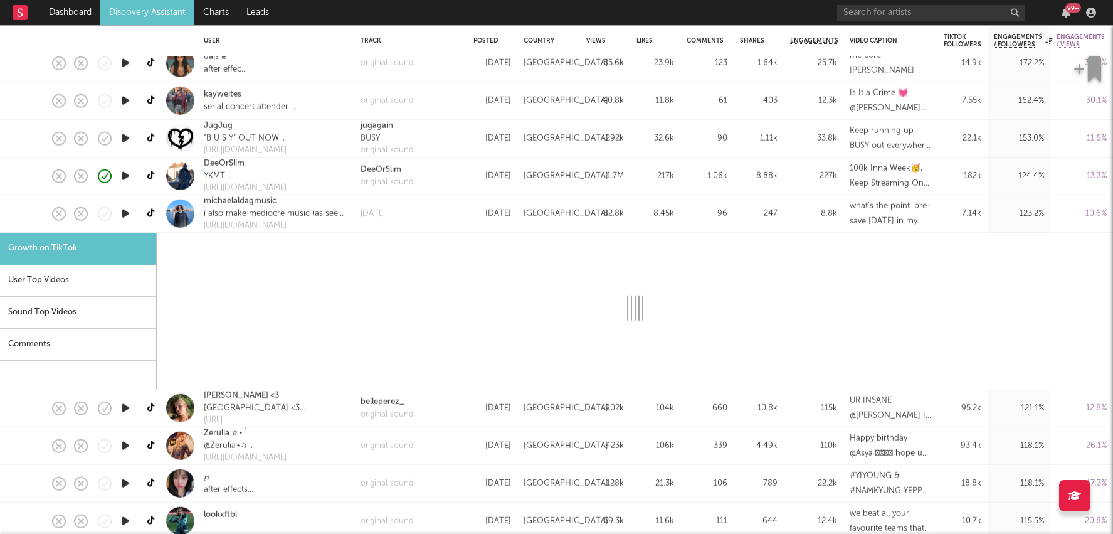
select select "1m"
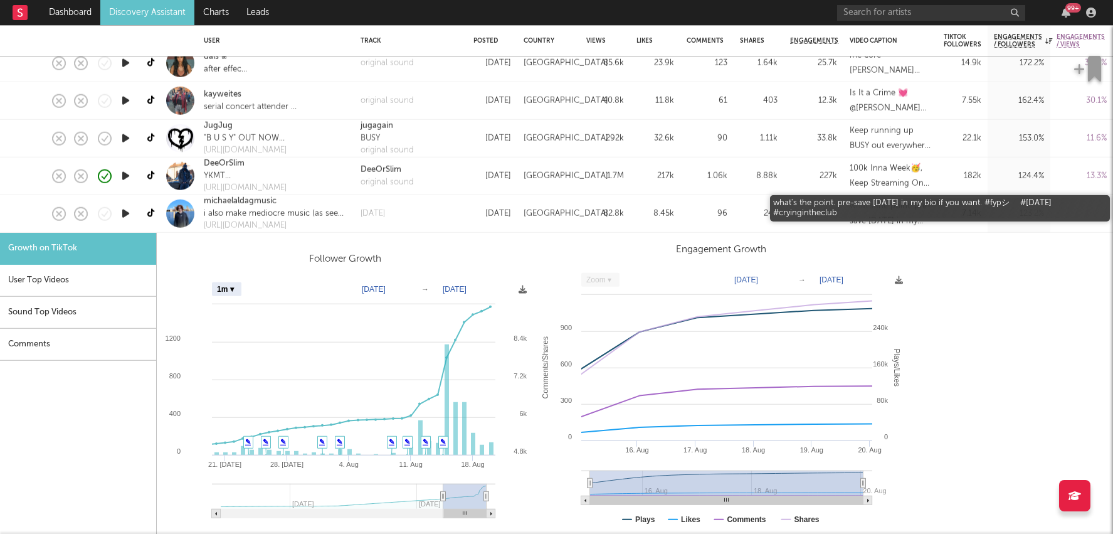
click at [876, 212] on div "what's the point. pre-save saturday in my bio if you want. #fypシ゚ #saturday #cr…" at bounding box center [891, 213] width 82 height 30
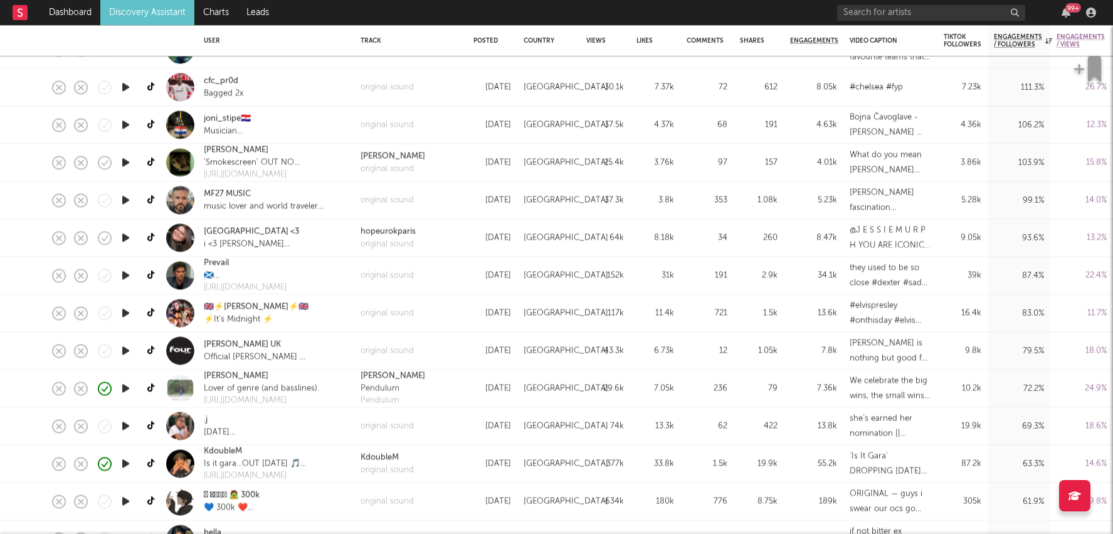
click at [600, 458] on div "377k" at bounding box center [605, 463] width 38 height 15
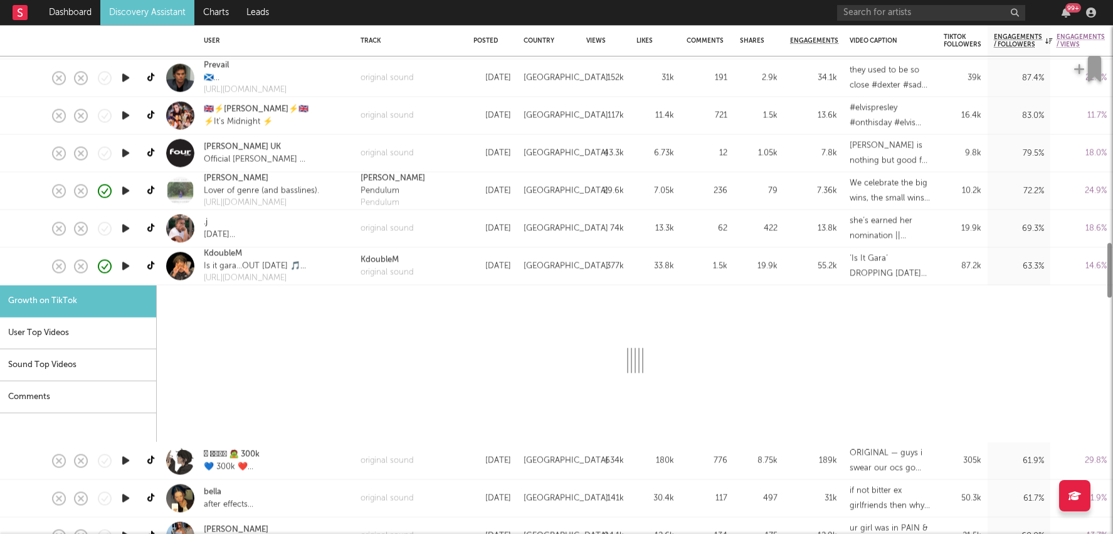
select select "1m"
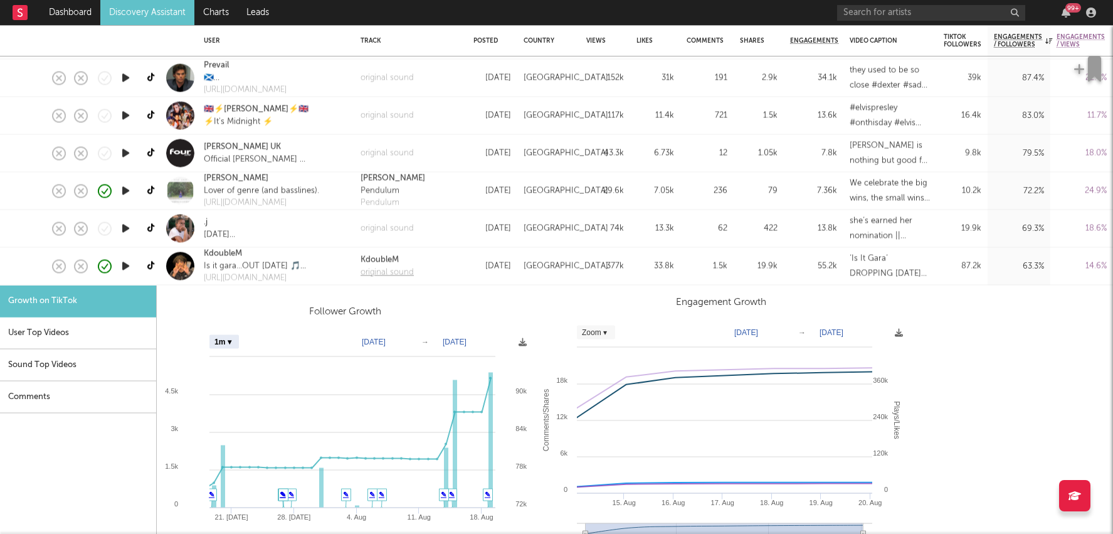
click at [377, 270] on div "original sound" at bounding box center [387, 272] width 53 height 13
click at [517, 267] on div "[GEOGRAPHIC_DATA]" at bounding box center [548, 267] width 63 height 38
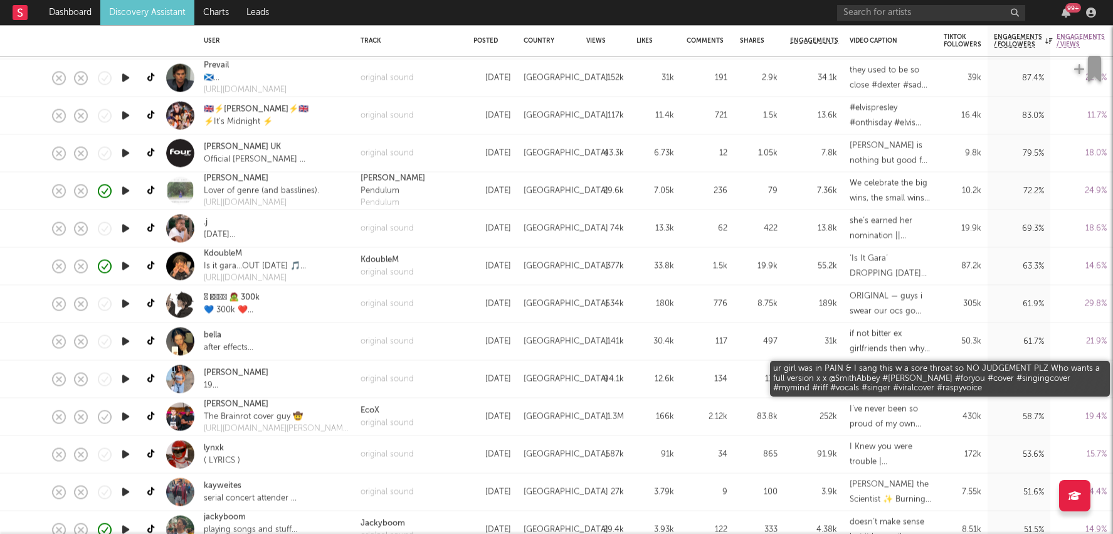
click at [890, 381] on div "ur girl was in PAIN & I sang this w a sore throat so NO JUDGEMENT PLZ Who wants…" at bounding box center [891, 379] width 82 height 30
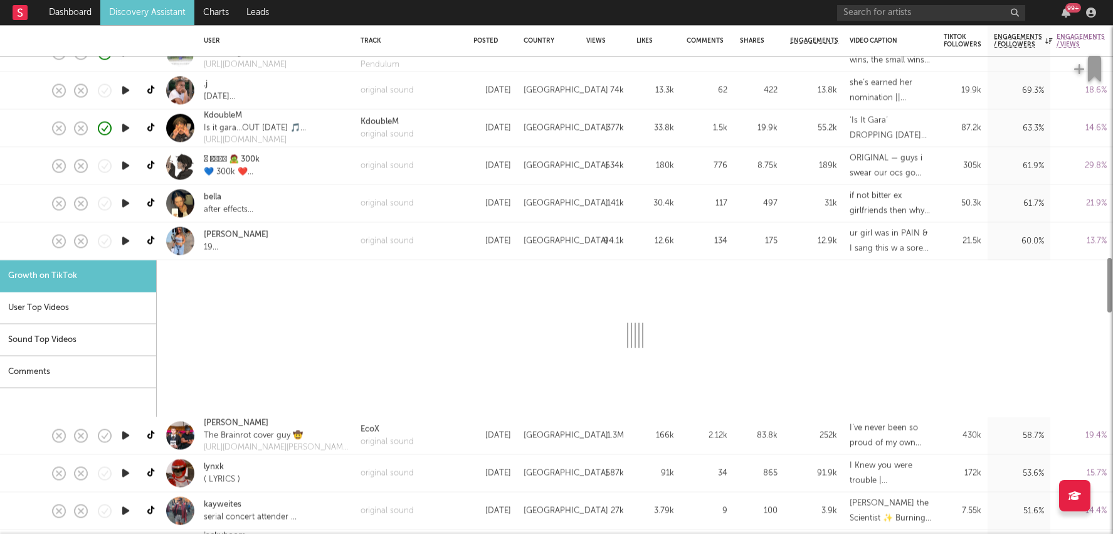
select select "1m"
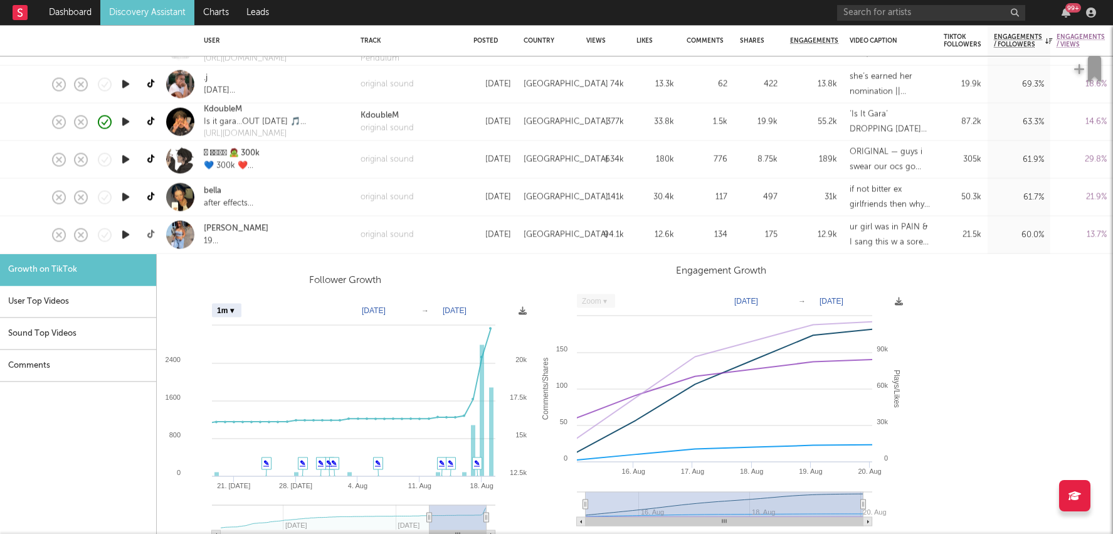
click at [154, 235] on icon at bounding box center [151, 234] width 9 height 9
